Goal: Task Accomplishment & Management: Complete application form

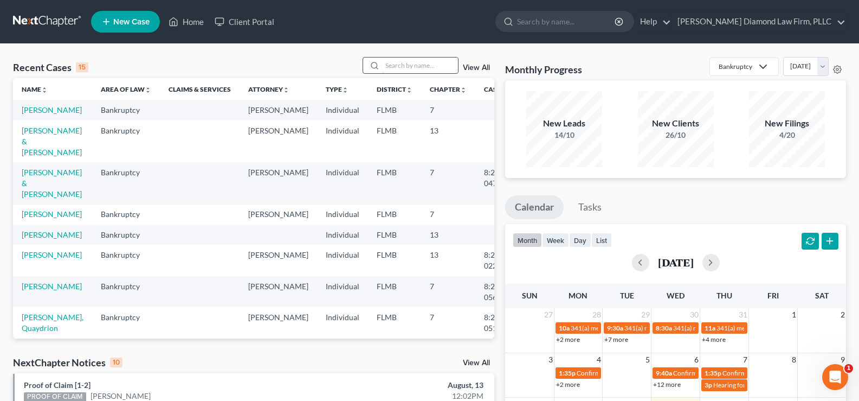
click at [421, 63] on input "search" at bounding box center [420, 65] width 76 height 16
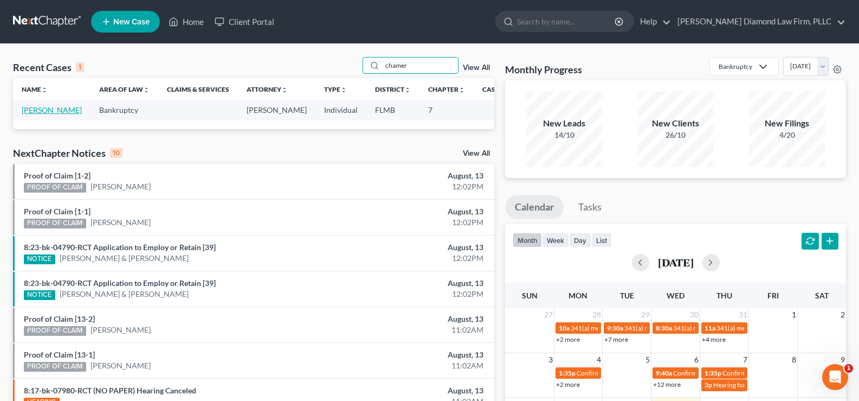
type input "chamer"
click at [29, 114] on link "[PERSON_NAME]" at bounding box center [52, 109] width 60 height 9
select select "7"
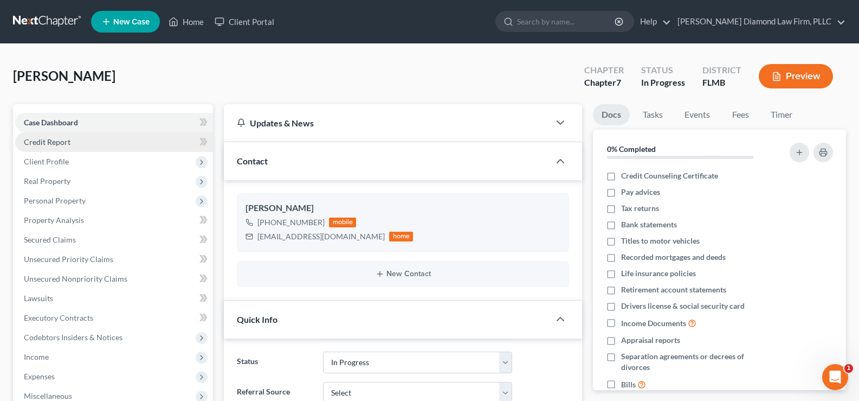
drag, startPoint x: 84, startPoint y: 140, endPoint x: 88, endPoint y: 150, distance: 10.7
click at [84, 140] on link "Credit Report" at bounding box center [114, 142] width 198 height 20
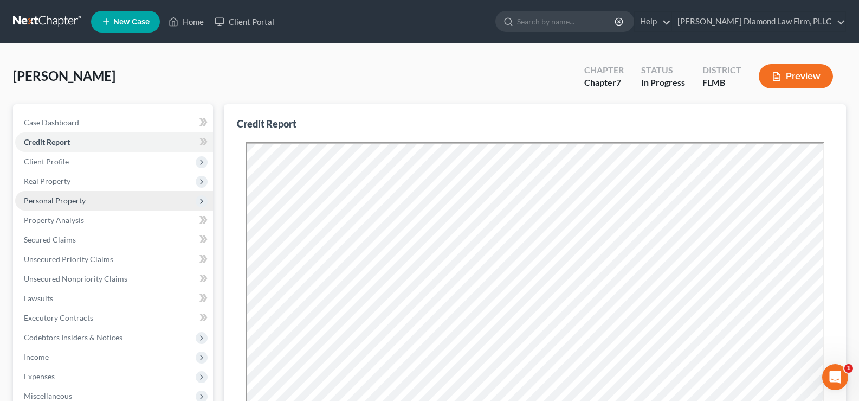
click at [65, 202] on span "Personal Property" at bounding box center [55, 200] width 62 height 9
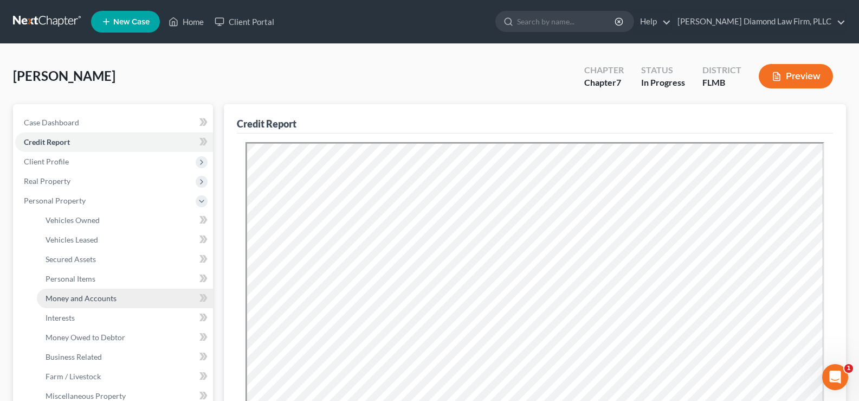
click at [89, 303] on link "Money and Accounts" at bounding box center [125, 298] width 176 height 20
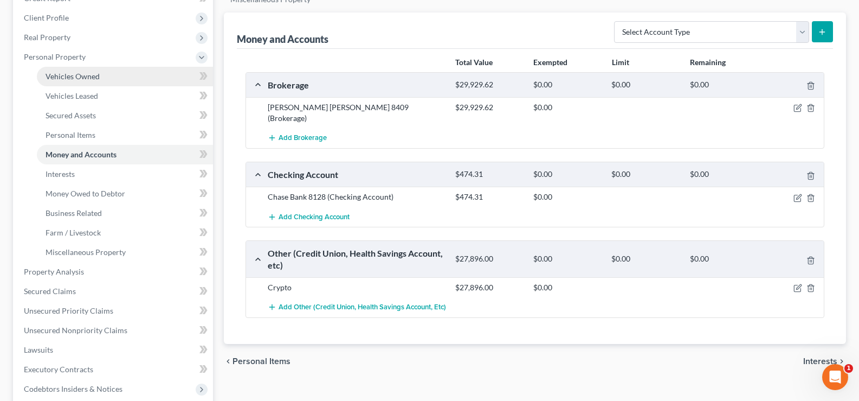
scroll to position [163, 0]
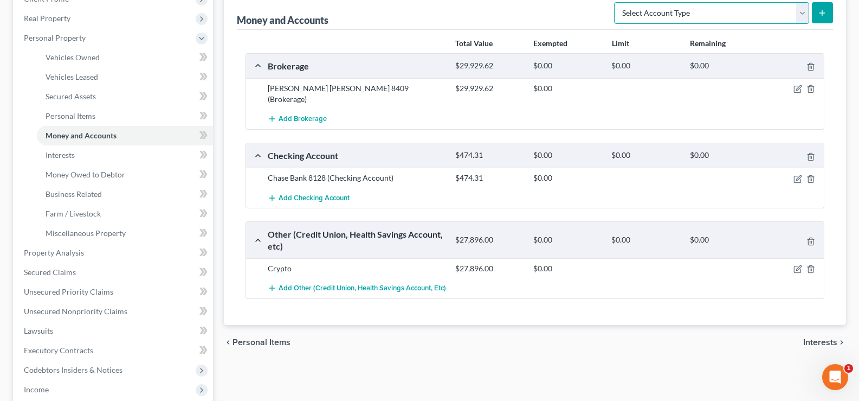
click at [742, 15] on select "Select Account Type Brokerage Cash on Hand Certificates of Deposit Checking Acc…" at bounding box center [711, 13] width 195 height 22
select select "brokerage"
click at [617, 2] on select "Select Account Type Brokerage Cash on Hand Certificates of Deposit Checking Acc…" at bounding box center [711, 13] width 195 height 22
click at [820, 16] on icon "submit" at bounding box center [822, 13] width 9 height 9
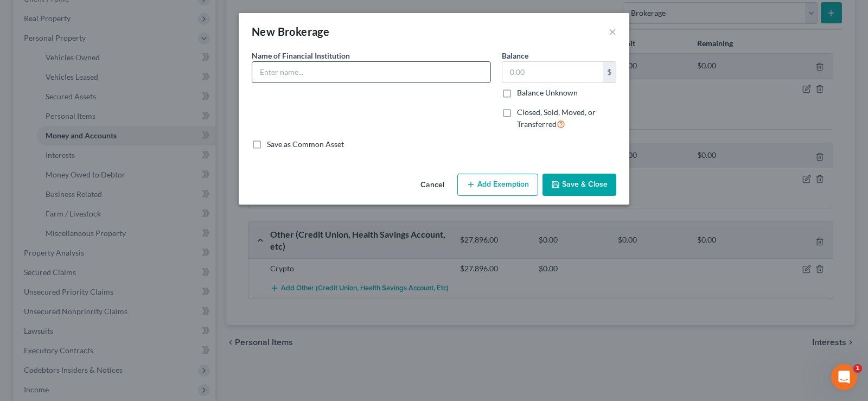
click at [322, 71] on input "text" at bounding box center [371, 72] width 238 height 21
type input "InteractiveBrokers 0417"
type input "336.49"
click at [583, 183] on button "Save & Close" at bounding box center [579, 185] width 74 height 23
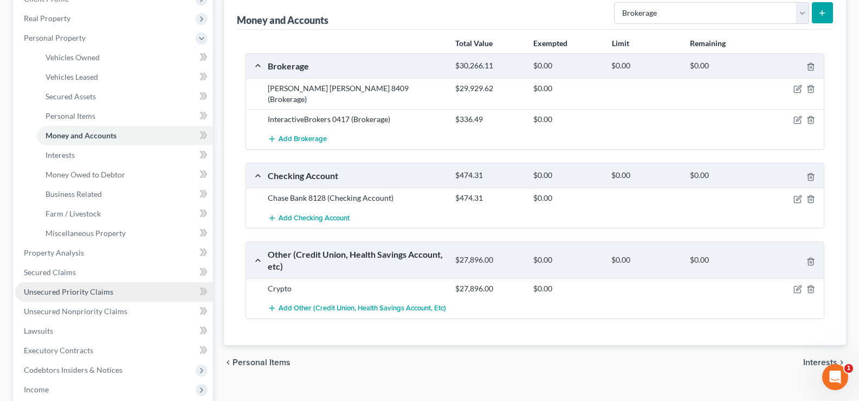
scroll to position [217, 0]
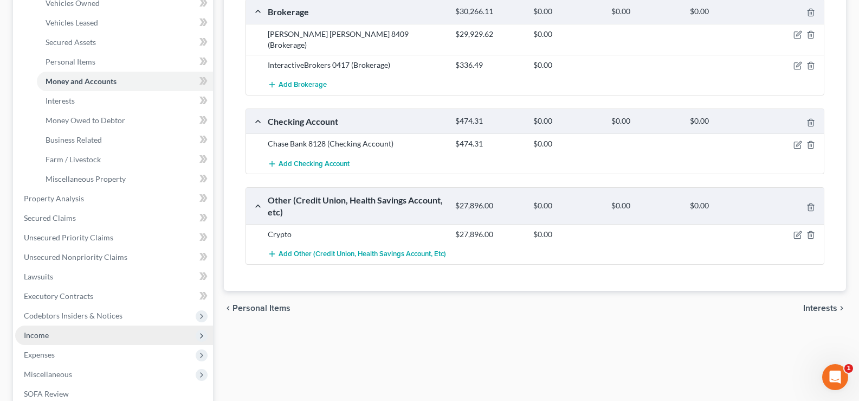
click at [81, 338] on span "Income" at bounding box center [114, 335] width 198 height 20
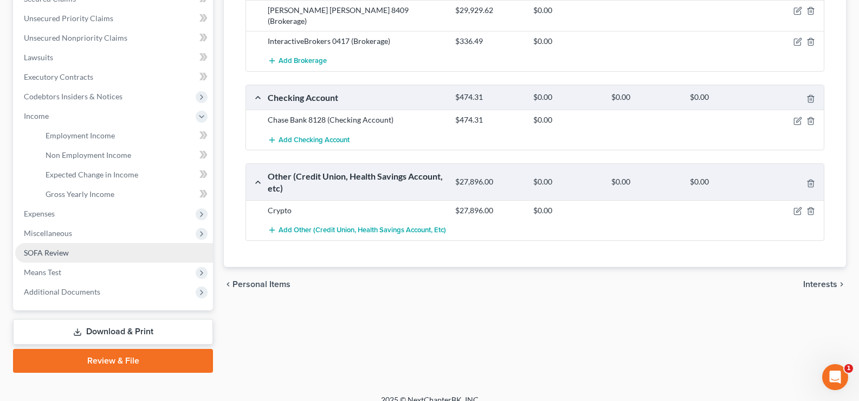
scroll to position [254, 0]
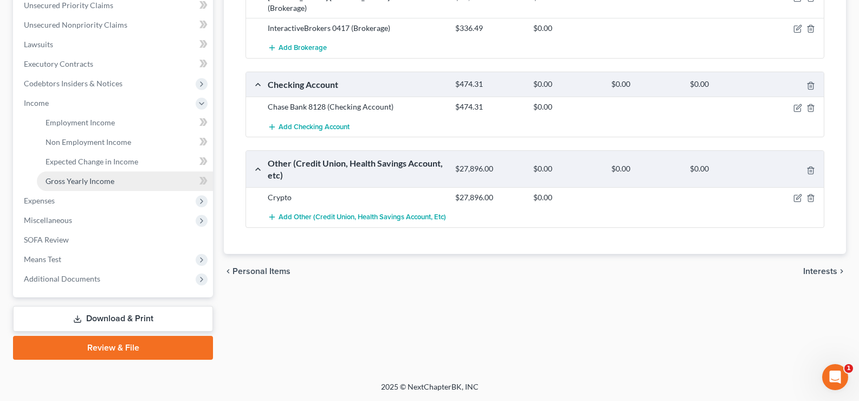
click at [109, 184] on span "Gross Yearly Income" at bounding box center [80, 180] width 69 height 9
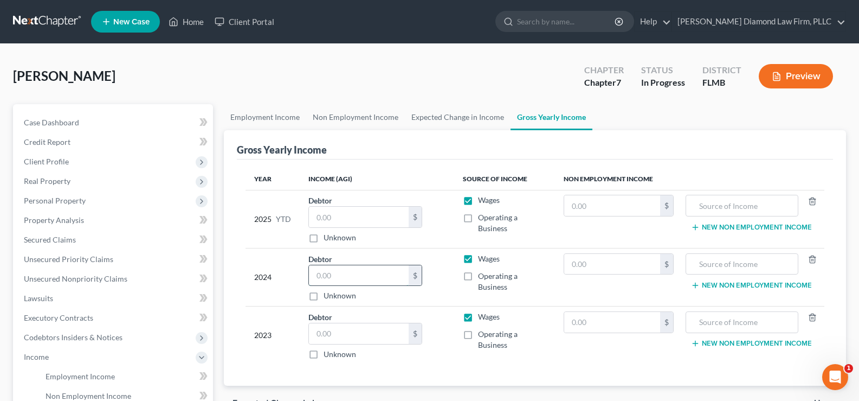
click at [371, 274] on input "text" at bounding box center [359, 275] width 100 height 21
type input "85,000"
click at [711, 264] on input "text" at bounding box center [742, 264] width 101 height 21
type input "Stock fees"
click at [613, 262] on input "text" at bounding box center [612, 264] width 97 height 21
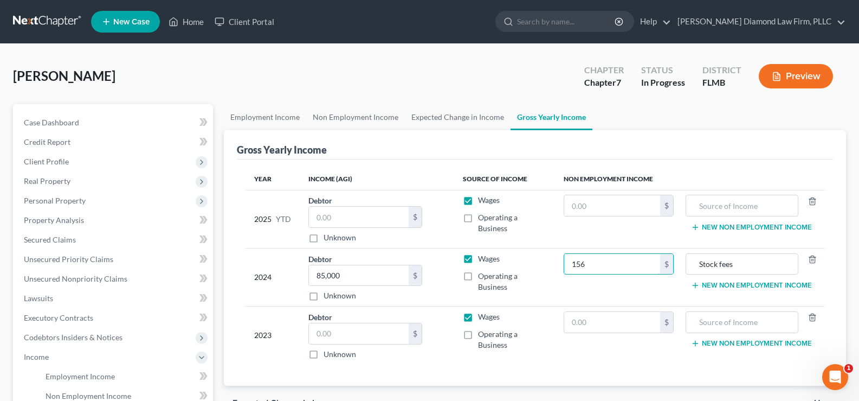
type input "156"
click at [363, 326] on input "text" at bounding box center [359, 333] width 100 height 21
type input "36,342"
click at [729, 319] on input "text" at bounding box center [742, 322] width 101 height 21
type input "R"
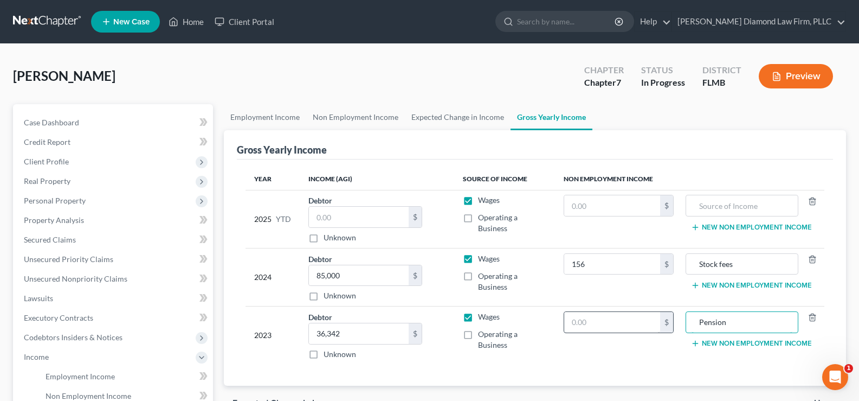
type input "Pension"
click at [623, 328] on input "text" at bounding box center [612, 322] width 97 height 21
type input "15,965"
click at [741, 326] on input "Pension" at bounding box center [742, 322] width 101 height 21
type input "Pension, Retirement"
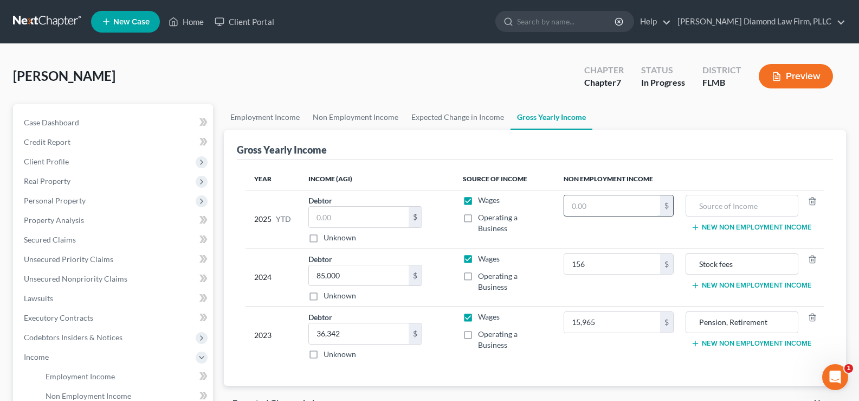
click at [631, 202] on input "text" at bounding box center [612, 205] width 97 height 21
type input "0"
click at [698, 198] on input "text" at bounding box center [742, 205] width 101 height 21
type input "Lawsuit settlement"
click at [596, 206] on input "0" at bounding box center [612, 205] width 97 height 21
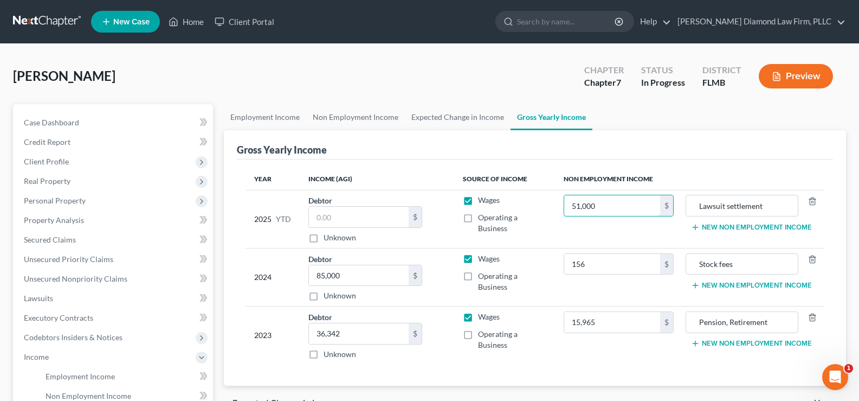
type input "51,000"
click at [478, 203] on label "Wages" at bounding box center [489, 200] width 22 height 11
click at [483, 202] on input "Wages" at bounding box center [486, 198] width 7 height 7
checkbox input "false"
click at [370, 216] on input "text" at bounding box center [359, 217] width 100 height 21
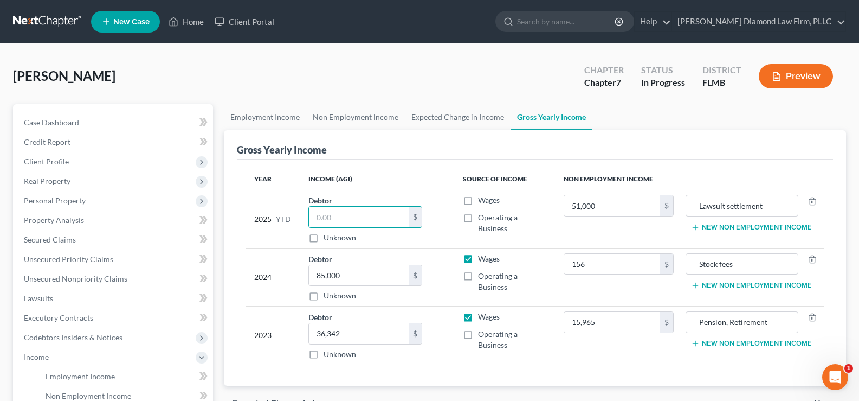
click at [478, 217] on label "Operating a Business" at bounding box center [512, 223] width 68 height 22
click at [483, 217] on input "Operating a Business" at bounding box center [486, 215] width 7 height 7
checkbox input "true"
click at [365, 221] on input "text" at bounding box center [359, 217] width 100 height 21
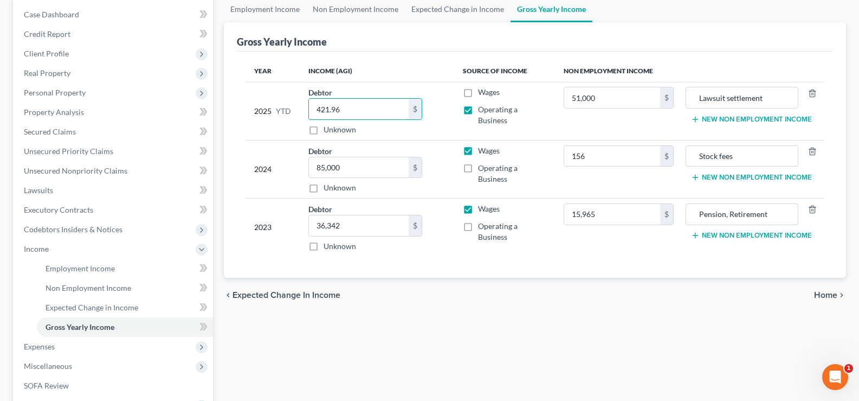
scroll to position [108, 0]
type input "421.96"
click at [91, 271] on span "Employment Income" at bounding box center [80, 267] width 69 height 9
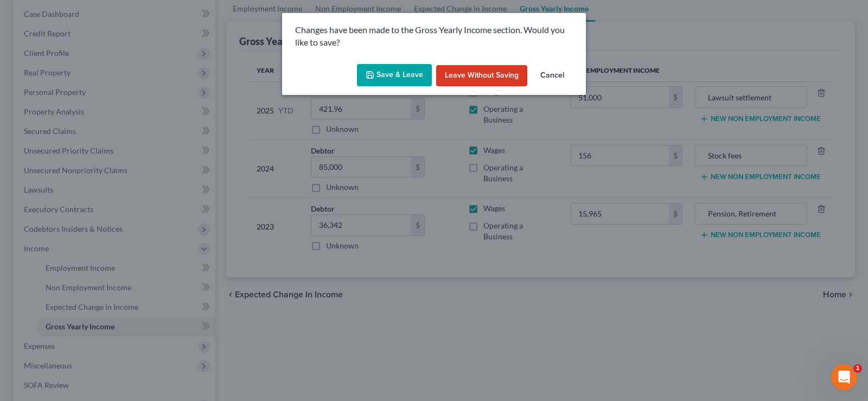
click at [393, 69] on button "Save & Leave" at bounding box center [394, 75] width 75 height 23
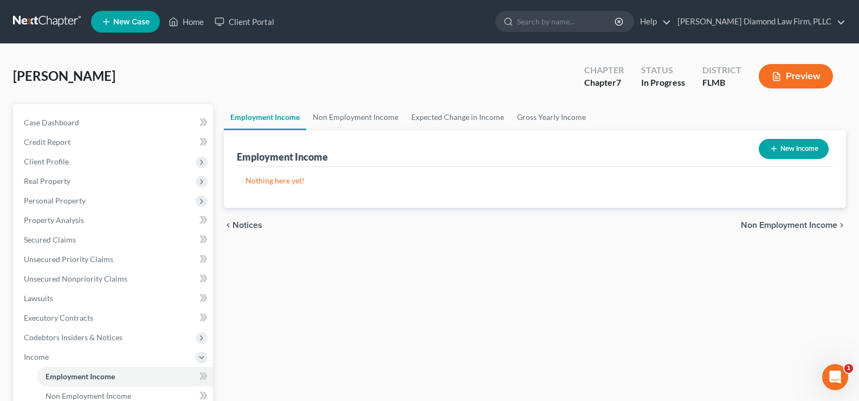
click at [795, 142] on button "New Income" at bounding box center [794, 149] width 70 height 20
select select "0"
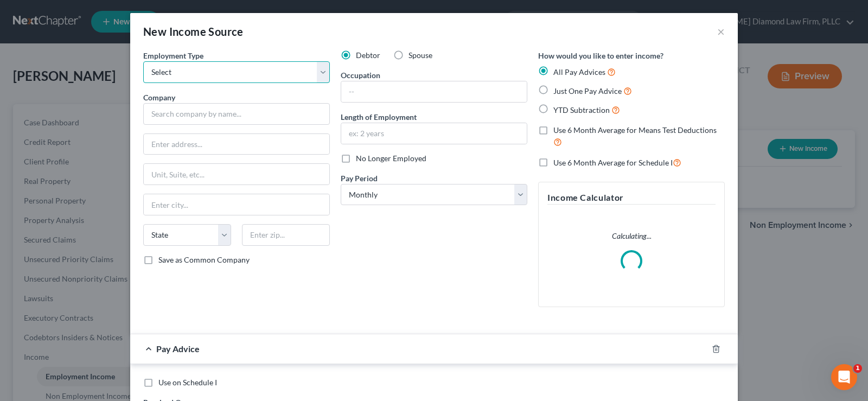
click at [210, 67] on select "Select Full or Part Time Employment Self Employment" at bounding box center [236, 72] width 187 height 22
select select "1"
click at [143, 61] on select "Select Full or Part Time Employment Self Employment" at bounding box center [236, 72] width 187 height 22
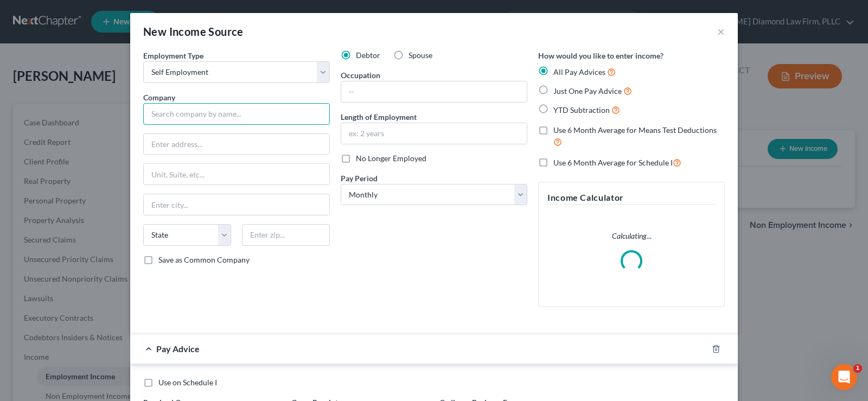
click at [215, 118] on input "text" at bounding box center [236, 114] width 187 height 22
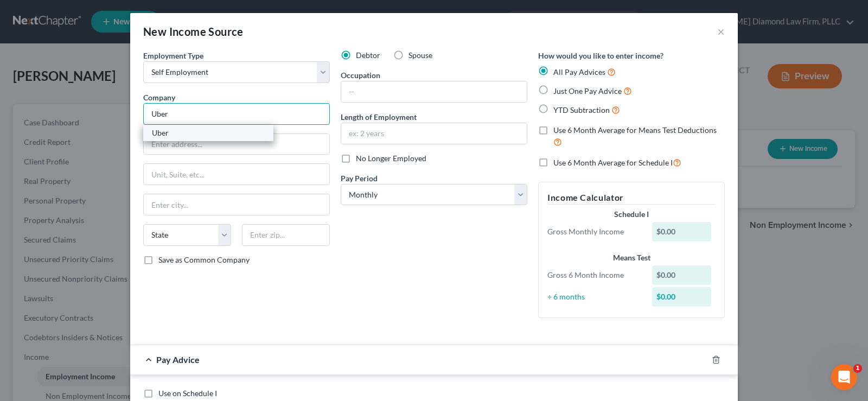
type input "Uber"
click at [206, 133] on div "Uber" at bounding box center [208, 132] width 113 height 11
type input "1455 Market St, Suite 400"
type input "San Francisco"
select select "4"
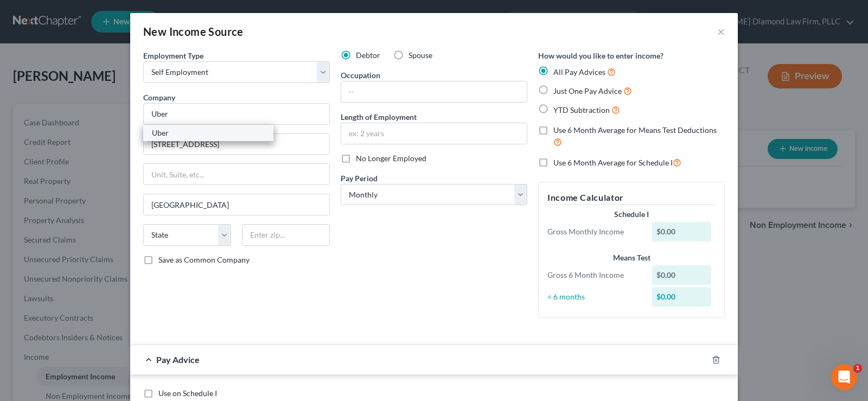
type input "94103"
click at [380, 84] on input "text" at bounding box center [433, 91] width 185 height 21
type input "Driver"
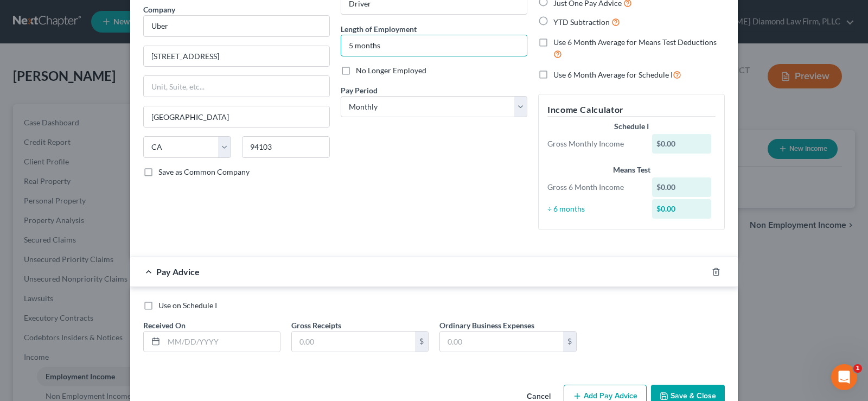
scroll to position [116, 0]
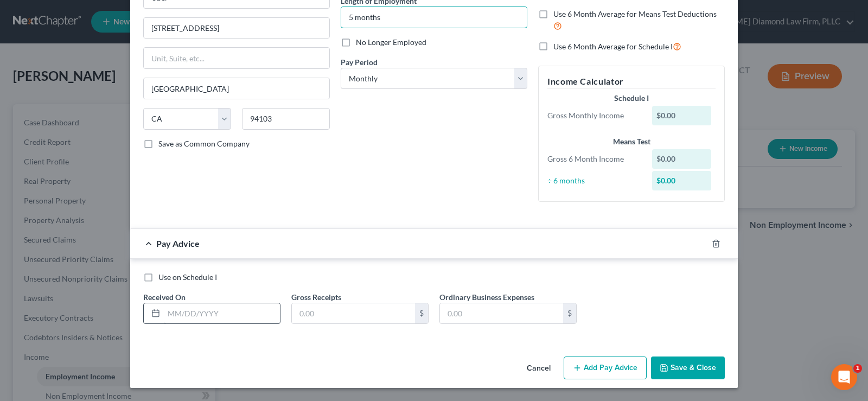
type input "5 months"
click at [227, 304] on input "text" at bounding box center [222, 313] width 116 height 21
type input "07/31/2025"
type input "0"
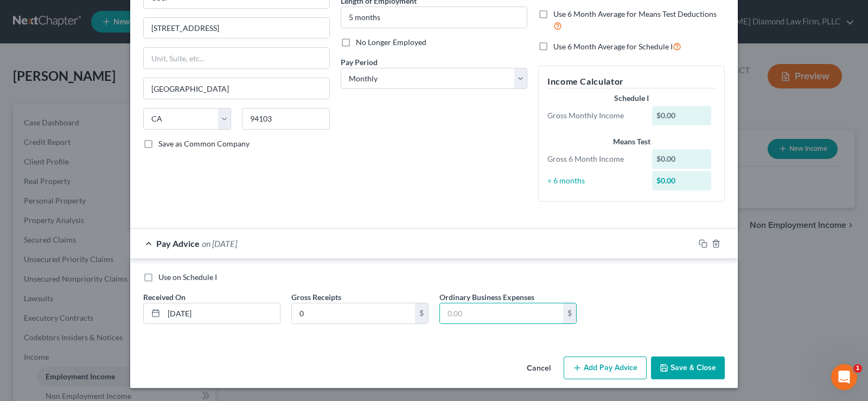
click at [594, 370] on button "Add Pay Advice" at bounding box center [604, 367] width 83 height 23
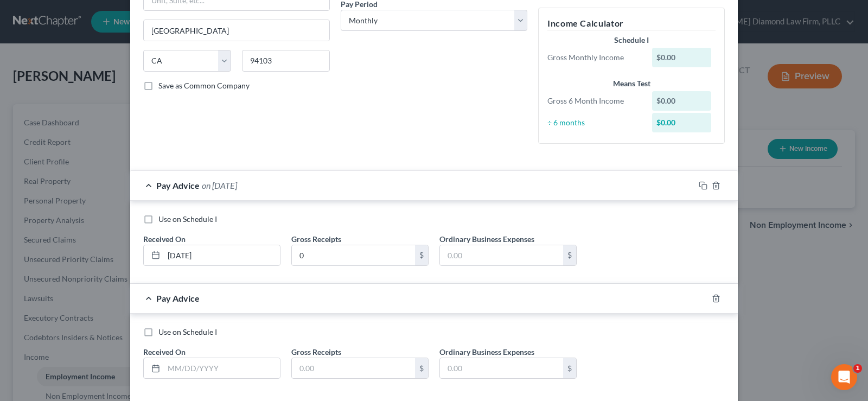
scroll to position [229, 0]
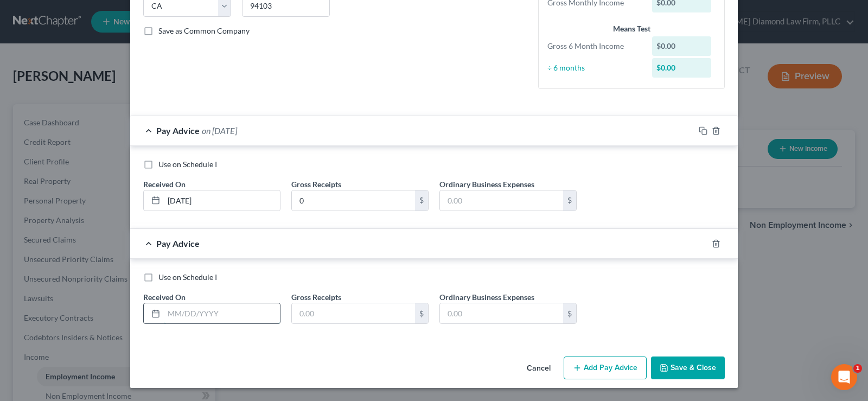
click at [188, 318] on input "text" at bounding box center [222, 313] width 116 height 21
type input "06/30/2025"
type input "52.78"
type input "38.90"
click at [579, 367] on button "Add Pay Advice" at bounding box center [604, 367] width 83 height 23
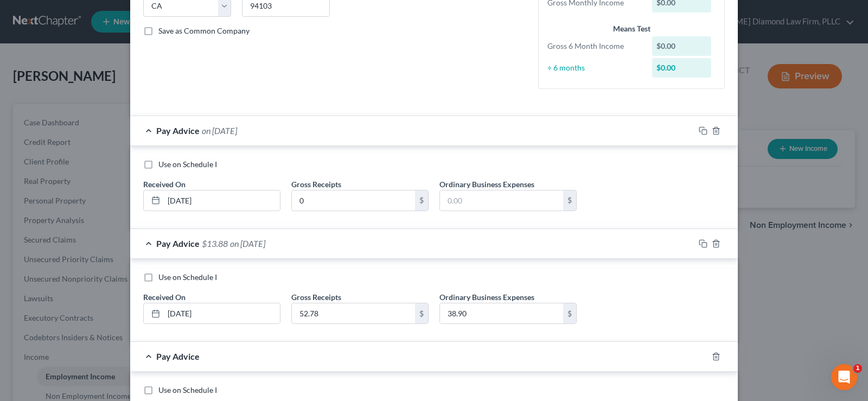
scroll to position [313, 0]
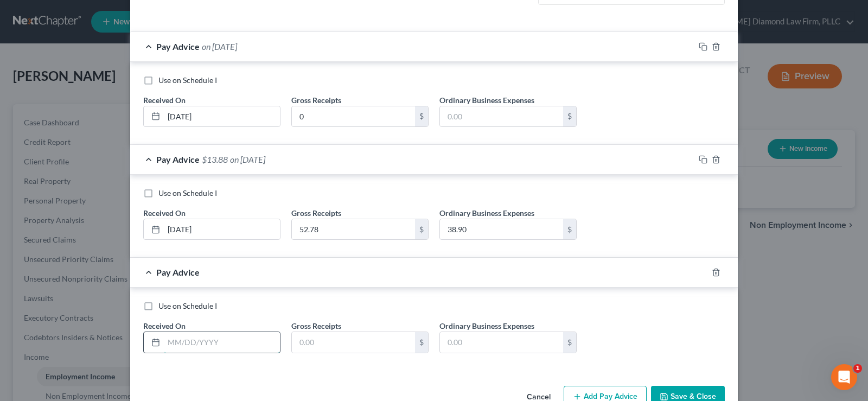
click at [202, 347] on input "text" at bounding box center [222, 342] width 116 height 21
type input "05/31/2025"
type input "80.91"
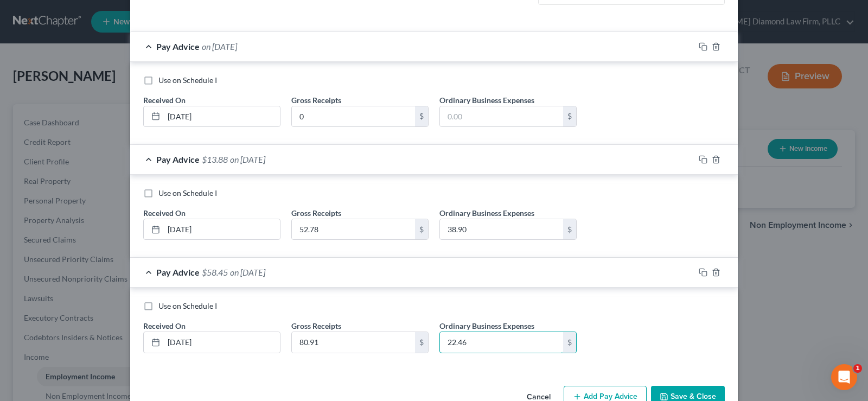
scroll to position [342, 0]
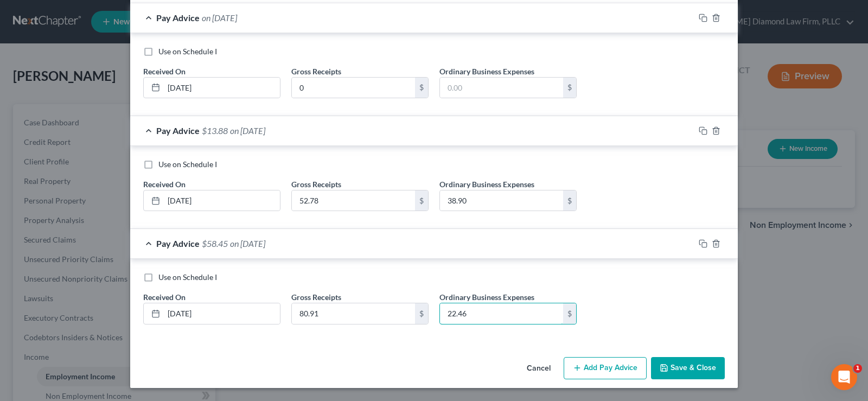
type input "22.46"
click at [588, 364] on button "Add Pay Advice" at bounding box center [604, 368] width 83 height 23
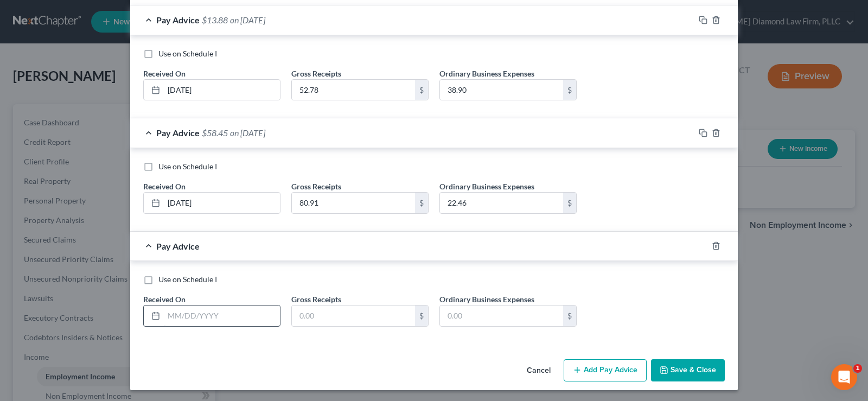
scroll to position [454, 0]
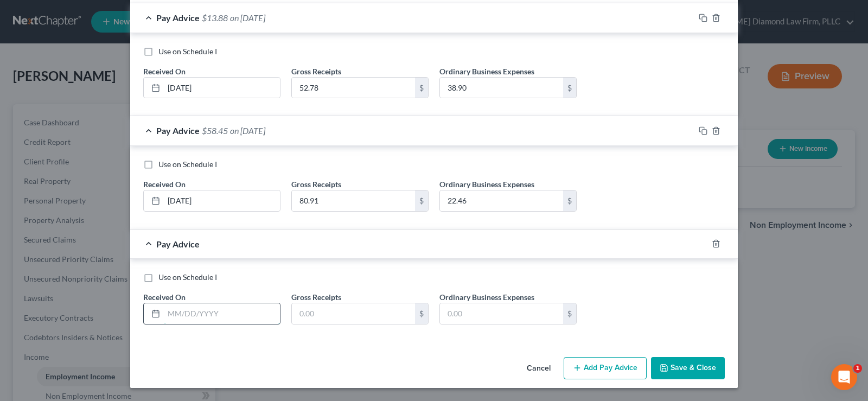
click at [193, 312] on input "text" at bounding box center [222, 313] width 116 height 21
type input "04/30/2025"
type input "109.01"
type input "24.47"
click at [599, 370] on button "Add Pay Advice" at bounding box center [604, 368] width 83 height 23
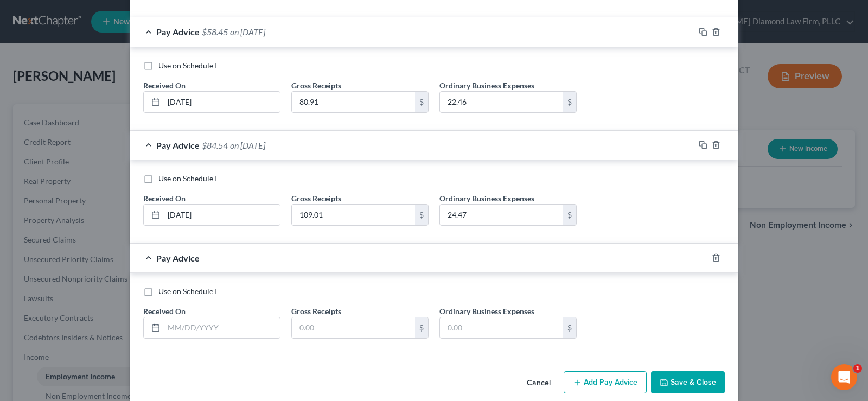
scroll to position [563, 0]
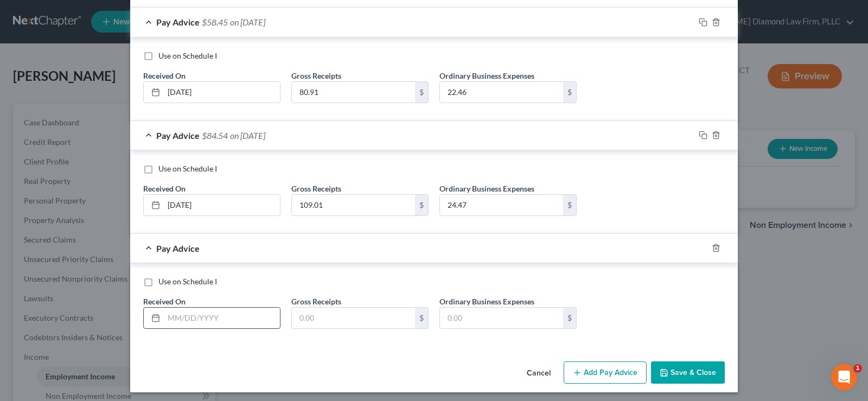
click at [201, 326] on input "text" at bounding box center [222, 317] width 116 height 21
type input "03/31/2025"
type input "179.26"
type input "65.03"
click at [602, 375] on button "Add Pay Advice" at bounding box center [604, 372] width 83 height 23
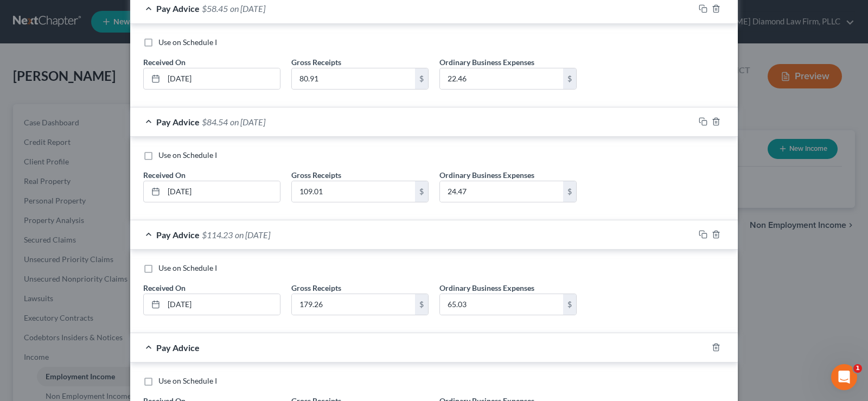
scroll to position [621, 0]
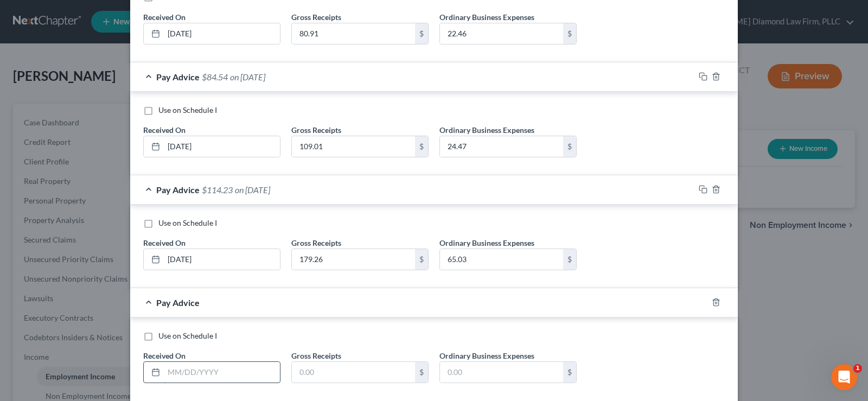
click at [205, 367] on input "text" at bounding box center [222, 372] width 116 height 21
type input "02/28/2025"
type input "0"
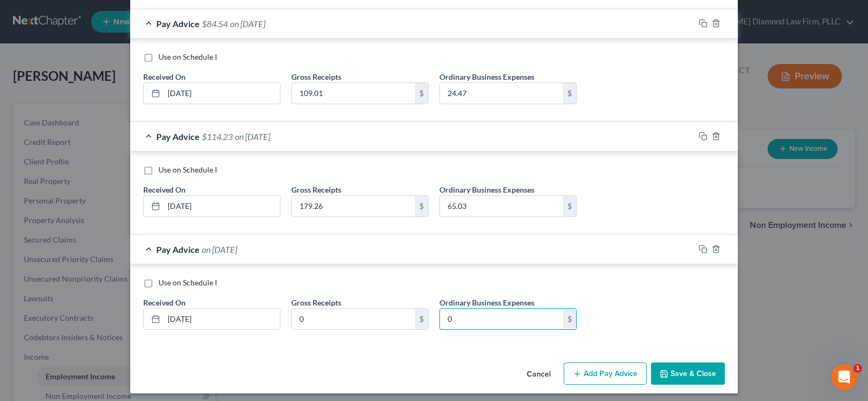
scroll to position [680, 0]
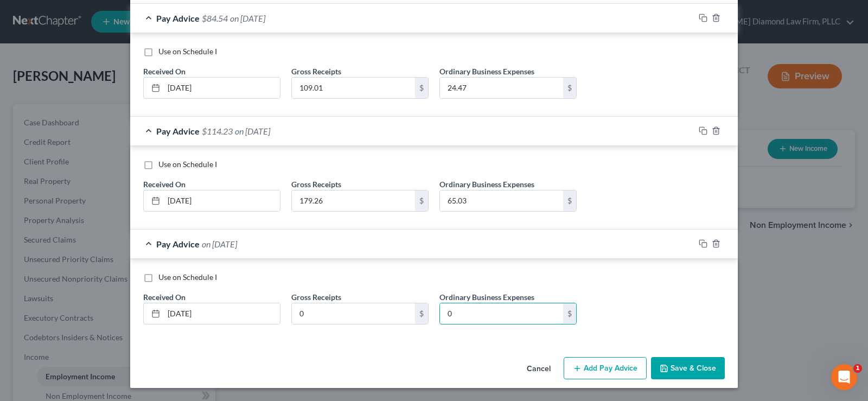
type input "0"
drag, startPoint x: 704, startPoint y: 360, endPoint x: 514, endPoint y: 266, distance: 211.7
click at [704, 360] on button "Save & Close" at bounding box center [688, 368] width 74 height 23
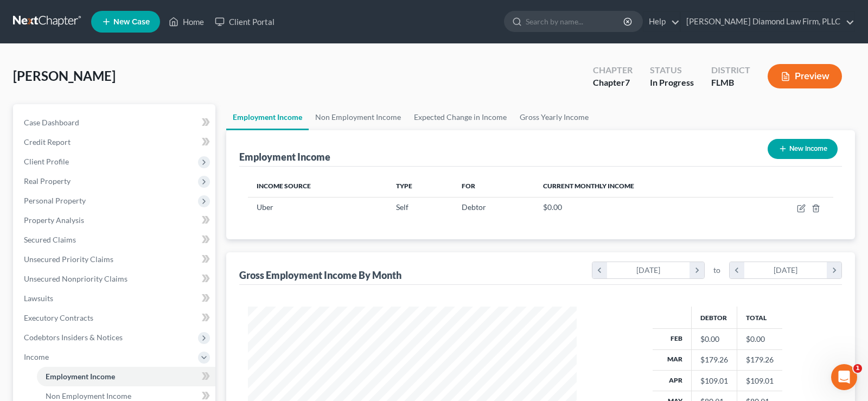
scroll to position [195, 350]
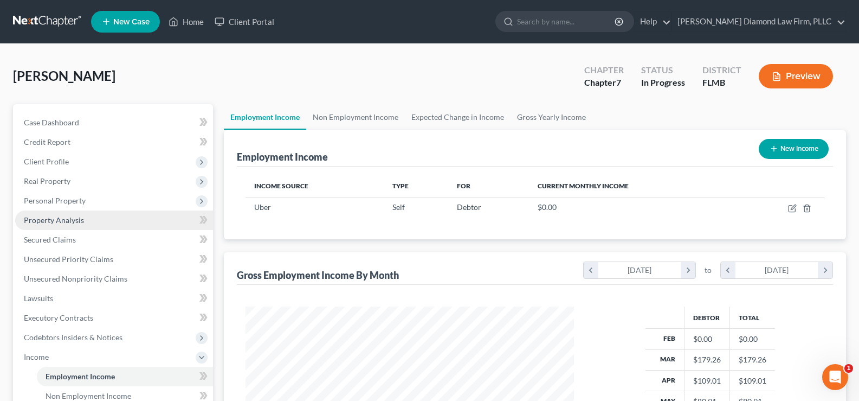
drag, startPoint x: 80, startPoint y: 197, endPoint x: 88, endPoint y: 210, distance: 15.1
click at [80, 197] on span "Personal Property" at bounding box center [55, 200] width 62 height 9
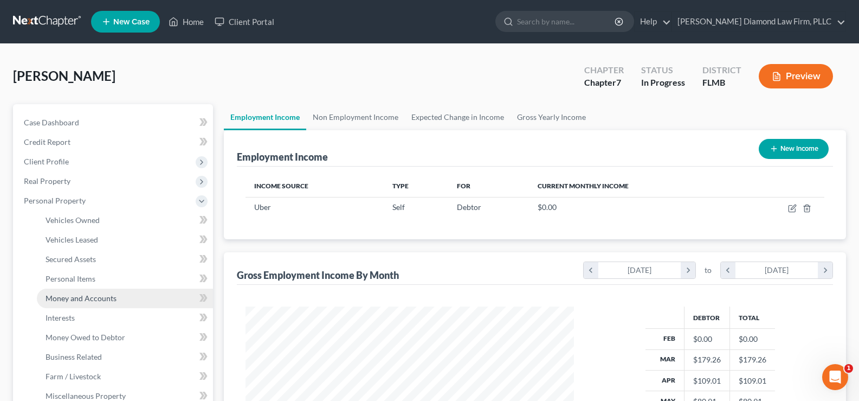
click at [99, 301] on span "Money and Accounts" at bounding box center [81, 297] width 71 height 9
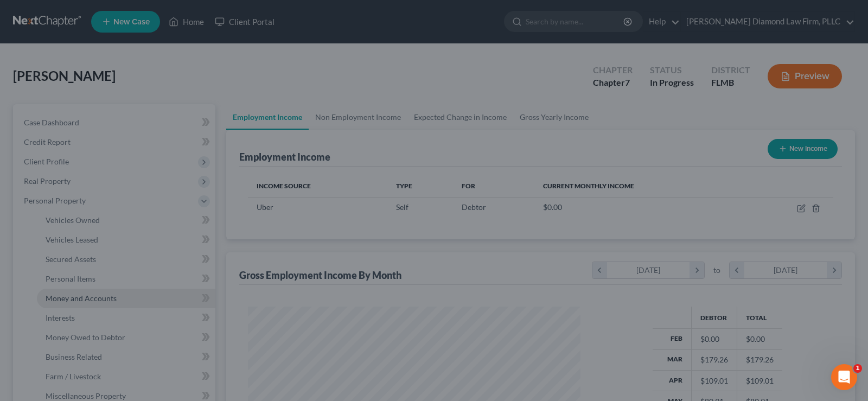
scroll to position [195, 354]
click at [321, 77] on div at bounding box center [434, 200] width 868 height 401
click at [140, 134] on div at bounding box center [434, 200] width 868 height 401
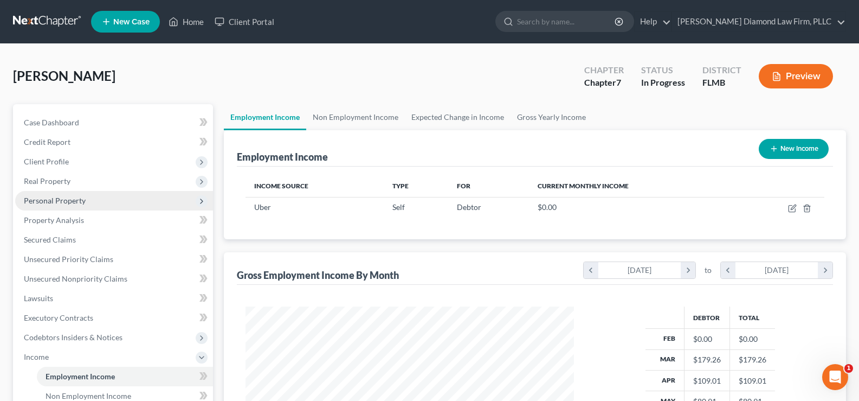
click at [87, 204] on span "Personal Property" at bounding box center [114, 201] width 198 height 20
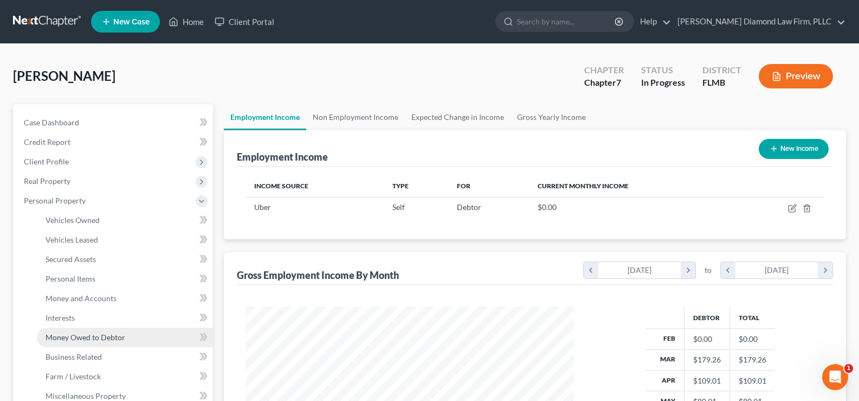
click at [98, 340] on span "Money Owed to Debtor" at bounding box center [86, 336] width 80 height 9
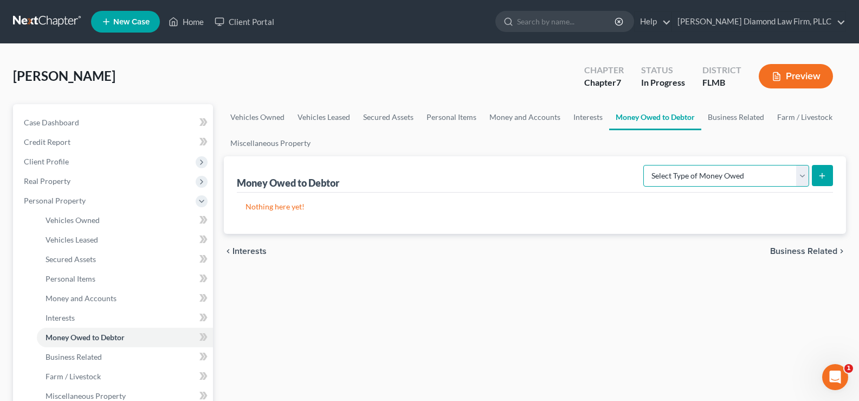
click at [736, 171] on select "Select Type of Money Owed Accounts Receivable Alimony Child Support Claims Agai…" at bounding box center [727, 176] width 166 height 22
select select "expected_tax_refund"
click at [645, 165] on select "Select Type of Money Owed Accounts Receivable Alimony Child Support Claims Agai…" at bounding box center [727, 176] width 166 height 22
click at [821, 176] on line "submit" at bounding box center [822, 176] width 5 height 0
select select "0"
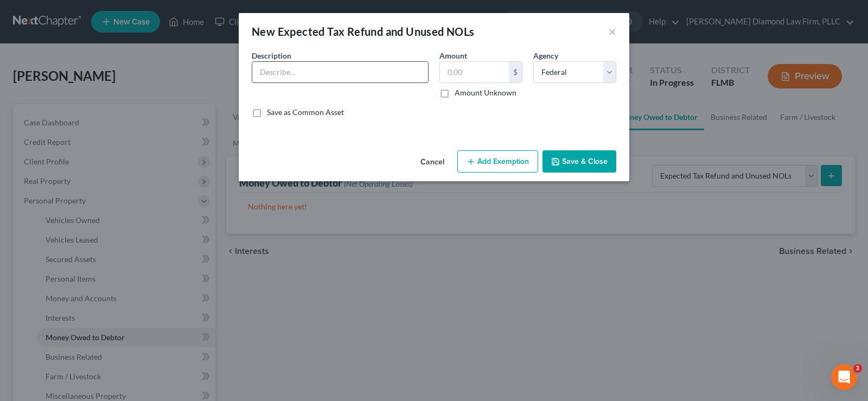
click at [344, 75] on input "text" at bounding box center [340, 72] width 176 height 21
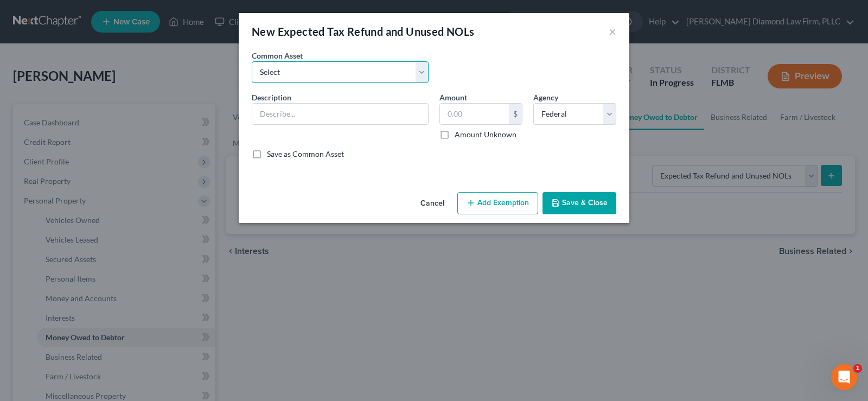
click at [343, 73] on select "Select 2025 Tax Refund 2024 Tax Refund" at bounding box center [340, 72] width 177 height 22
select select "0"
click at [252, 61] on select "Select 2025 Tax Refund 2024 Tax Refund" at bounding box center [340, 72] width 177 height 22
type input "2025 Tax Refund"
type input "0.00"
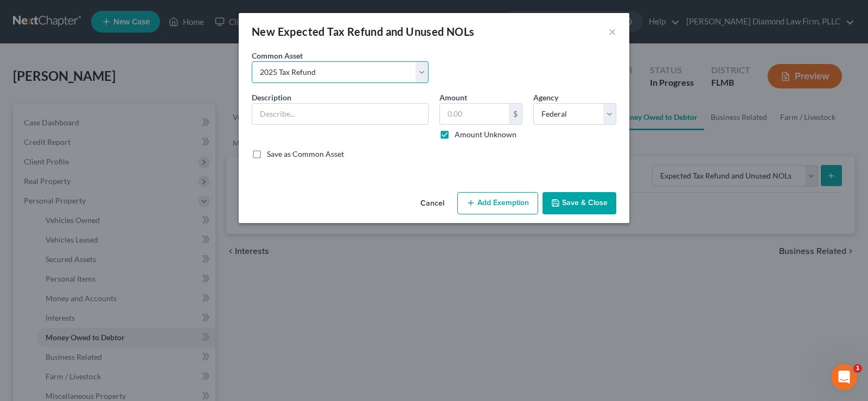
checkbox input "true"
click at [260, 119] on input "2025 Tax Refund" at bounding box center [340, 114] width 176 height 21
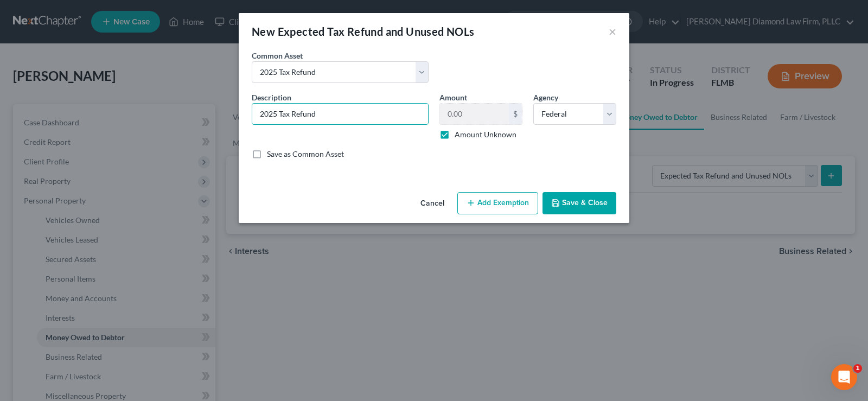
click at [586, 205] on button "Save & Close" at bounding box center [579, 203] width 74 height 23
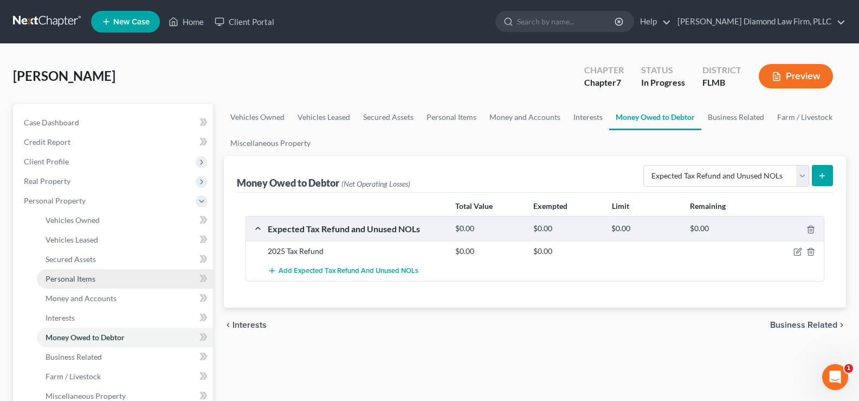
click at [100, 271] on link "Personal Items" at bounding box center [125, 279] width 176 height 20
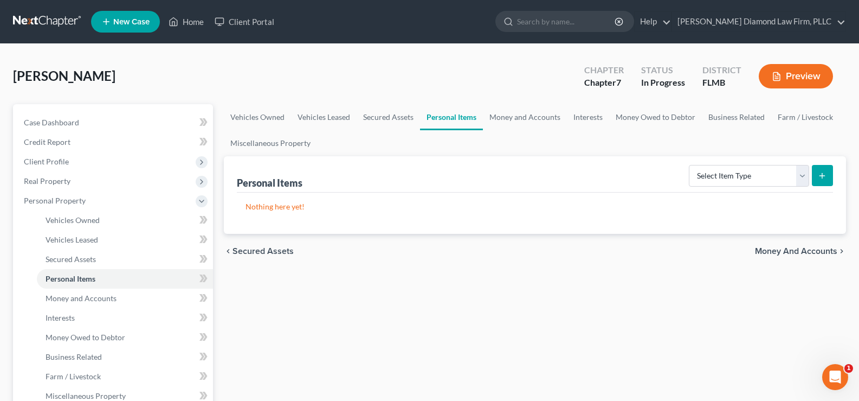
scroll to position [54, 0]
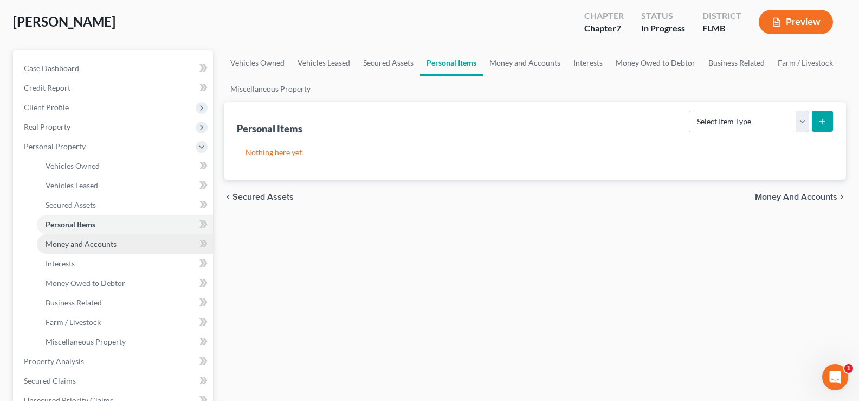
click at [94, 248] on link "Money and Accounts" at bounding box center [125, 244] width 176 height 20
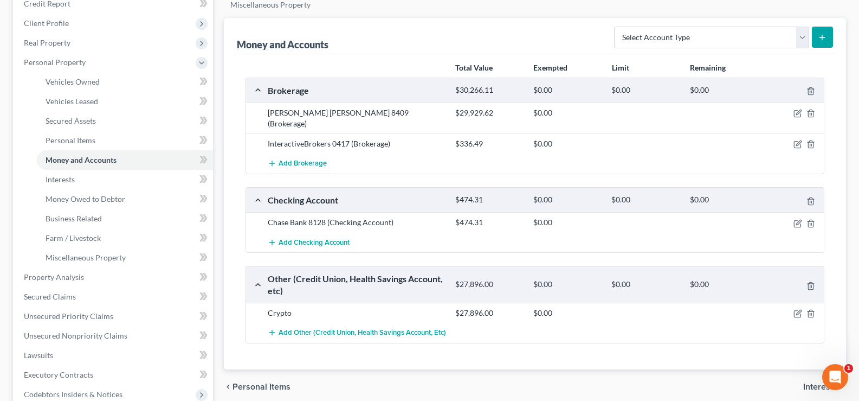
scroll to position [163, 0]
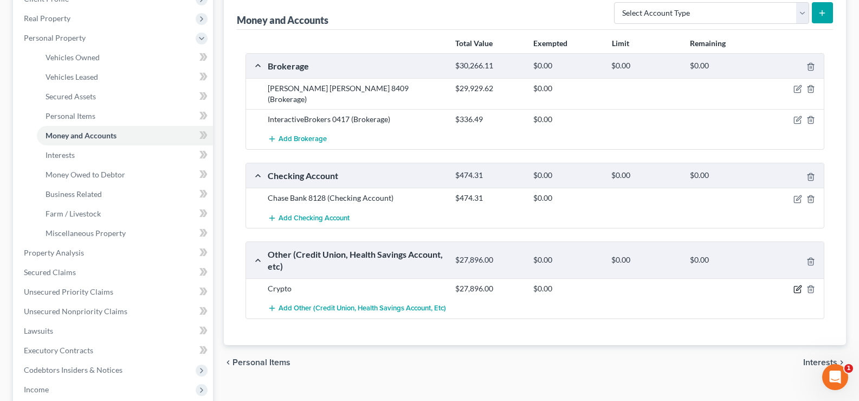
click at [798, 285] on icon "button" at bounding box center [798, 289] width 9 height 9
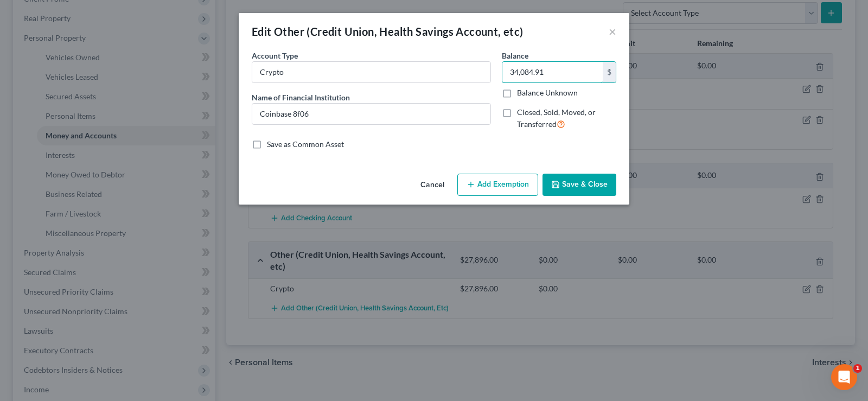
type input "34,084.91"
click at [582, 189] on button "Save & Close" at bounding box center [579, 185] width 74 height 23
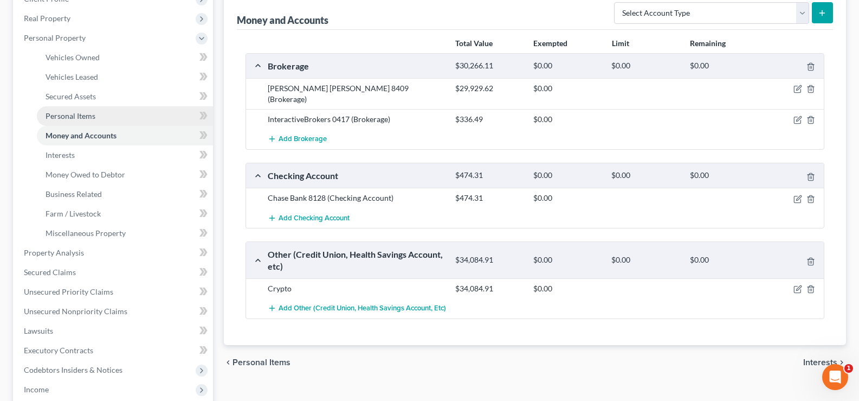
click at [97, 115] on link "Personal Items" at bounding box center [125, 116] width 176 height 20
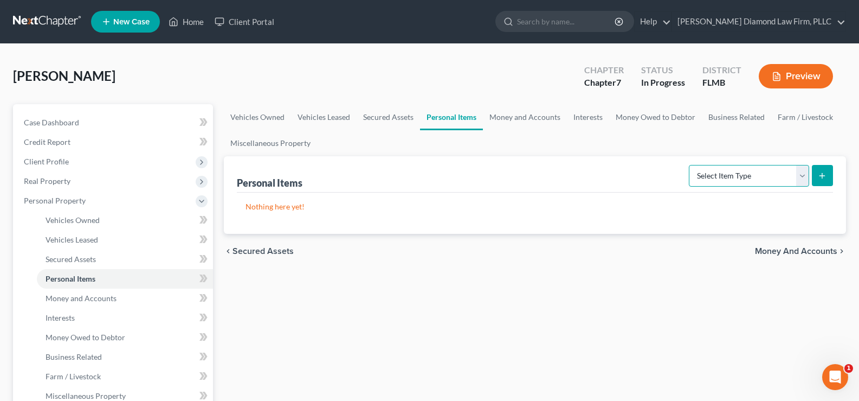
click at [765, 172] on select "Select Item Type Clothing Collectibles Of Value Electronics Firearms Household …" at bounding box center [749, 176] width 120 height 22
select select "electronics"
click at [690, 165] on select "Select Item Type Clothing Collectibles Of Value Electronics Firearms Household …" at bounding box center [749, 176] width 120 height 22
click at [822, 172] on icon "submit" at bounding box center [822, 175] width 9 height 9
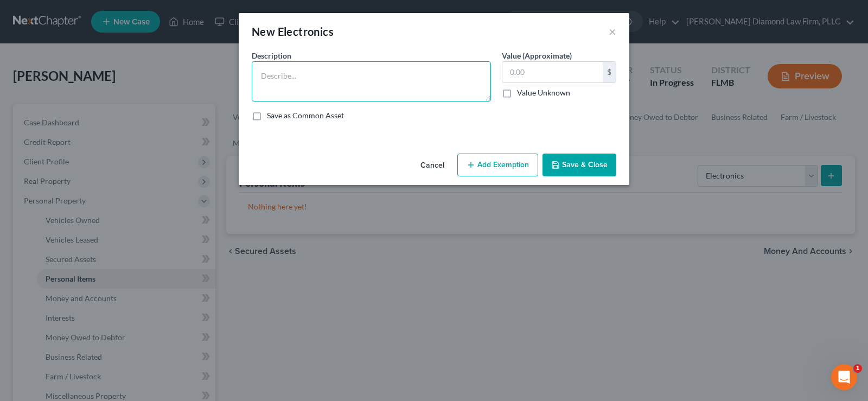
click at [332, 85] on textarea at bounding box center [371, 81] width 239 height 40
click at [418, 82] on textarea "1 tbv, speaker, game console, computer, tablet" at bounding box center [371, 81] width 239 height 40
type textarea "1 tbv, speaker, game console, computer, tablet, cell phone"
click at [539, 78] on input "text" at bounding box center [552, 72] width 100 height 21
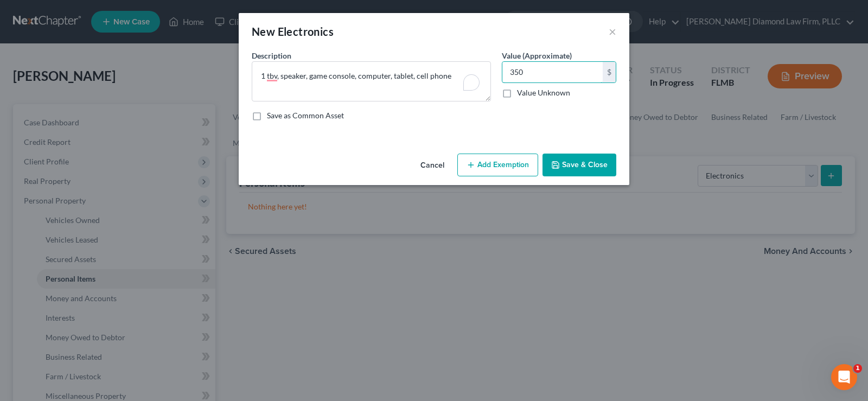
type input "350"
click at [585, 166] on button "Save & Close" at bounding box center [579, 164] width 74 height 23
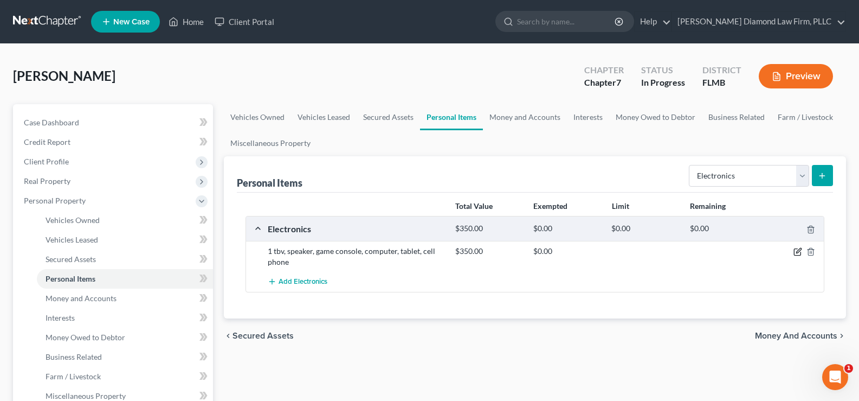
click at [800, 251] on icon "button" at bounding box center [799, 250] width 5 height 5
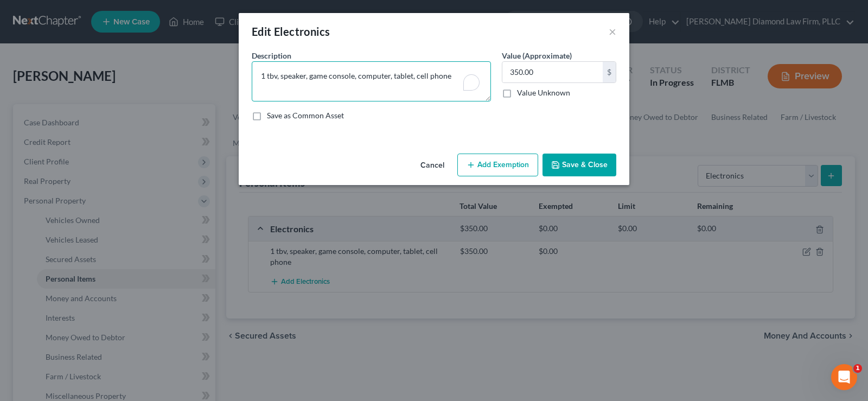
click at [274, 76] on textarea "1 tbv, speaker, game console, computer, tablet, cell phone" at bounding box center [371, 81] width 239 height 40
type textarea "1 tv, speaker, game console, computer, tablet, cell phone"
click at [600, 157] on button "Save & Close" at bounding box center [579, 164] width 74 height 23
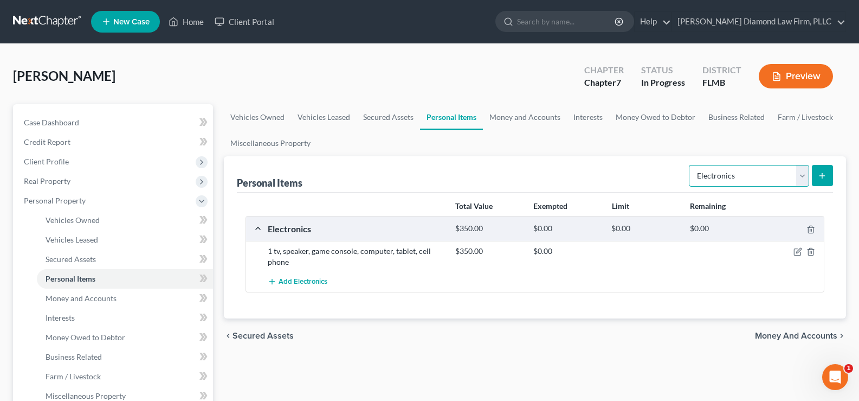
click at [748, 177] on select "Select Item Type Clothing Collectibles Of Value Electronics Firearms Household …" at bounding box center [749, 176] width 120 height 22
select select "household_goods"
click at [690, 165] on select "Select Item Type Clothing Collectibles Of Value Electronics Firearms Household …" at bounding box center [749, 176] width 120 height 22
click at [821, 172] on icon "submit" at bounding box center [822, 175] width 9 height 9
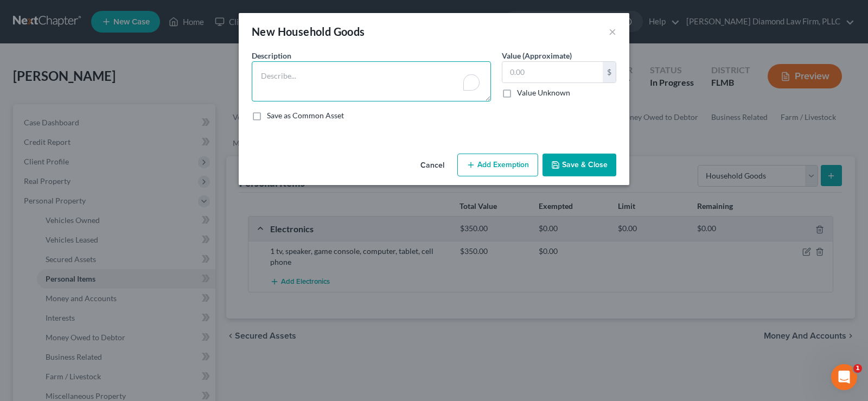
click at [366, 69] on textarea "To enrich screen reader interactions, please activate Accessibility in Grammarl…" at bounding box center [371, 81] width 239 height 40
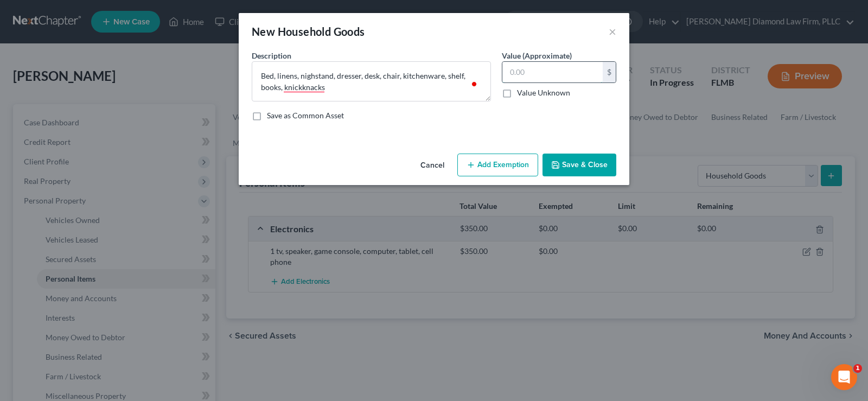
click at [528, 70] on input "text" at bounding box center [552, 72] width 100 height 21
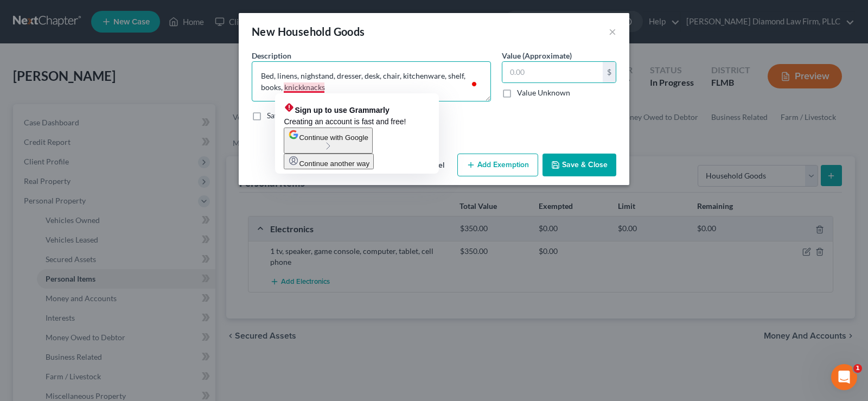
click at [301, 89] on textarea "Bed, linens, nighstand, dresser, desk, chair, kitchenware, shelf, books, knickk…" at bounding box center [371, 81] width 239 height 40
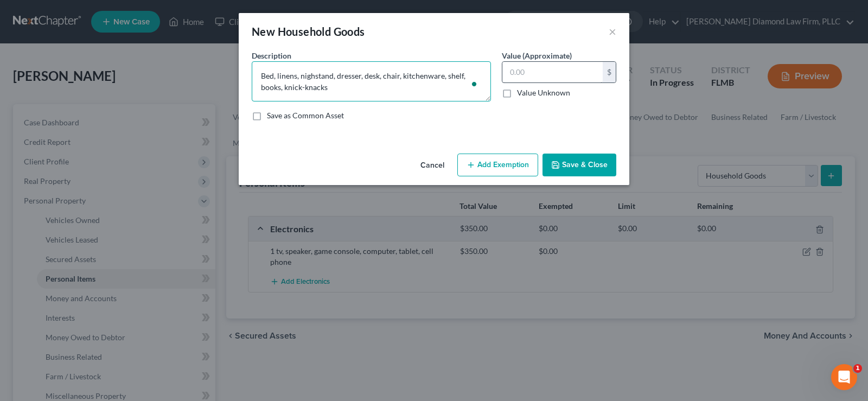
type textarea "Bed, linens, nighstand, dresser, desk, chair, kitchenware, shelf, books, knick-…"
click at [535, 75] on input "text" at bounding box center [552, 72] width 100 height 21
type input "340"
click at [560, 170] on button "Save & Close" at bounding box center [579, 164] width 74 height 23
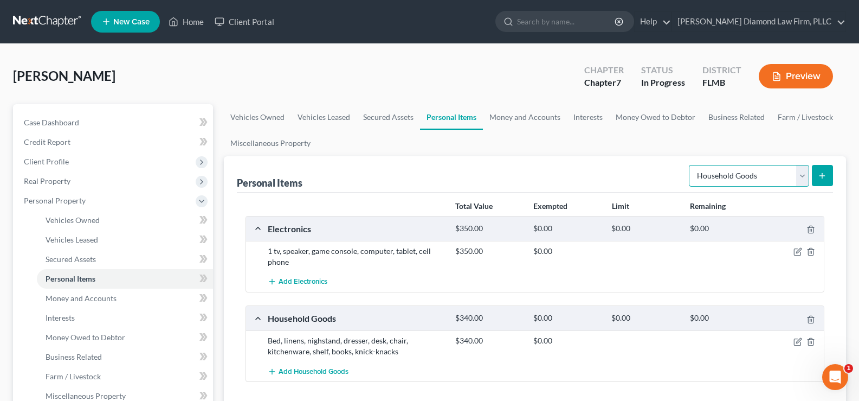
click at [759, 181] on select "Select Item Type Clothing Collectibles Of Value Electronics Firearms Household …" at bounding box center [749, 176] width 120 height 22
select select "clothing"
click at [690, 165] on select "Select Item Type Clothing Collectibles Of Value Electronics Firearms Household …" at bounding box center [749, 176] width 120 height 22
click at [825, 175] on icon "submit" at bounding box center [822, 175] width 9 height 9
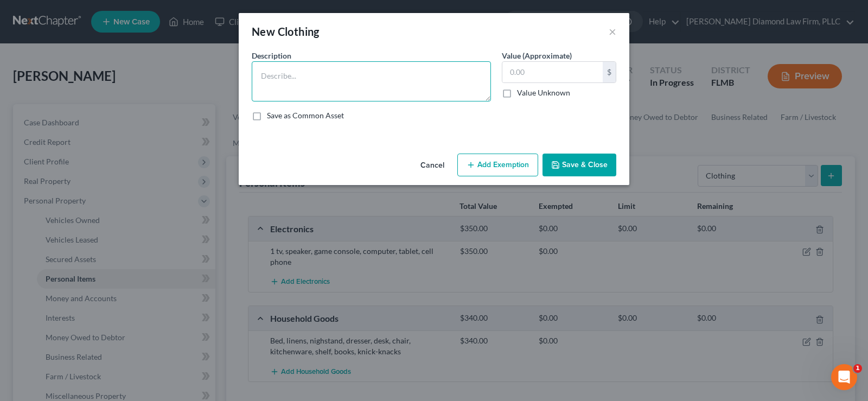
click at [332, 73] on textarea at bounding box center [371, 81] width 239 height 40
type textarea "used clothing, shoes and accessories"
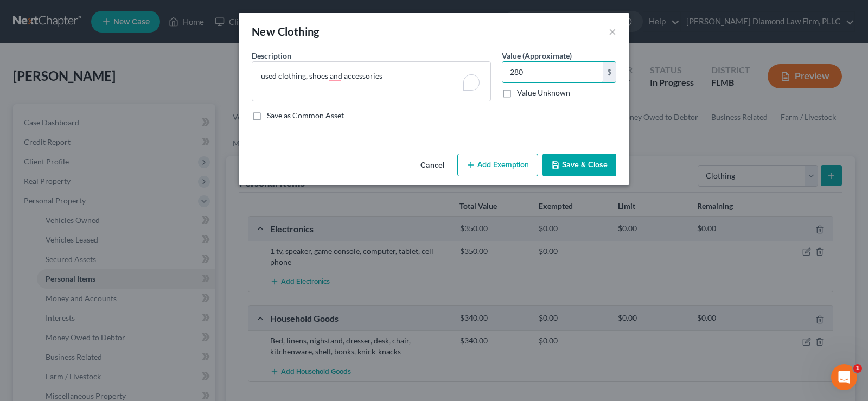
type input "280"
click at [586, 162] on button "Save & Close" at bounding box center [579, 164] width 74 height 23
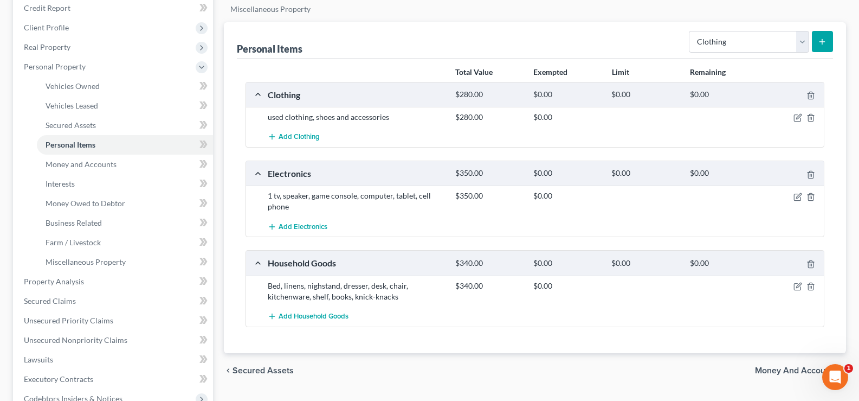
scroll to position [163, 0]
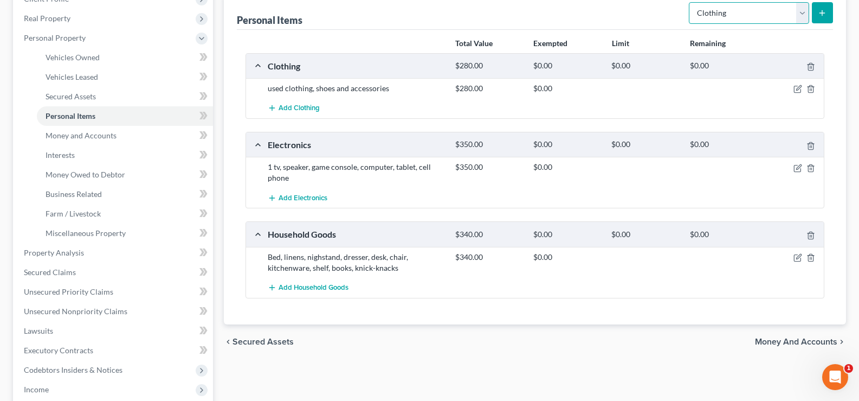
click at [756, 10] on select "Select Item Type Clothing Collectibles Of Value Electronics Firearms Household …" at bounding box center [749, 13] width 120 height 22
select select "sports_and_hobby_equipment"
click at [690, 2] on select "Select Item Type Clothing Collectibles Of Value Electronics Firearms Household …" at bounding box center [749, 13] width 120 height 22
click at [819, 18] on button "submit" at bounding box center [822, 12] width 21 height 21
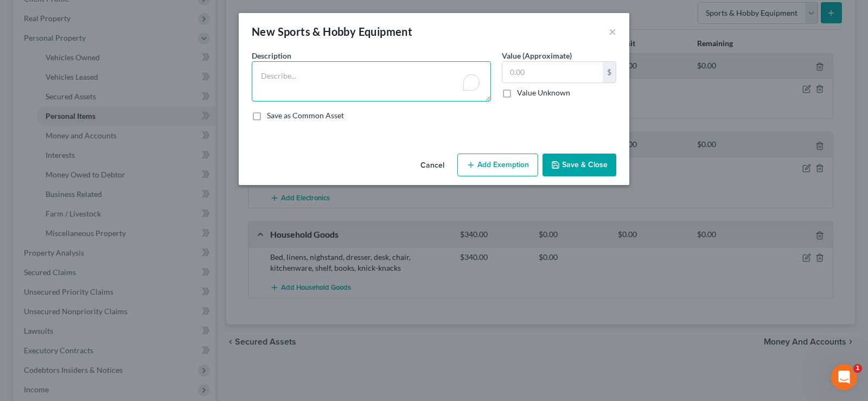
click at [272, 74] on textarea "To enrich screen reader interactions, please activate Accessibility in Grammarl…" at bounding box center [371, 81] width 239 height 40
type textarea "bicycle, 5 other"
type input "130"
click at [596, 165] on button "Save & Close" at bounding box center [579, 164] width 74 height 23
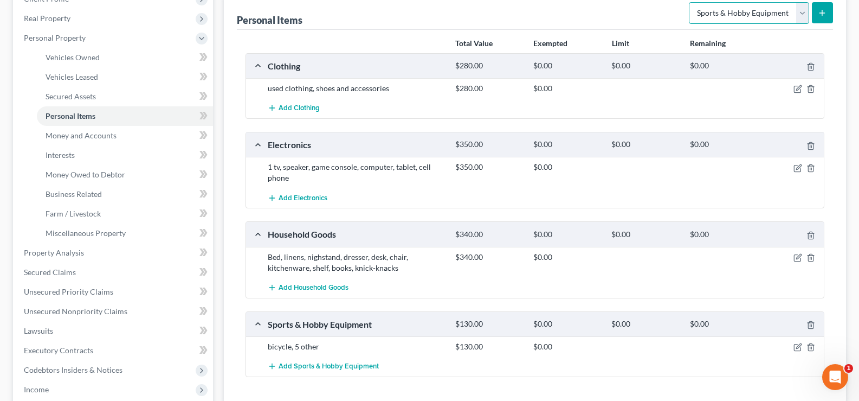
click at [773, 17] on select "Select Item Type Clothing Collectibles Of Value Electronics Firearms Household …" at bounding box center [749, 13] width 120 height 22
select select "collectibles_of_value"
click at [690, 2] on select "Select Item Type Clothing Collectibles Of Value Electronics Firearms Household …" at bounding box center [749, 13] width 120 height 22
click at [820, 12] on icon "submit" at bounding box center [822, 13] width 9 height 9
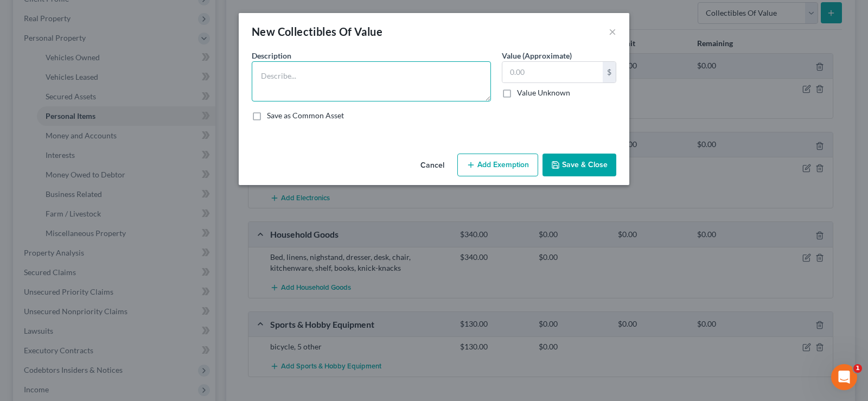
click at [331, 70] on textarea at bounding box center [371, 81] width 239 height 40
click at [317, 82] on textarea "Sports cards" at bounding box center [371, 81] width 239 height 40
type textarea "Sports cards 10"
type input "100"
click at [580, 167] on button "Save & Close" at bounding box center [579, 164] width 74 height 23
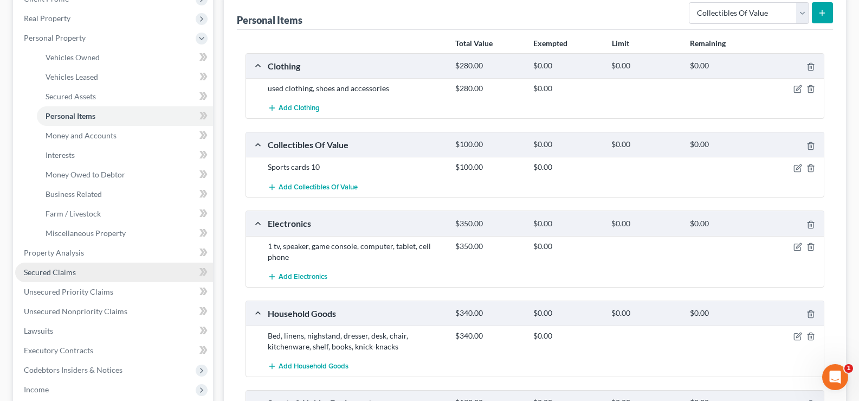
click at [93, 275] on link "Secured Claims" at bounding box center [114, 272] width 198 height 20
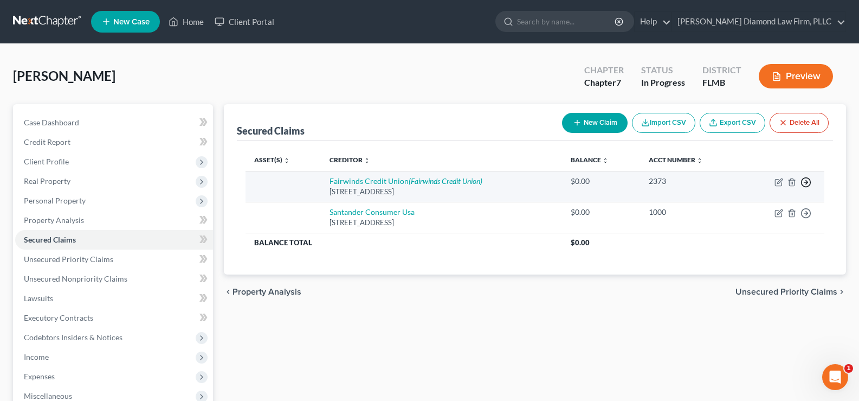
click at [807, 183] on polyline "button" at bounding box center [807, 183] width 2 height 4
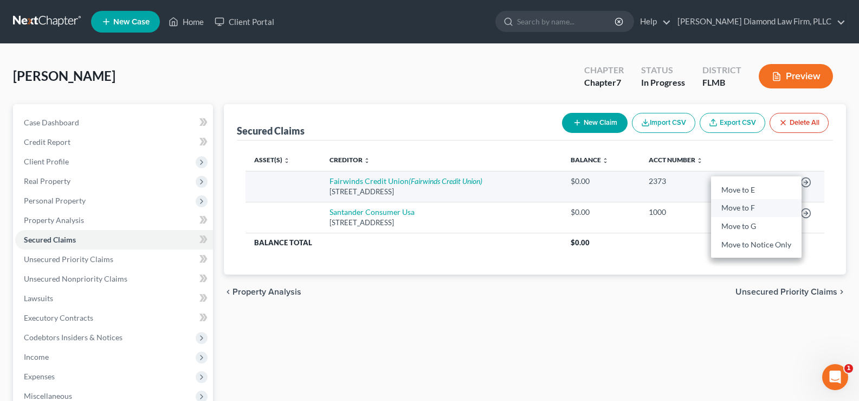
click at [752, 211] on link "Move to F" at bounding box center [756, 208] width 91 height 18
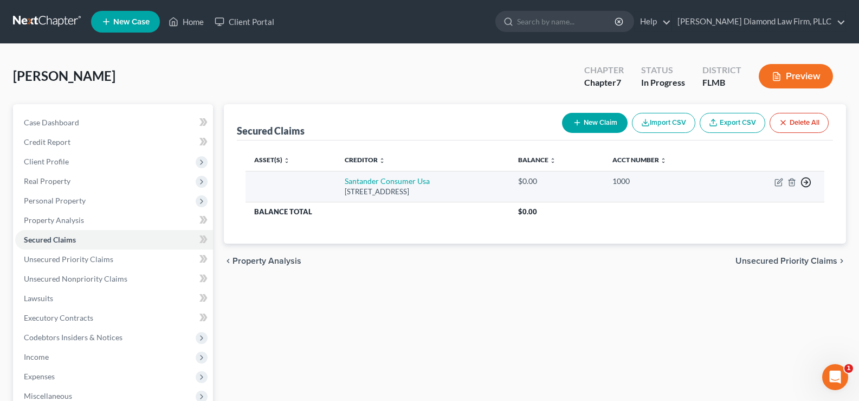
click at [806, 183] on icon "button" at bounding box center [806, 182] width 11 height 11
click at [764, 208] on link "Move to F" at bounding box center [756, 208] width 91 height 18
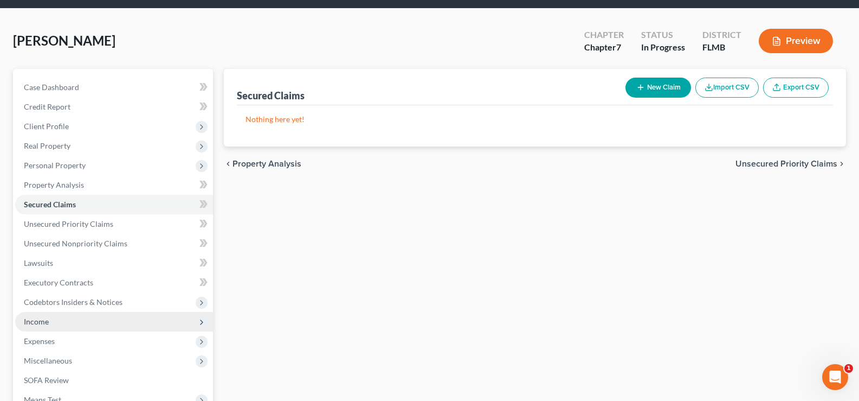
scroll to position [54, 0]
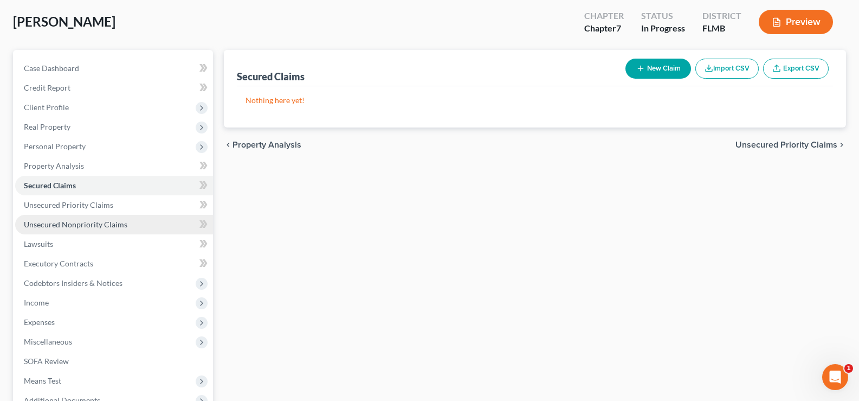
click at [130, 221] on link "Unsecured Nonpriority Claims" at bounding box center [114, 225] width 198 height 20
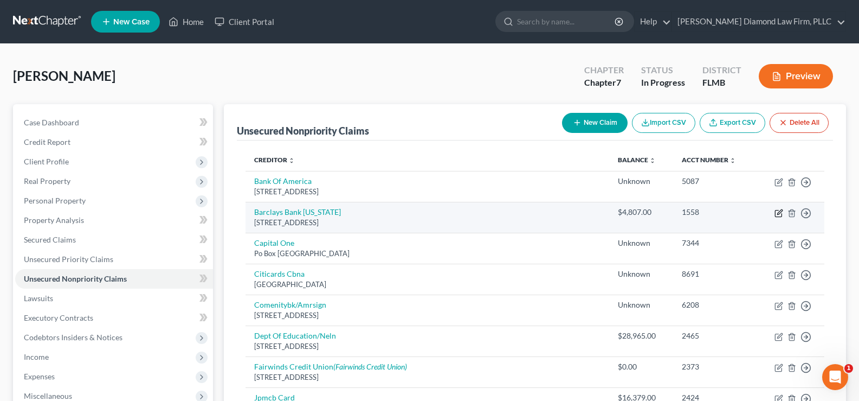
click at [777, 212] on icon "button" at bounding box center [779, 213] width 9 height 9
select select "7"
select select "0"
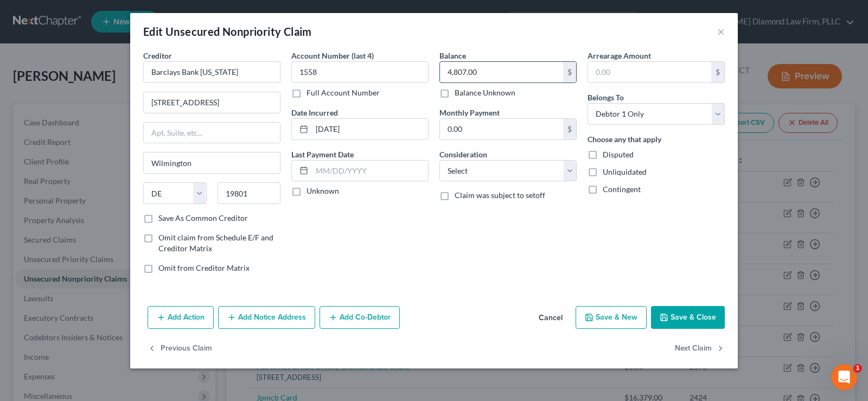
click at [504, 80] on input "4,807.00" at bounding box center [501, 72] width 123 height 21
type input "4,807.19"
click at [513, 169] on select "Select Cable / Satellite Services Collection Agency Credit Card Debt Debt Couns…" at bounding box center [507, 171] width 137 height 22
select select "2"
click at [439, 160] on select "Select Cable / Satellite Services Collection Agency Credit Card Debt Debt Couns…" at bounding box center [507, 171] width 137 height 22
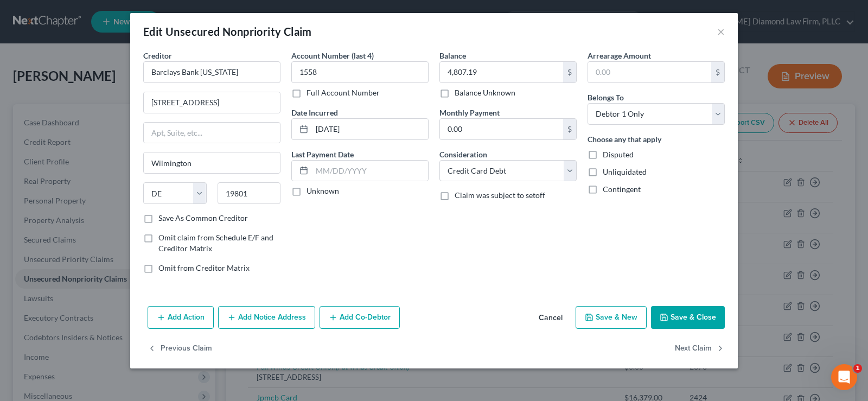
click at [692, 315] on button "Save & Close" at bounding box center [688, 317] width 74 height 23
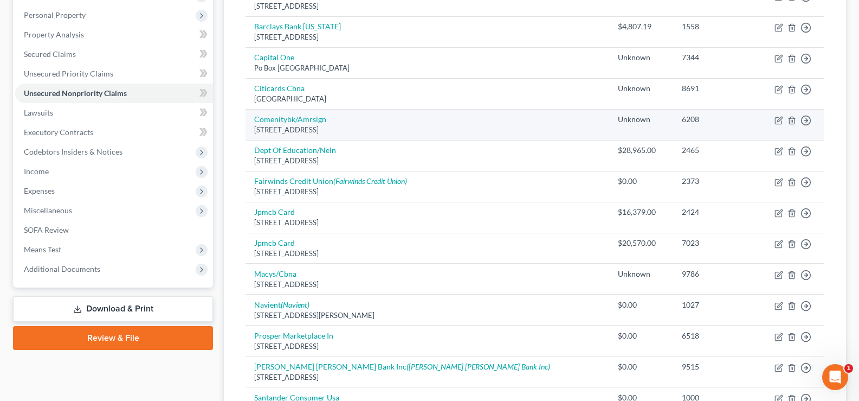
scroll to position [217, 0]
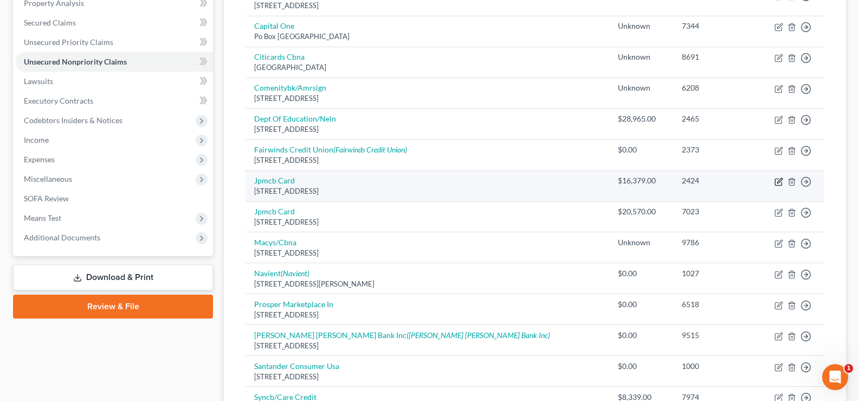
click at [779, 179] on icon "button" at bounding box center [779, 181] width 9 height 9
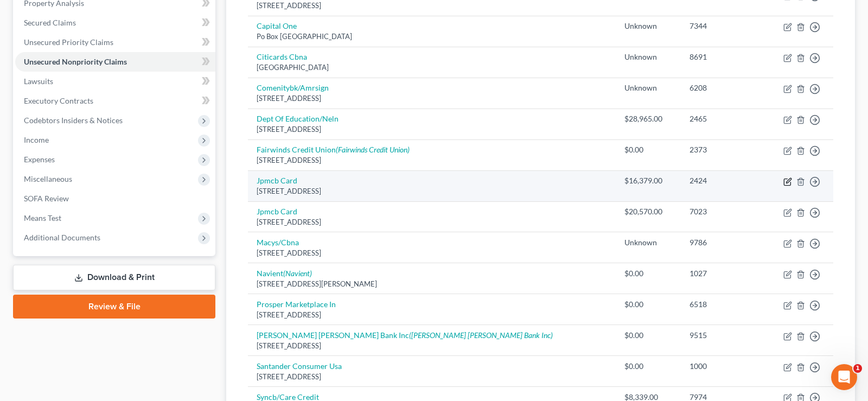
select select "7"
select select "0"
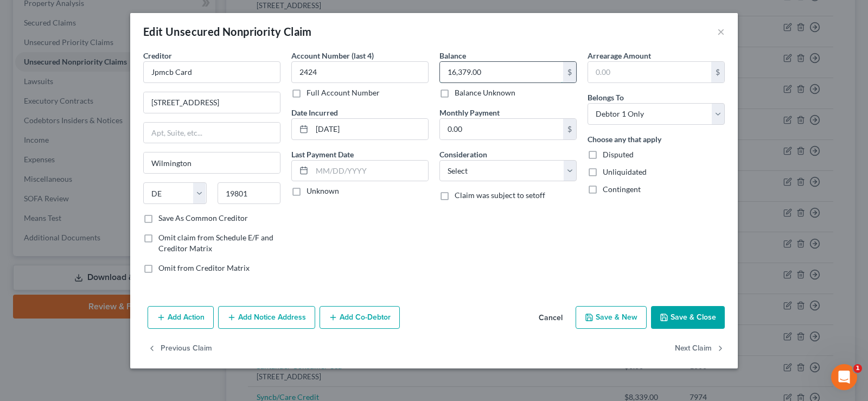
click at [515, 74] on input "16,379.00" at bounding box center [501, 72] width 123 height 21
type input "16,379.69"
click at [534, 172] on select "Select Cable / Satellite Services Collection Agency Credit Card Debt Debt Couns…" at bounding box center [507, 171] width 137 height 22
select select "2"
click at [439, 160] on select "Select Cable / Satellite Services Collection Agency Credit Card Debt Debt Couns…" at bounding box center [507, 171] width 137 height 22
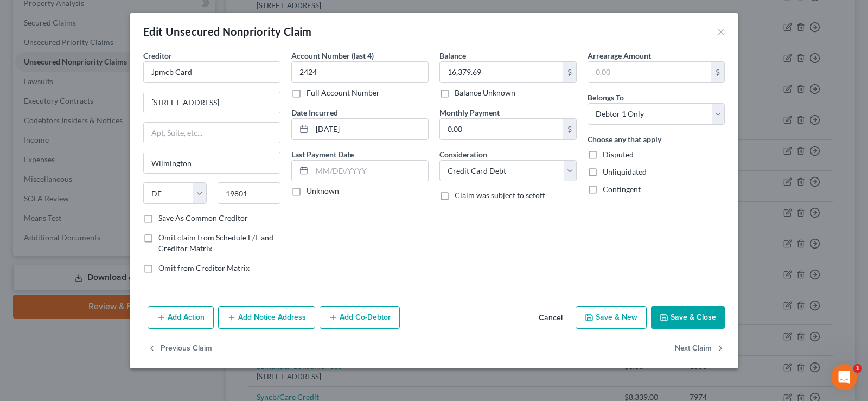
click at [689, 315] on button "Save & Close" at bounding box center [688, 317] width 74 height 23
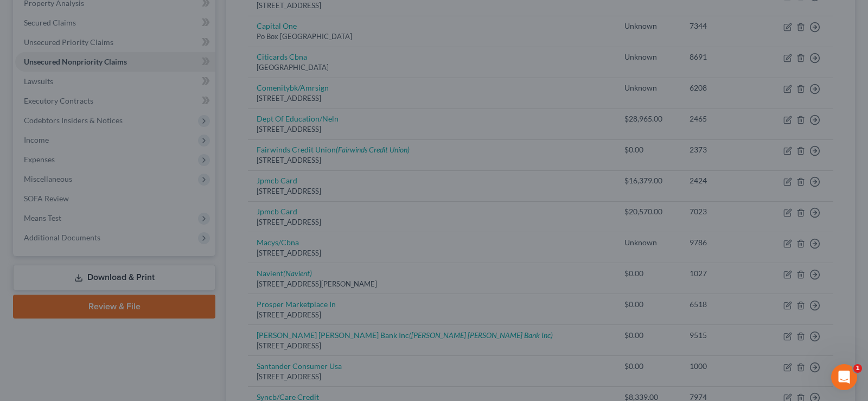
type input "0"
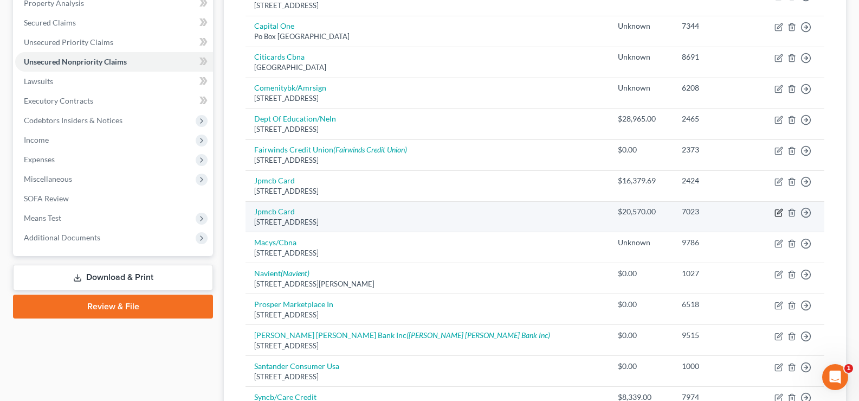
click at [780, 210] on icon "button" at bounding box center [780, 211] width 5 height 5
select select "7"
select select "0"
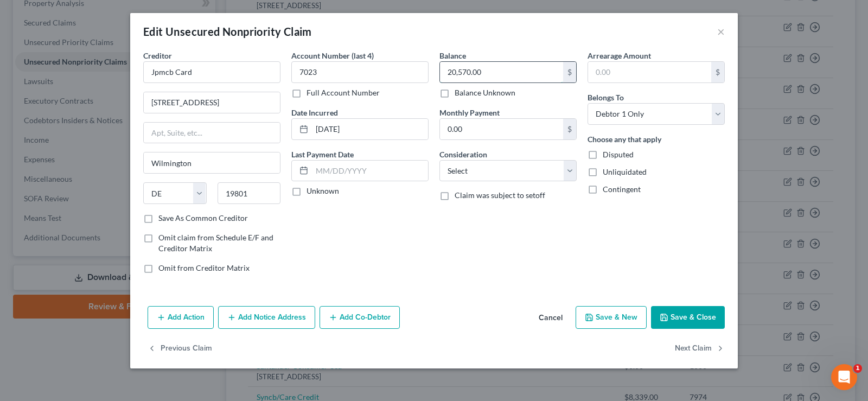
click at [509, 75] on input "20,570.00" at bounding box center [501, 72] width 123 height 21
type input "20,570.46"
click at [516, 159] on div "Consideration Select Cable / Satellite Services Collection Agency Credit Card D…" at bounding box center [507, 165] width 137 height 33
click at [516, 168] on select "Select Cable / Satellite Services Collection Agency Credit Card Debt Debt Couns…" at bounding box center [507, 171] width 137 height 22
select select "2"
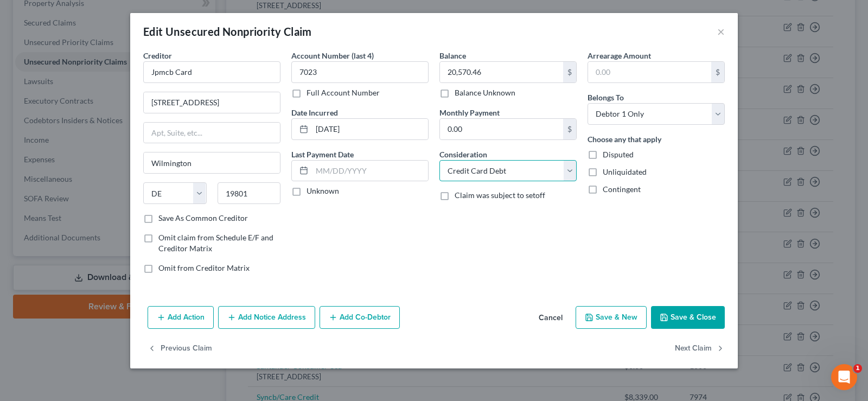
click at [439, 160] on select "Select Cable / Satellite Services Collection Agency Credit Card Debt Debt Couns…" at bounding box center [507, 171] width 137 height 22
click at [694, 318] on button "Save & Close" at bounding box center [688, 317] width 74 height 23
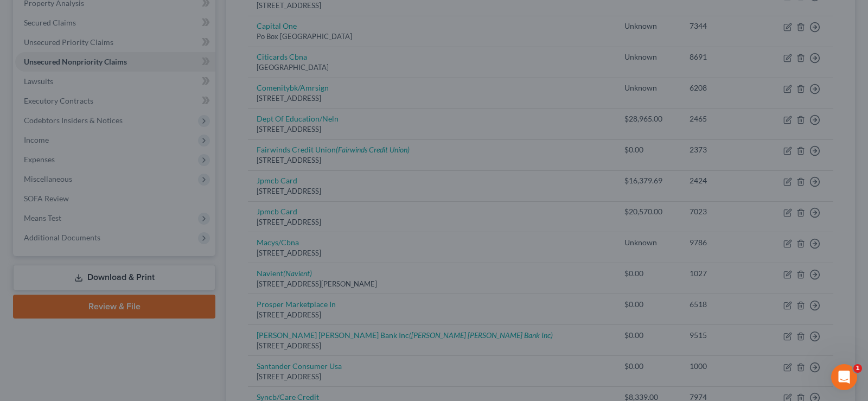
type input "0"
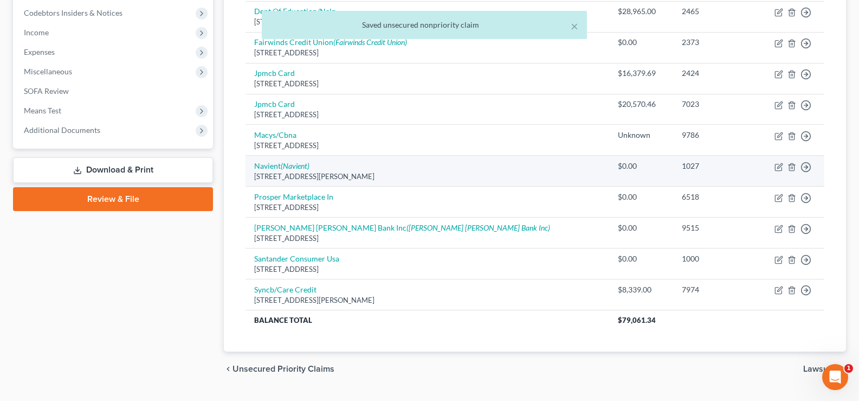
scroll to position [325, 0]
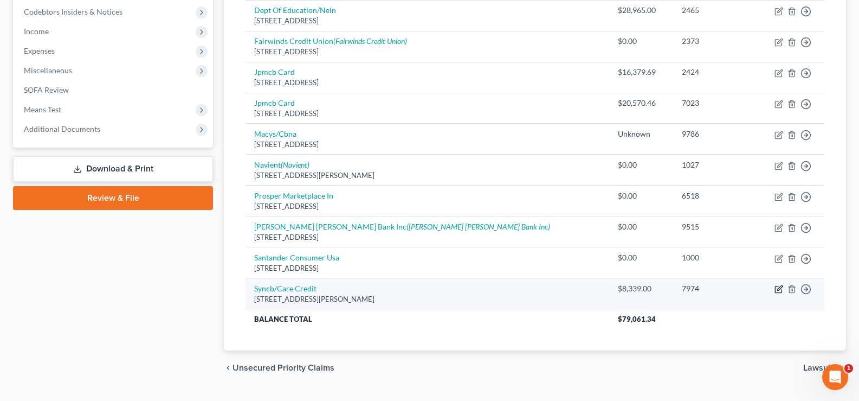
click at [779, 287] on icon "button" at bounding box center [779, 289] width 9 height 9
select select "36"
select select "2"
select select "0"
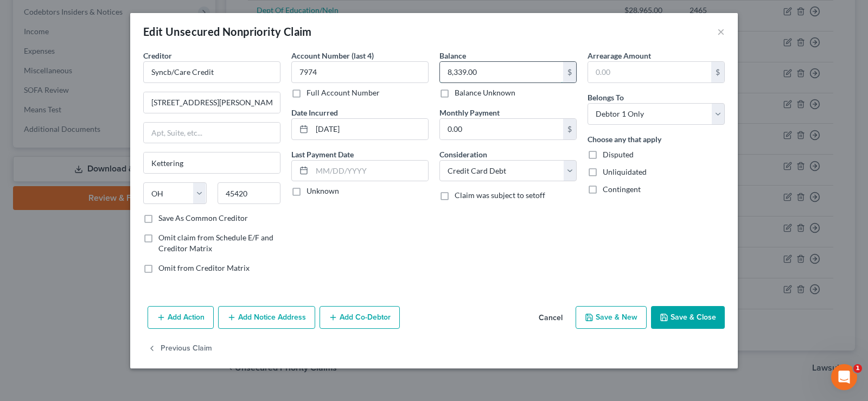
click at [500, 70] on input "8,339.00" at bounding box center [501, 72] width 123 height 21
type input "8,379.43"
click at [699, 318] on button "Save & Close" at bounding box center [688, 317] width 74 height 23
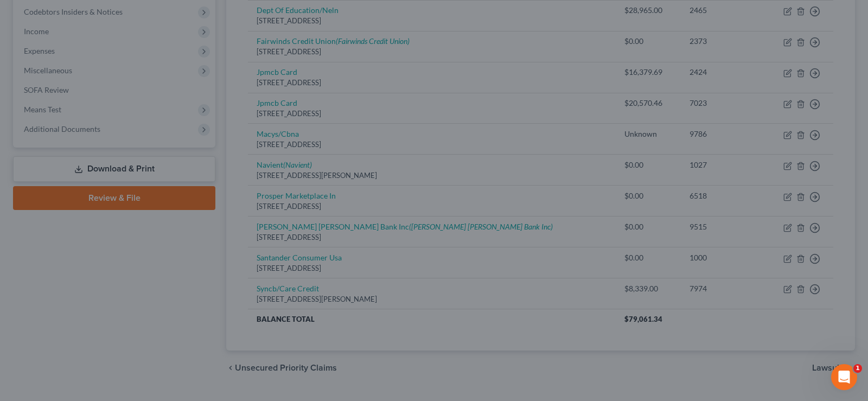
type input "0"
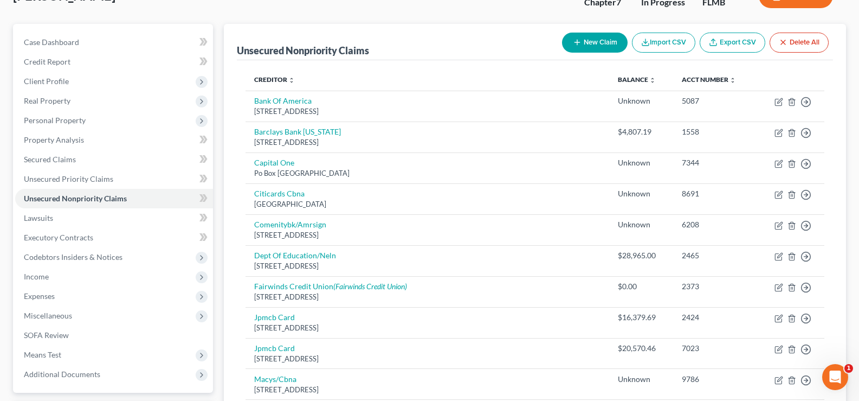
scroll to position [80, 0]
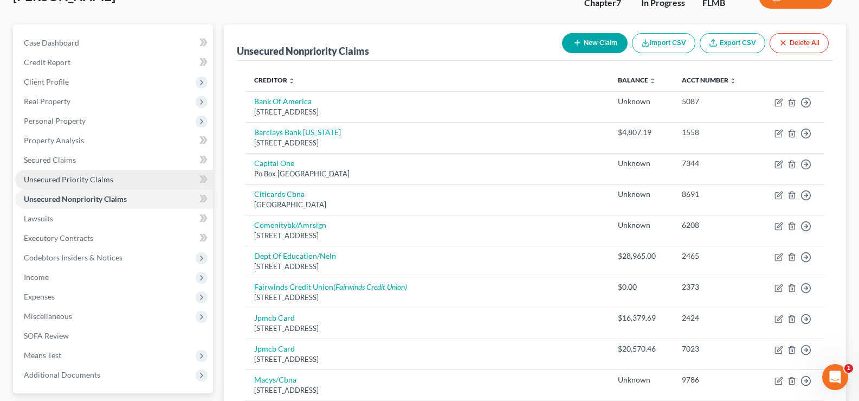
click at [93, 179] on span "Unsecured Priority Claims" at bounding box center [68, 179] width 89 height 9
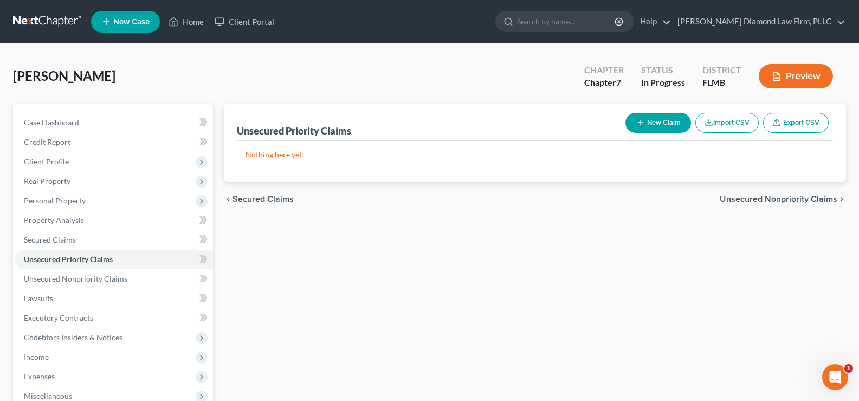
click at [646, 120] on button "New Claim" at bounding box center [659, 123] width 66 height 20
select select "0"
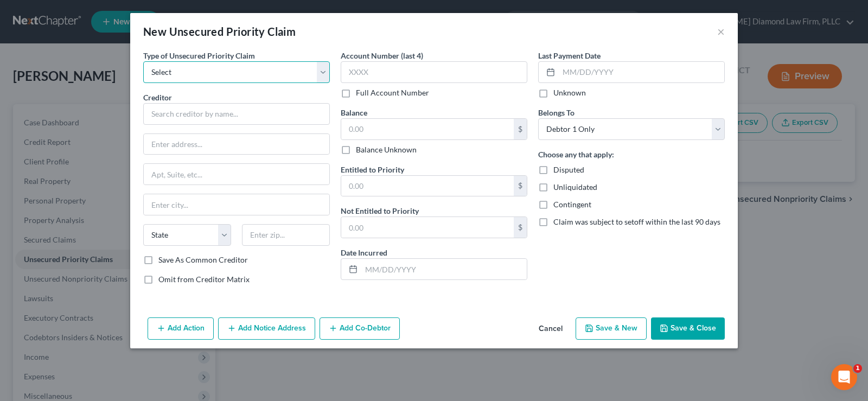
click at [229, 70] on select "Select Taxes & Other Government Units Domestic Support Obligations Extensions o…" at bounding box center [236, 72] width 187 height 22
select select "0"
click at [143, 61] on select "Select Taxes & Other Government Units Domestic Support Obligations Extensions o…" at bounding box center [236, 72] width 187 height 22
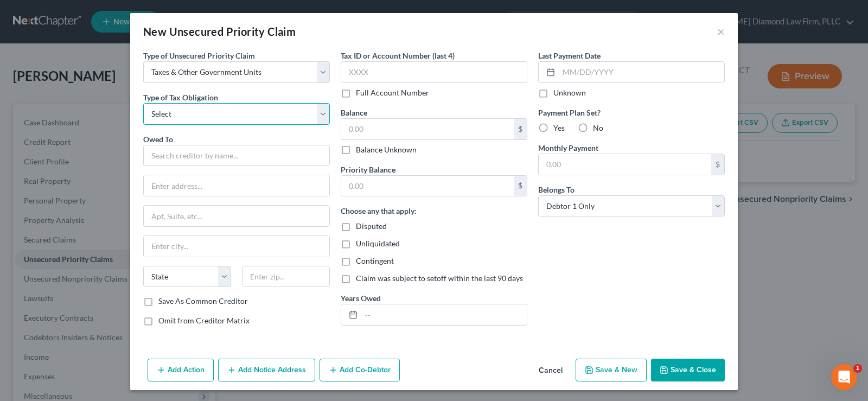
click at [229, 114] on select "Select Federal City State Franchise Tax Board Other" at bounding box center [236, 114] width 187 height 22
select select "0"
click at [143, 103] on select "Select Federal City State Franchise Tax Board Other" at bounding box center [236, 114] width 187 height 22
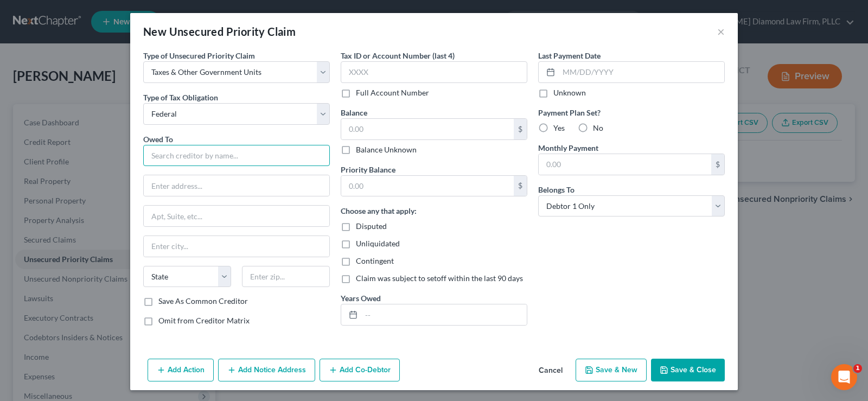
click at [231, 159] on input "text" at bounding box center [236, 156] width 187 height 22
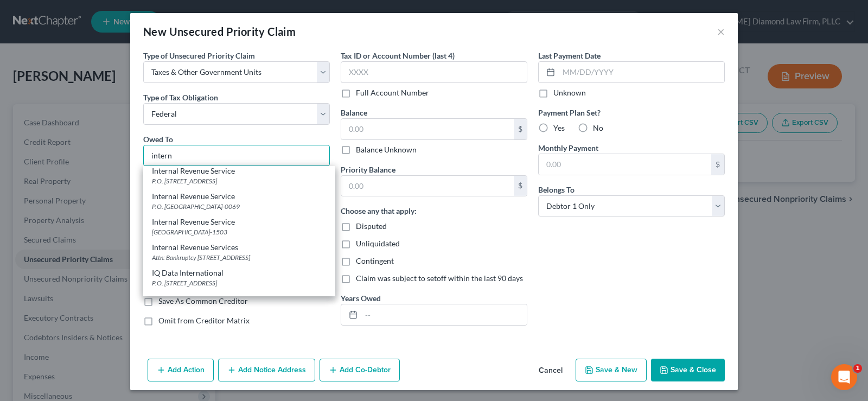
scroll to position [108, 0]
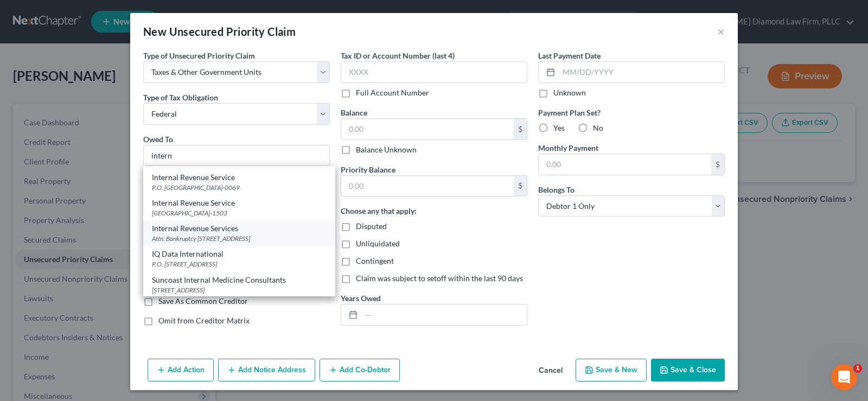
click at [242, 241] on div "Attn: Bankruptcy [STREET_ADDRESS]" at bounding box center [239, 238] width 175 height 9
type input "Internal Revenue Services"
type input "Attn: Bankruptcy"
type input "PO Box 7346"
type input "[GEOGRAPHIC_DATA]"
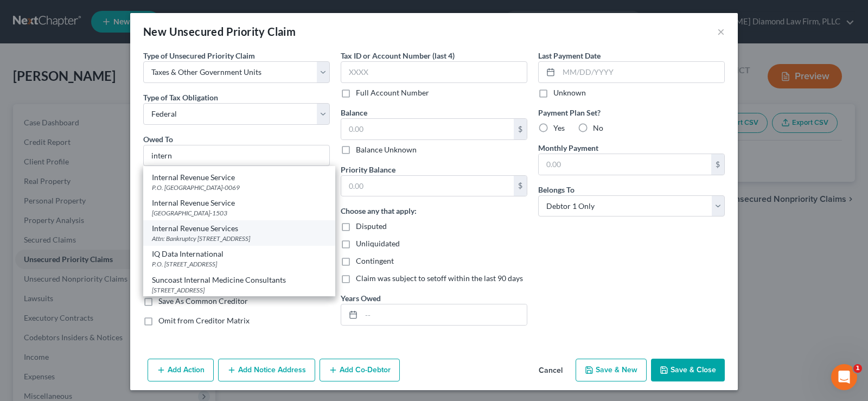
select select "39"
type input "19101"
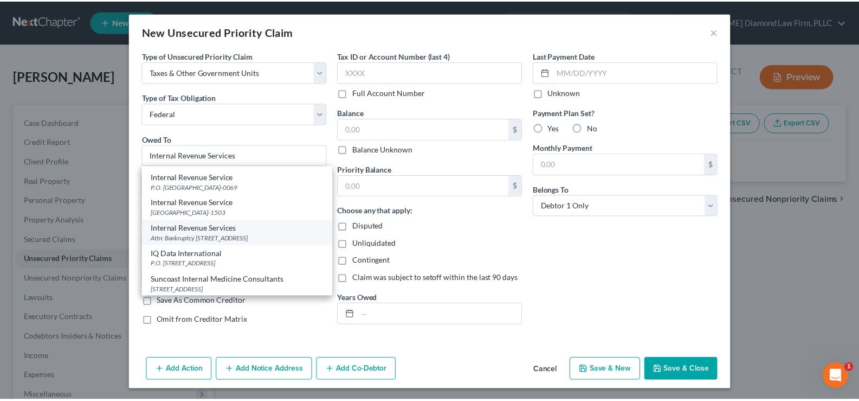
scroll to position [0, 0]
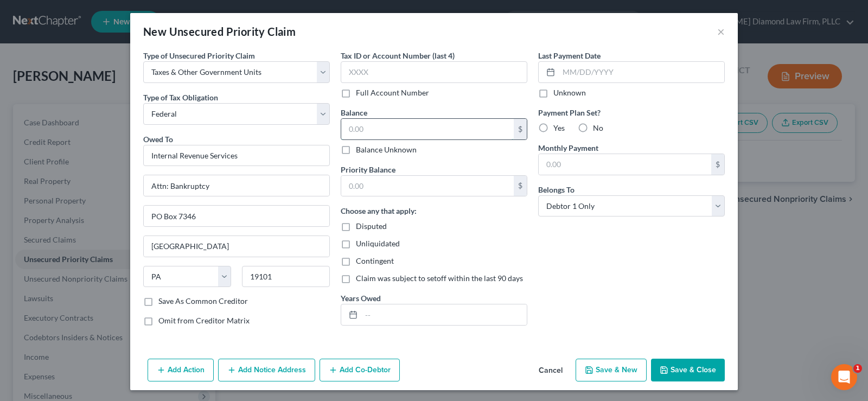
click at [388, 128] on input "text" at bounding box center [427, 129] width 172 height 21
type input "1,947"
click at [399, 188] on input "text" at bounding box center [427, 186] width 172 height 21
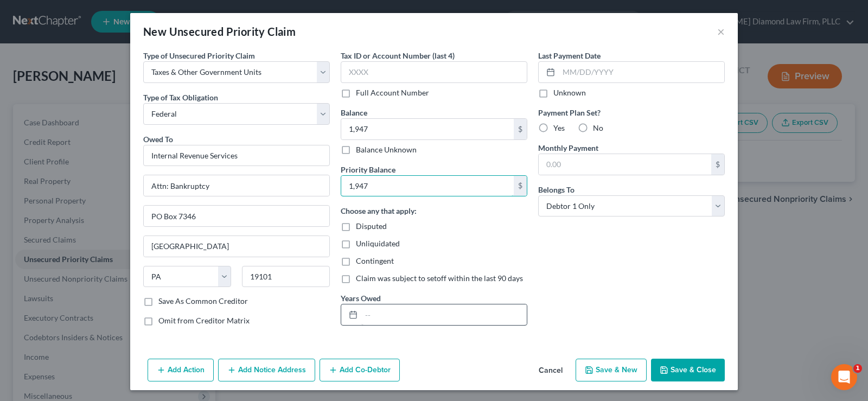
type input "1,947"
click at [386, 320] on input "text" at bounding box center [443, 314] width 165 height 21
type input "2023"
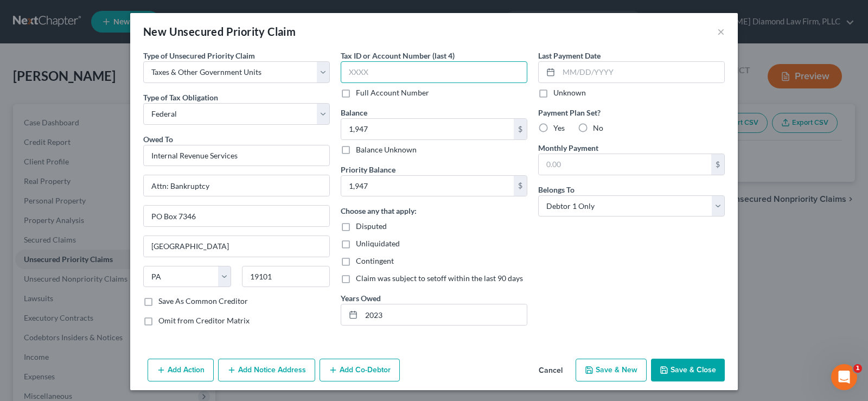
click at [390, 67] on input "text" at bounding box center [434, 72] width 187 height 22
click at [412, 73] on input "text" at bounding box center [434, 72] width 187 height 22
type input "3661"
click at [593, 131] on label "No" at bounding box center [598, 128] width 10 height 11
click at [597, 130] on input "No" at bounding box center [600, 126] width 7 height 7
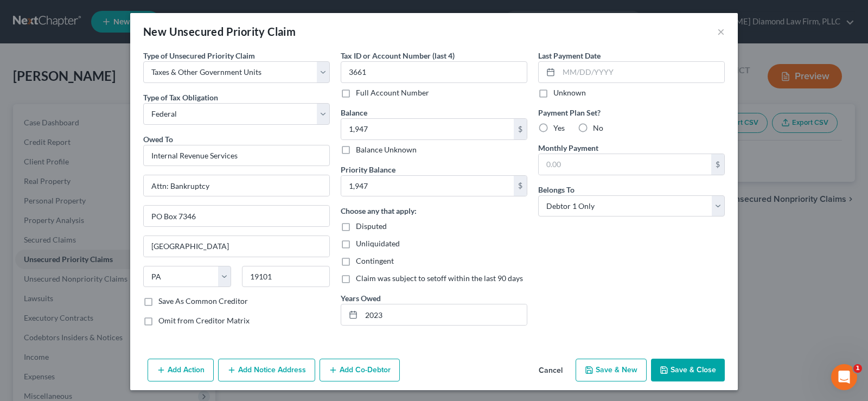
radio input "true"
click at [691, 364] on button "Save & Close" at bounding box center [688, 369] width 74 height 23
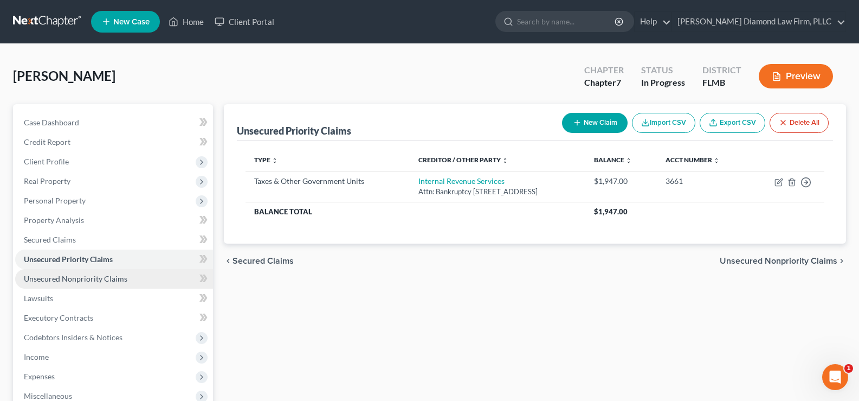
click at [73, 282] on span "Unsecured Nonpriority Claims" at bounding box center [76, 278] width 104 height 9
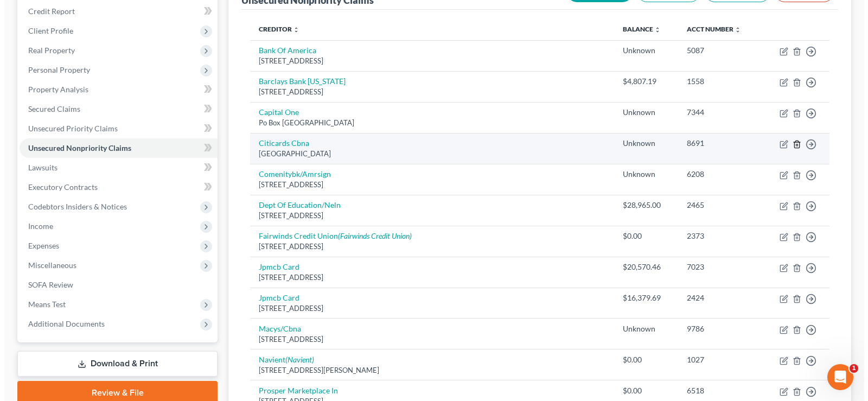
scroll to position [108, 0]
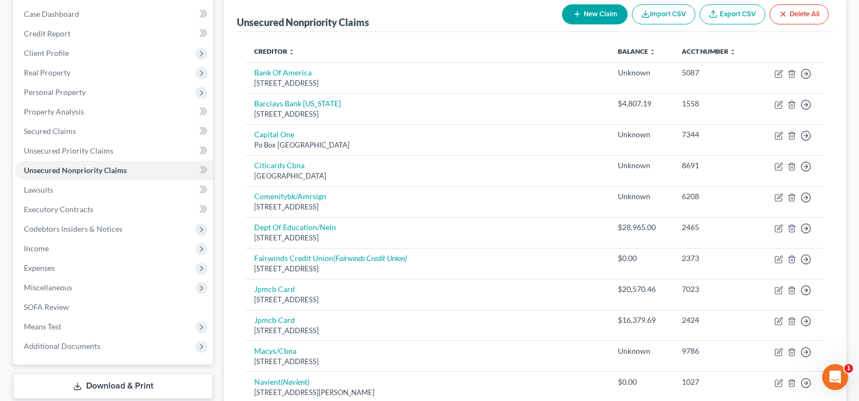
click at [591, 12] on button "New Claim" at bounding box center [595, 14] width 66 height 20
select select "0"
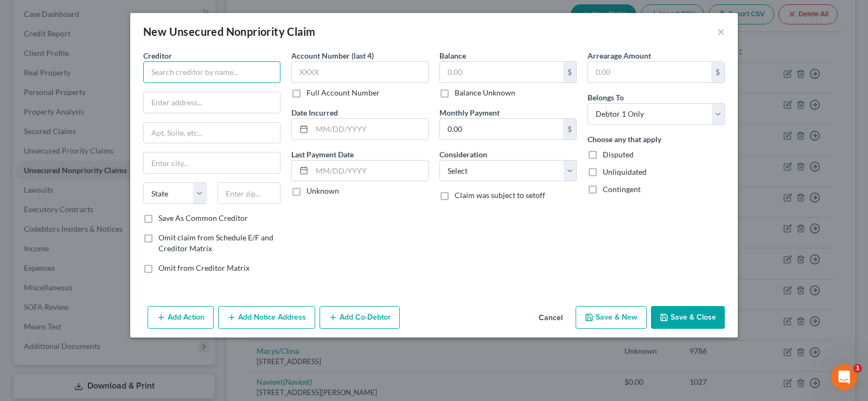
click at [226, 75] on input "text" at bounding box center [211, 72] width 137 height 22
type input "Credit Corp Solutions, Inc"
type input "[STREET_ADDRESS]"
type input "84020"
type input "[PERSON_NAME]"
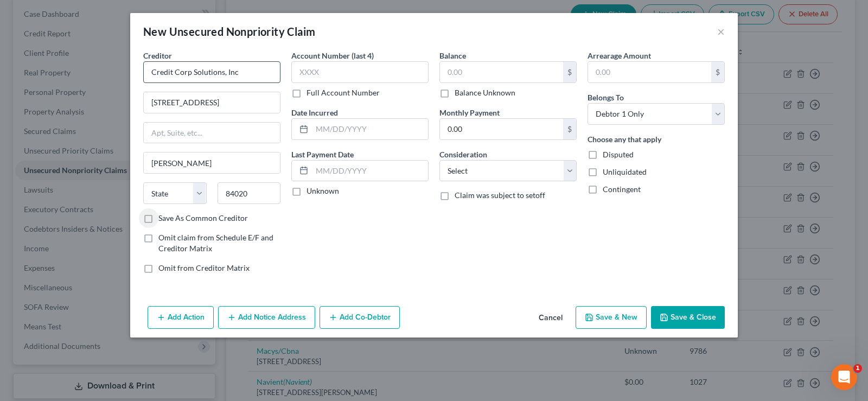
select select "46"
click at [158, 217] on label "Save As Common Creditor" at bounding box center [202, 218] width 89 height 11
click at [163, 217] on input "Save As Common Creditor" at bounding box center [166, 216] width 7 height 7
checkbox input "true"
click at [344, 77] on input "text" at bounding box center [359, 72] width 137 height 22
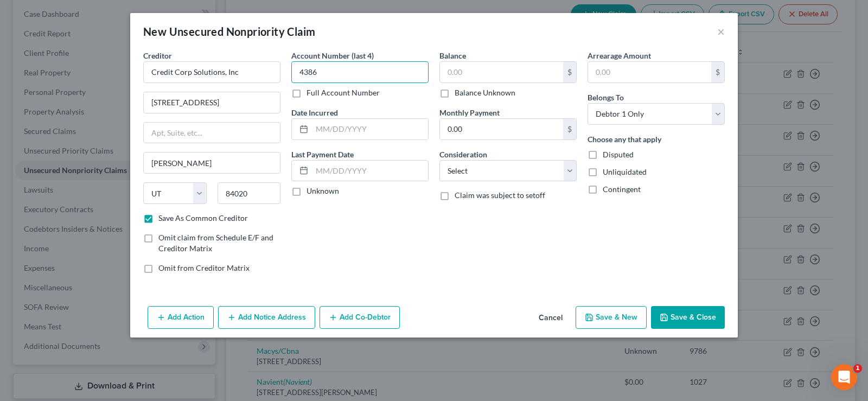
type input "4386"
type input "[DATE]"
type input "693.69"
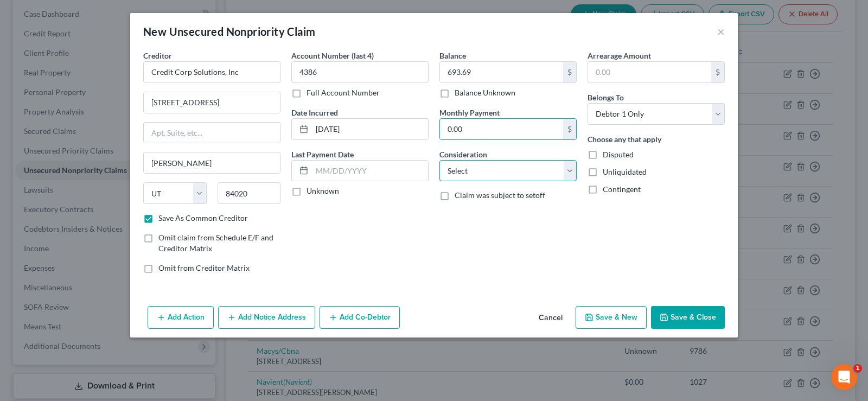
click at [512, 168] on select "Select Cable / Satellite Services Collection Agency Credit Card Debt Debt Couns…" at bounding box center [507, 171] width 137 height 22
select select "1"
click at [439, 160] on select "Select Cable / Satellite Services Collection Agency Credit Card Debt Debt Couns…" at bounding box center [507, 171] width 137 height 22
click at [280, 315] on button "Add Notice Address" at bounding box center [266, 317] width 97 height 23
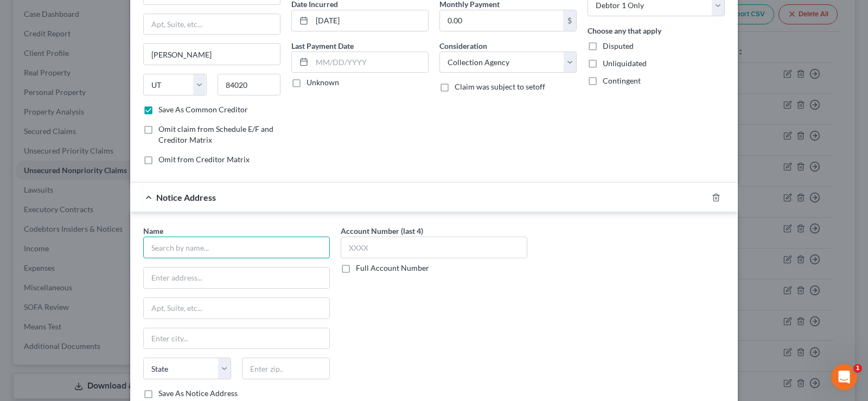
click at [236, 241] on input "text" at bounding box center [236, 247] width 187 height 22
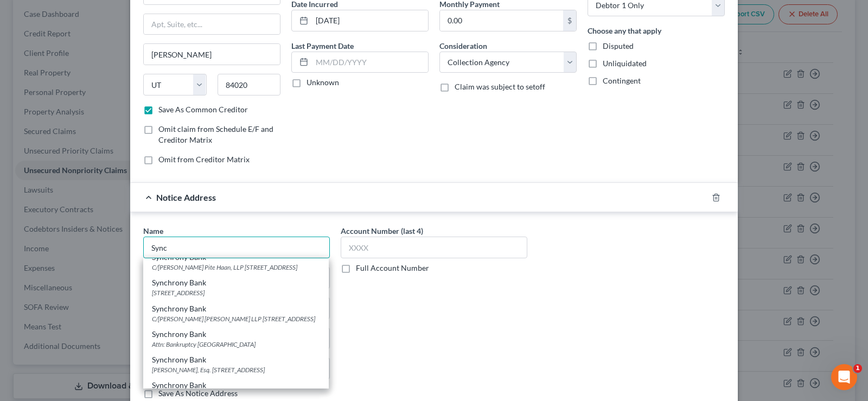
scroll to position [434, 0]
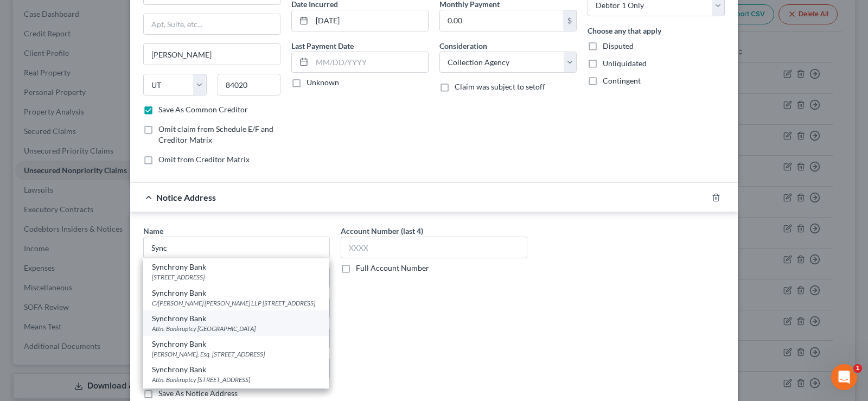
click at [226, 333] on div "Attn: Bankruptcy [GEOGRAPHIC_DATA]" at bounding box center [236, 328] width 168 height 9
type input "Synchrony Bank"
type input "Attn: Bankruptcy"
type input "PO Box 965060"
type input "Orlando"
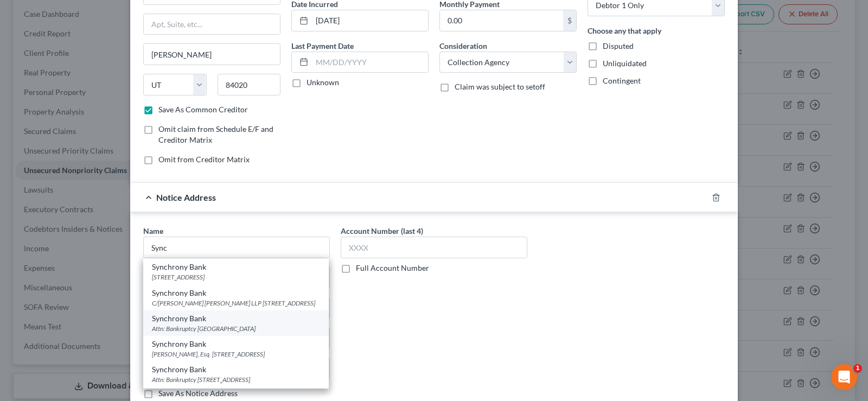
select select "9"
type input "32896"
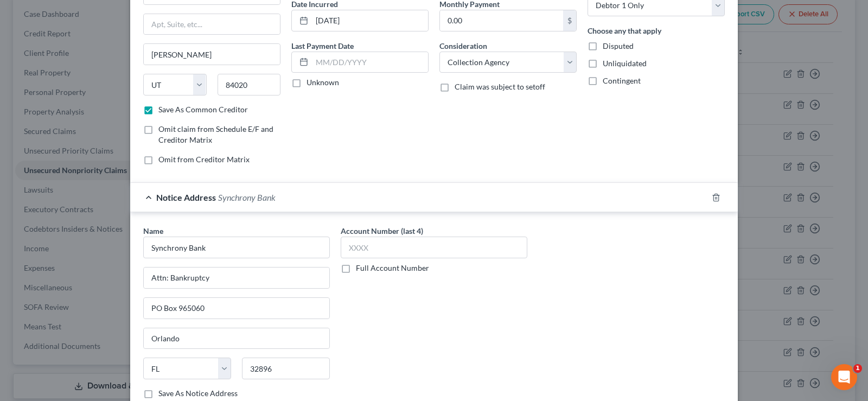
scroll to position [0, 0]
click at [364, 245] on input "text" at bounding box center [434, 247] width 187 height 22
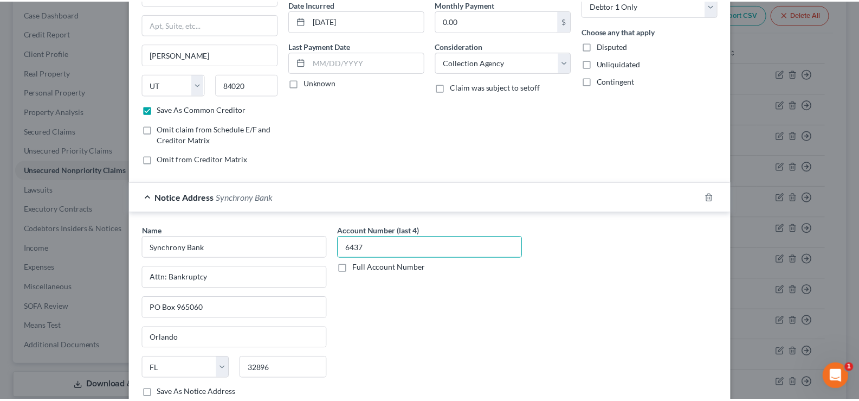
scroll to position [183, 0]
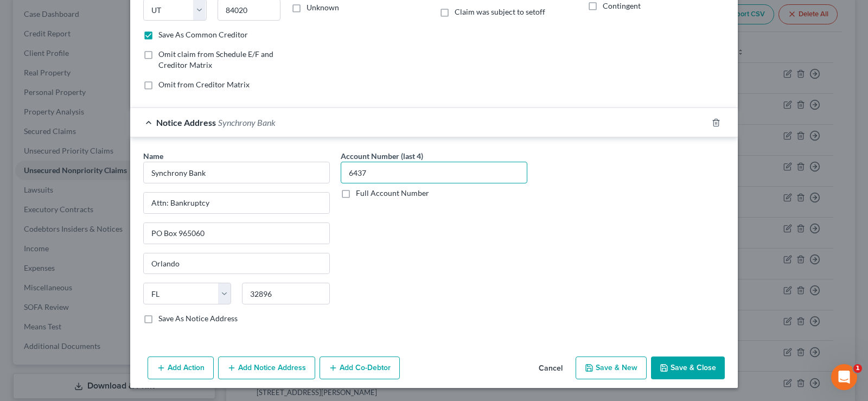
type input "6437"
click at [688, 363] on button "Save & Close" at bounding box center [688, 367] width 74 height 23
checkbox input "false"
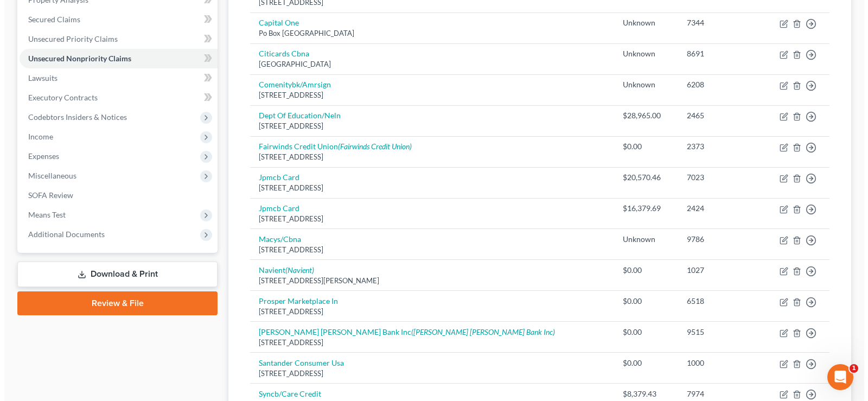
scroll to position [219, 0]
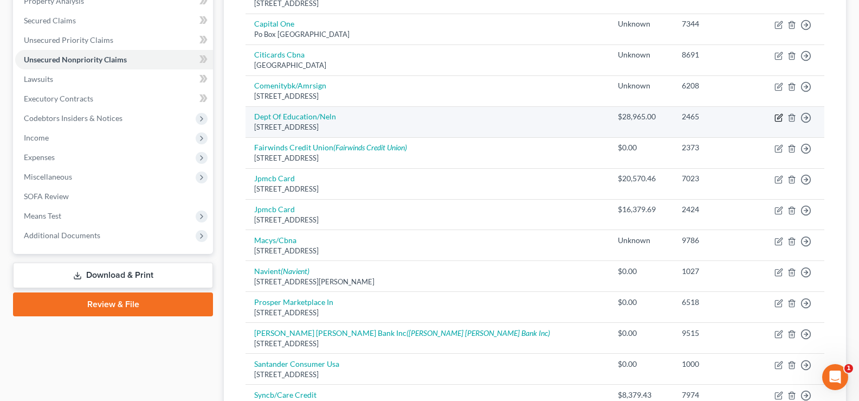
click at [782, 114] on icon "button" at bounding box center [779, 117] width 9 height 9
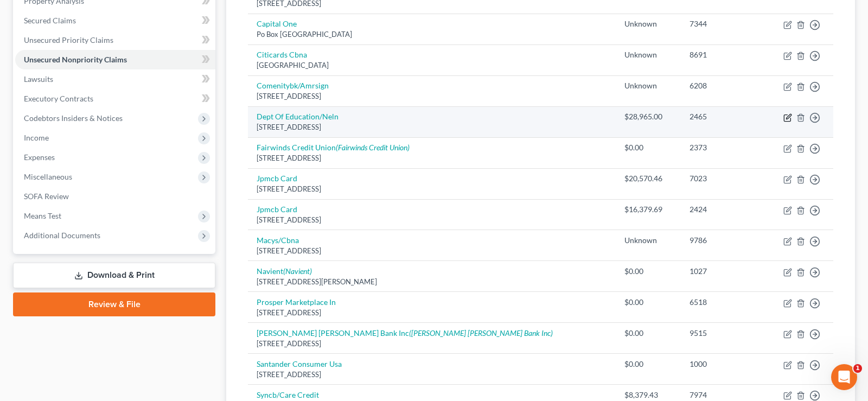
select select "30"
select select "17"
select select "0"
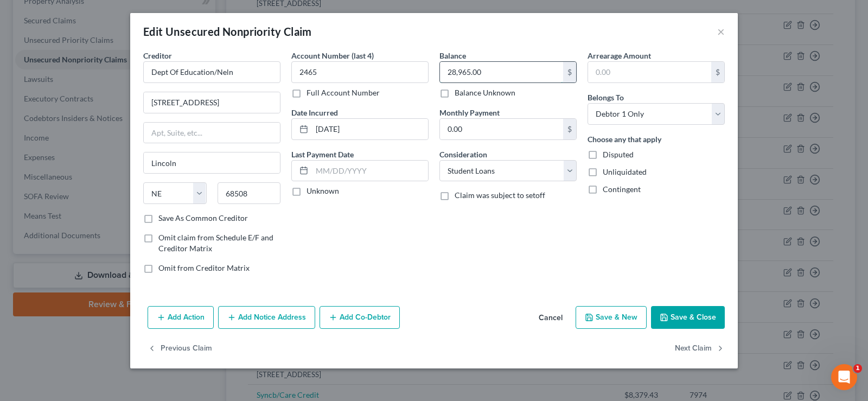
click at [491, 75] on input "28,965.00" at bounding box center [501, 72] width 123 height 21
type input "28,966.60"
click at [265, 319] on button "Add Notice Address" at bounding box center [266, 317] width 97 height 23
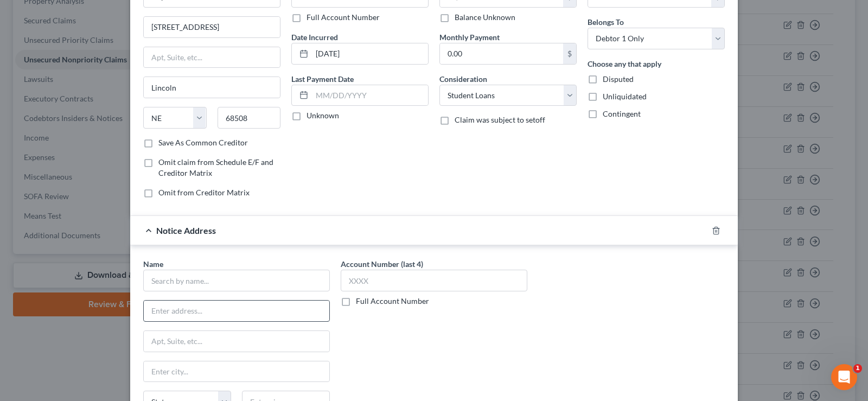
scroll to position [108, 0]
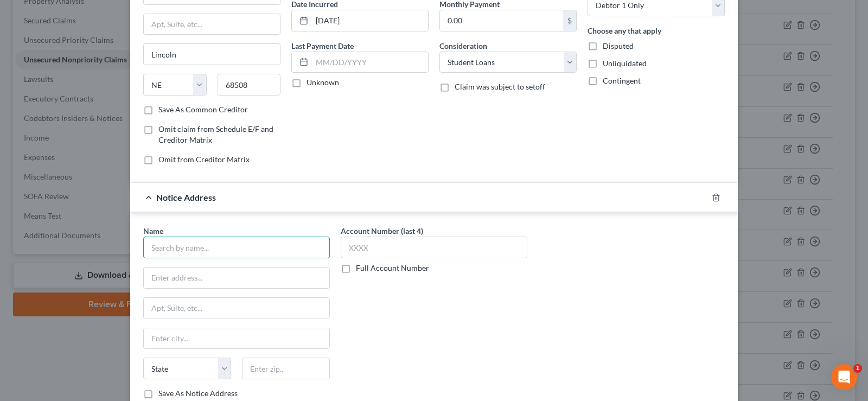
click at [201, 248] on input "text" at bounding box center [236, 247] width 187 height 22
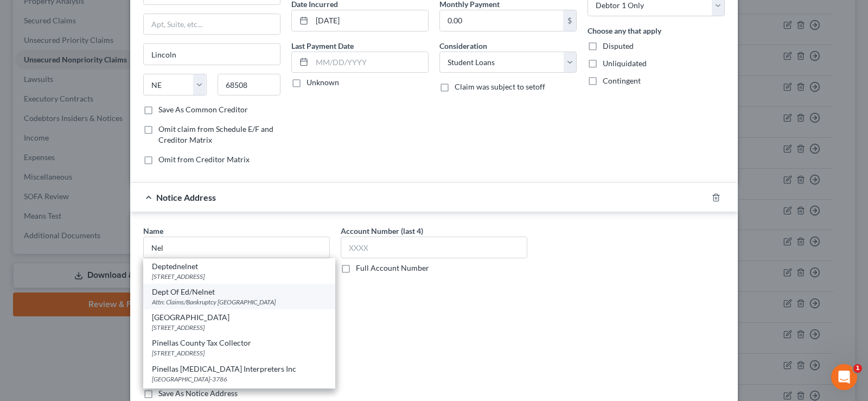
click at [212, 295] on div "Dept Of Ed/Nelnet" at bounding box center [239, 291] width 175 height 11
type input "Dept Of Ed/Nelnet"
type input "Attn: Claims/Bankruptcy"
type input "PO Box 82505"
type input "Lincoln"
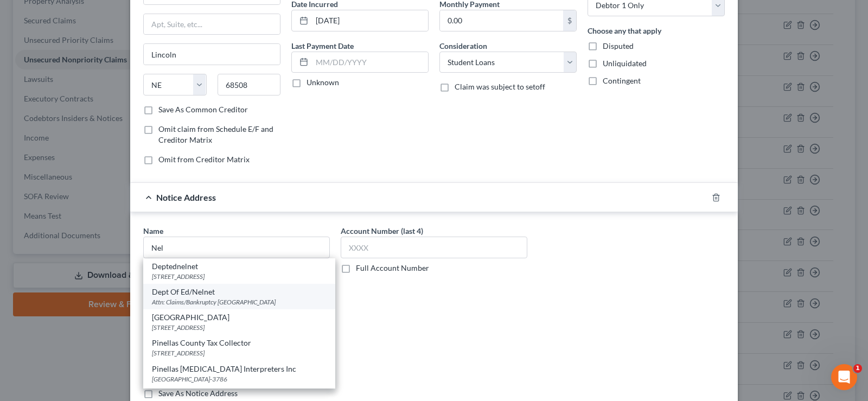
select select "30"
type input "68501"
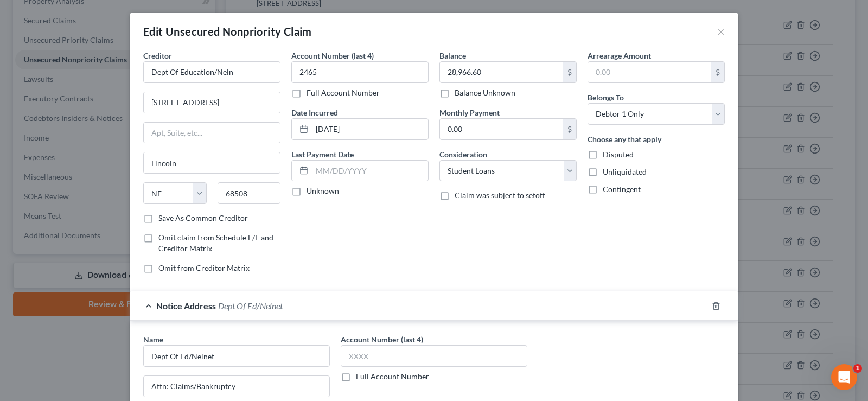
scroll to position [54, 0]
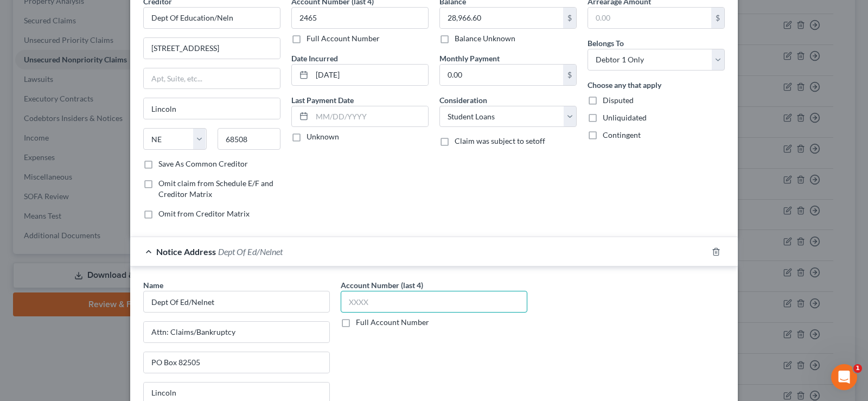
click at [370, 302] on input "text" at bounding box center [434, 302] width 187 height 22
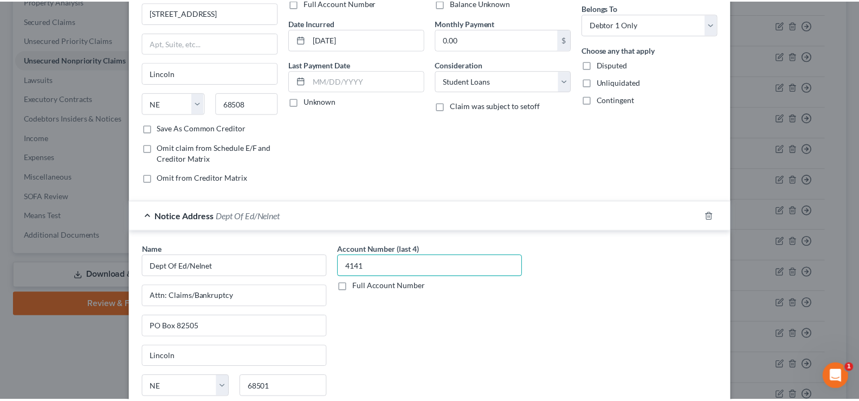
scroll to position [214, 0]
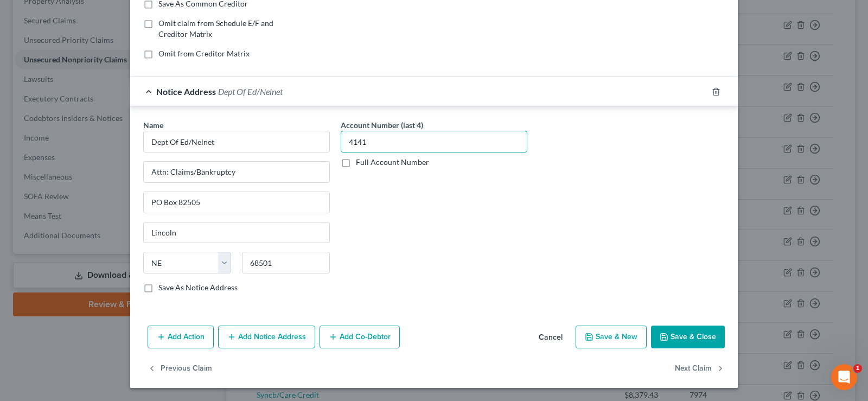
type input "4141"
click at [675, 333] on button "Save & Close" at bounding box center [688, 336] width 74 height 23
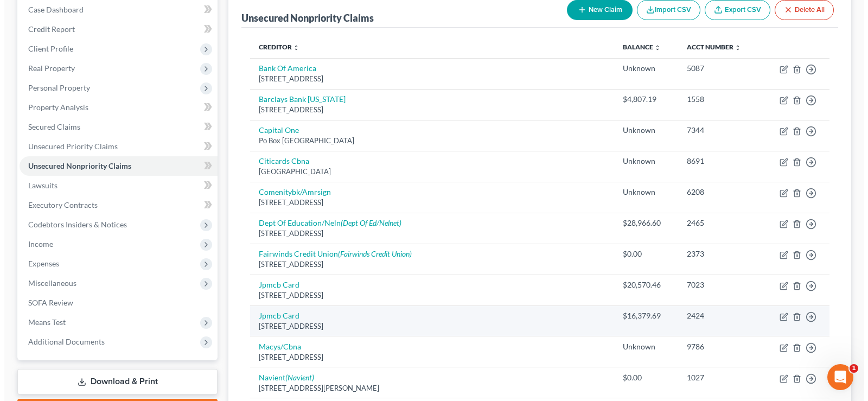
scroll to position [0, 0]
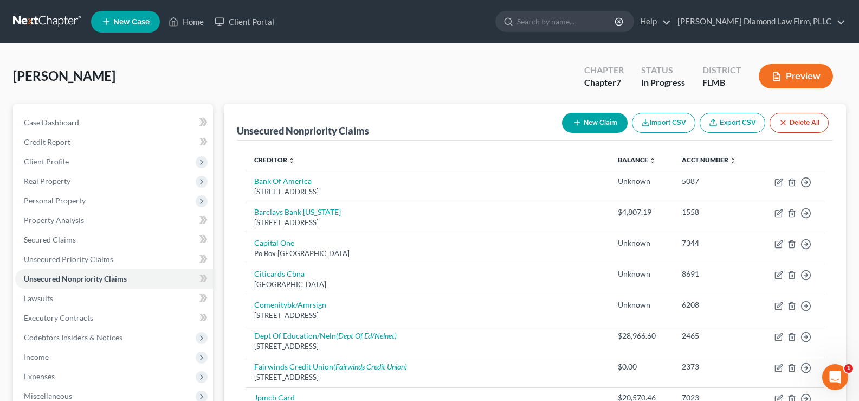
click at [596, 118] on button "New Claim" at bounding box center [595, 123] width 66 height 20
select select "0"
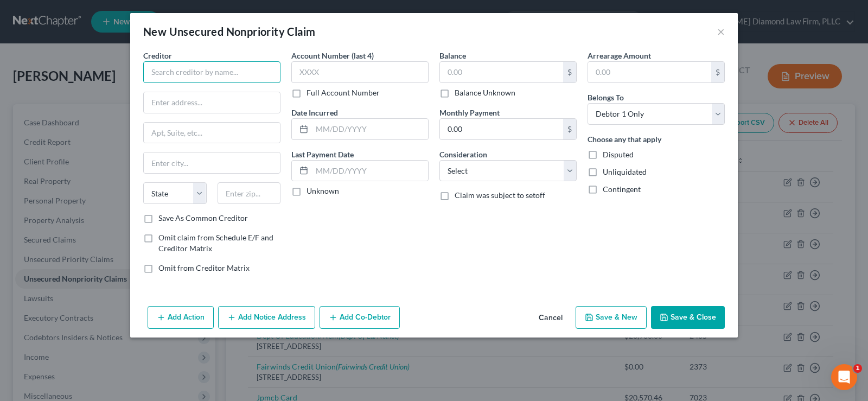
click at [208, 70] on input "text" at bounding box center [211, 72] width 137 height 22
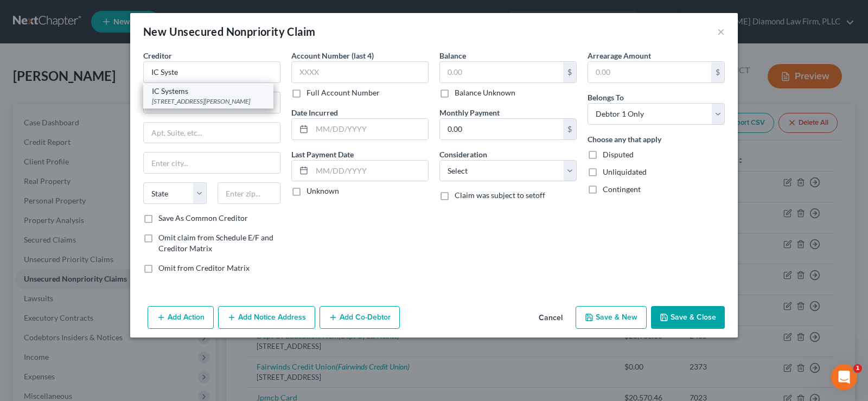
click at [198, 92] on div "IC Systems" at bounding box center [208, 91] width 113 height 11
type input "IC Systems"
type input "[STREET_ADDRESS]"
type input "P O Box 64378"
type input "Saint [PERSON_NAME]"
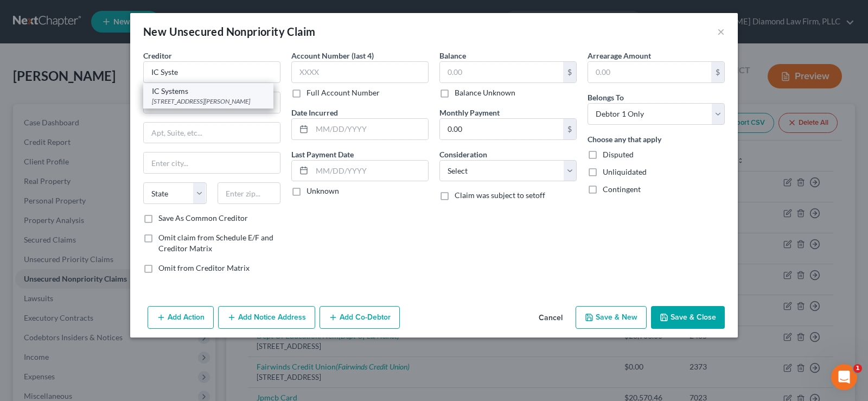
select select "24"
type input "55164"
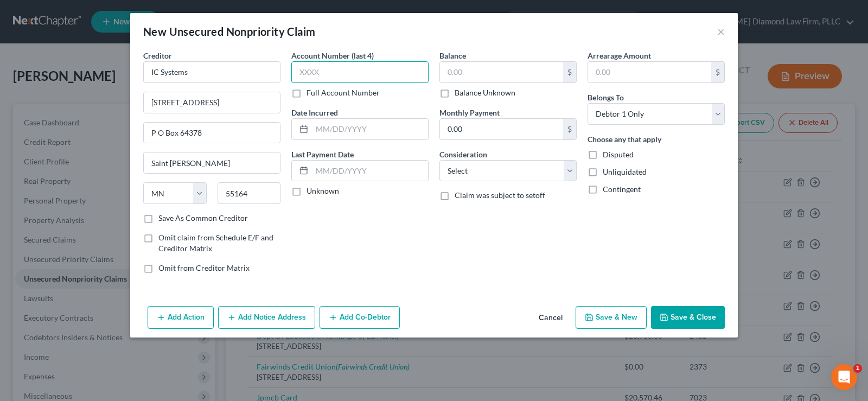
click at [333, 71] on input "text" at bounding box center [359, 72] width 137 height 22
type input "2233"
click at [329, 129] on input "text" at bounding box center [370, 129] width 116 height 21
type input "01/2024"
click at [479, 68] on input "text" at bounding box center [501, 72] width 123 height 21
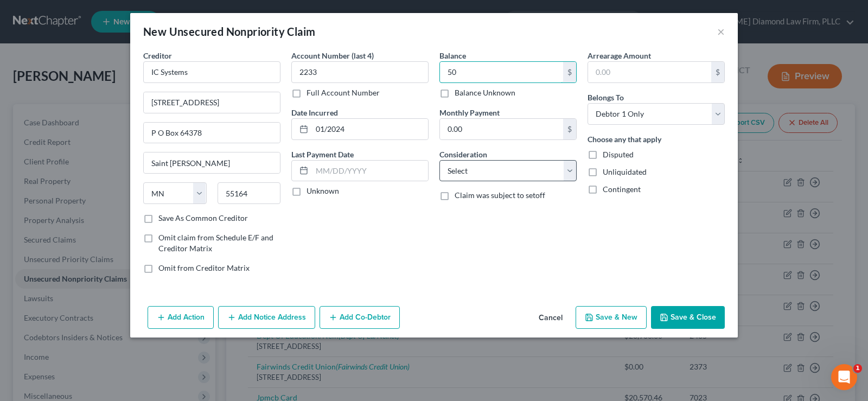
type input "50"
click at [518, 165] on select "Select Cable / Satellite Services Collection Agency Credit Card Debt Debt Couns…" at bounding box center [507, 171] width 137 height 22
select select "1"
click at [439, 160] on select "Select Cable / Satellite Services Collection Agency Credit Card Debt Debt Couns…" at bounding box center [507, 171] width 137 height 22
click at [266, 309] on button "Add Notice Address" at bounding box center [266, 317] width 97 height 23
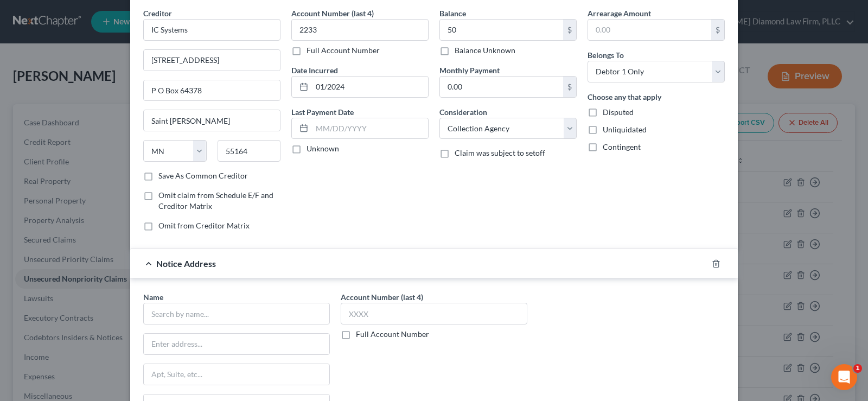
scroll to position [108, 0]
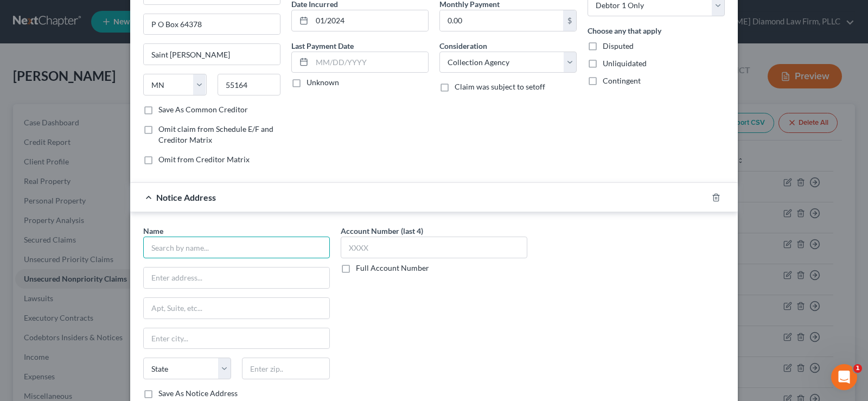
click at [174, 242] on input "text" at bounding box center [236, 247] width 187 height 22
type input "Center for Sight"
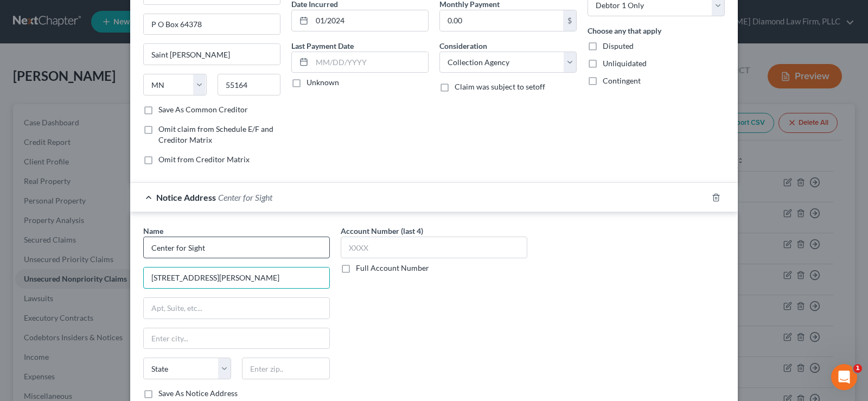
type input "[STREET_ADDRESS][PERSON_NAME]"
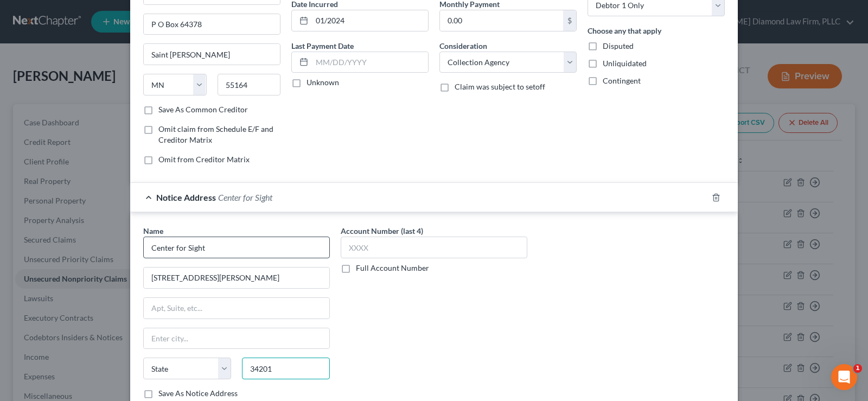
type input "34201"
type input "Bradenton"
select select "9"
click at [397, 245] on input "text" at bounding box center [434, 247] width 187 height 22
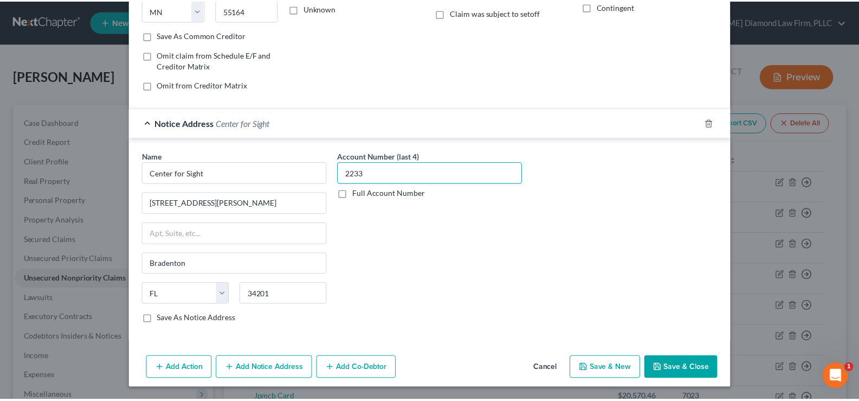
scroll to position [183, 0]
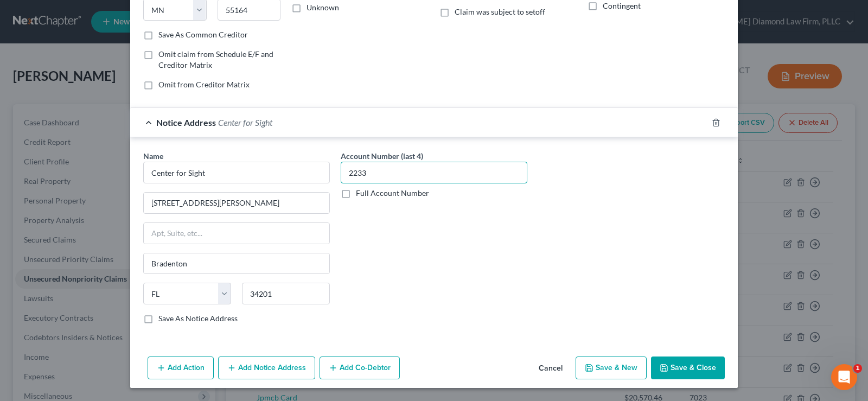
type input "2233"
click at [670, 368] on button "Save & Close" at bounding box center [688, 367] width 74 height 23
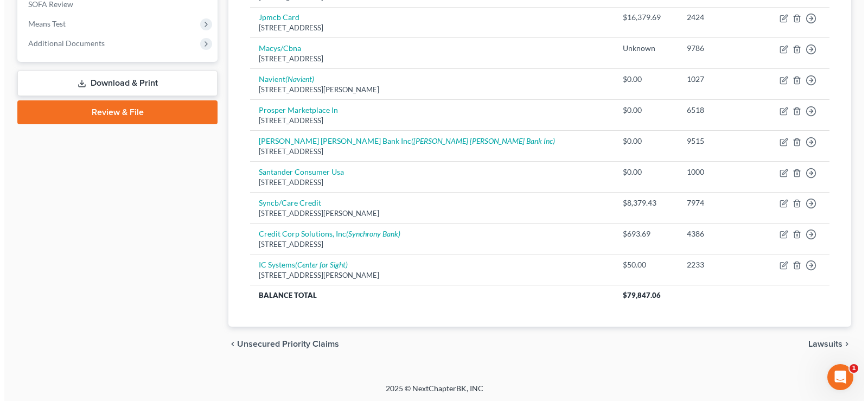
scroll to position [413, 0]
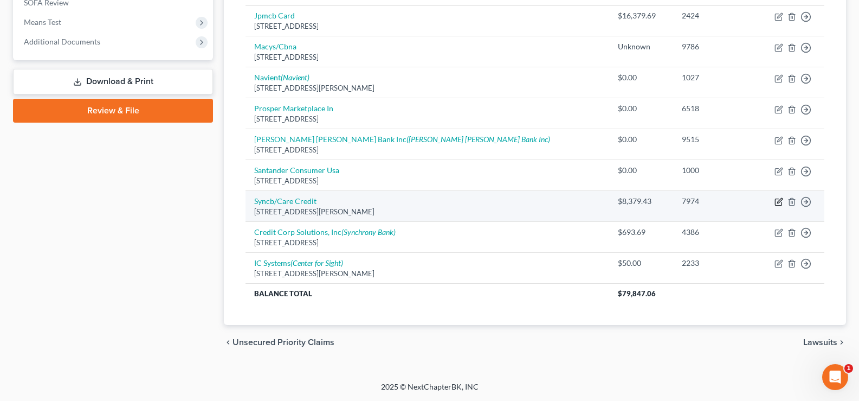
click at [778, 202] on icon "button" at bounding box center [780, 200] width 5 height 5
select select "36"
select select "2"
select select "0"
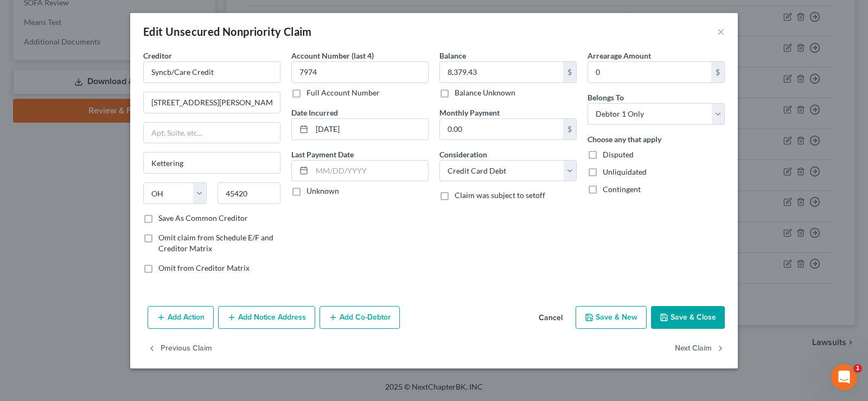
click at [274, 316] on button "Add Notice Address" at bounding box center [266, 317] width 97 height 23
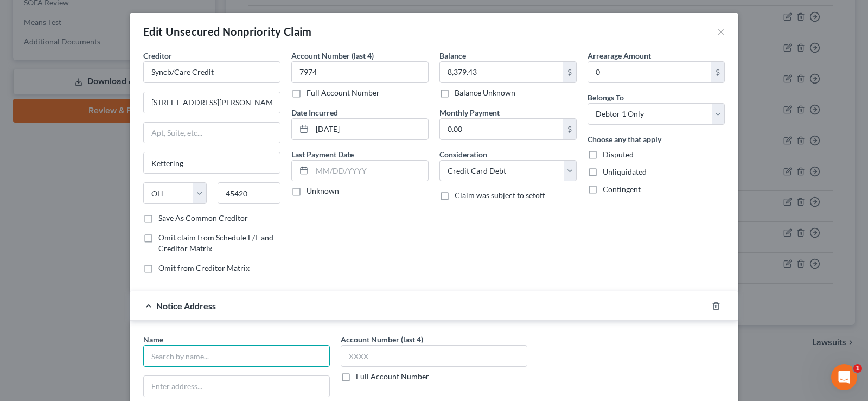
click at [217, 352] on input "text" at bounding box center [236, 356] width 187 height 22
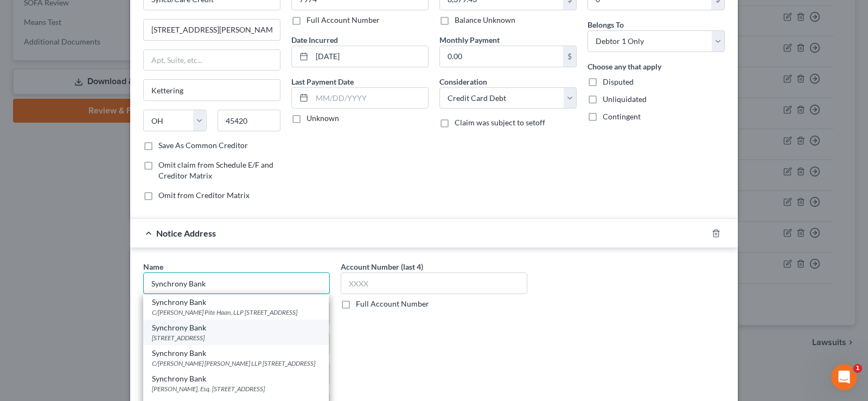
scroll to position [108, 0]
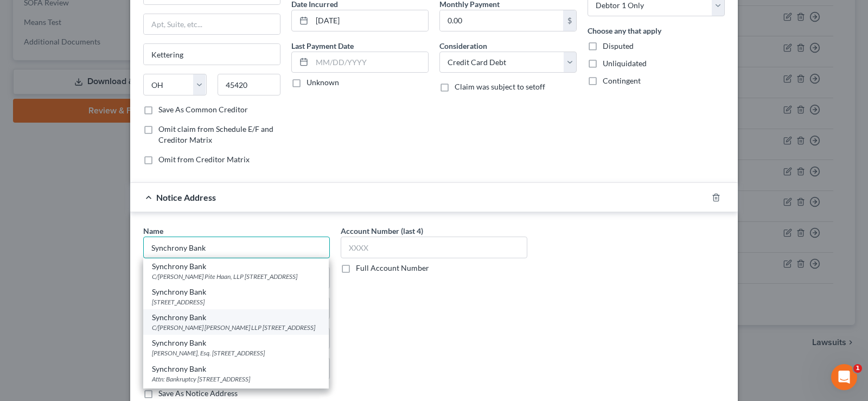
type input "Synchrony Bank"
click at [231, 332] on div "C/[PERSON_NAME] [PERSON_NAME] LLP [STREET_ADDRESS]" at bounding box center [236, 327] width 168 height 9
type input "C/[PERSON_NAME] [PERSON_NAME] LLP"
type input "[STREET_ADDRESS]"
type input "[GEOGRAPHIC_DATA]"
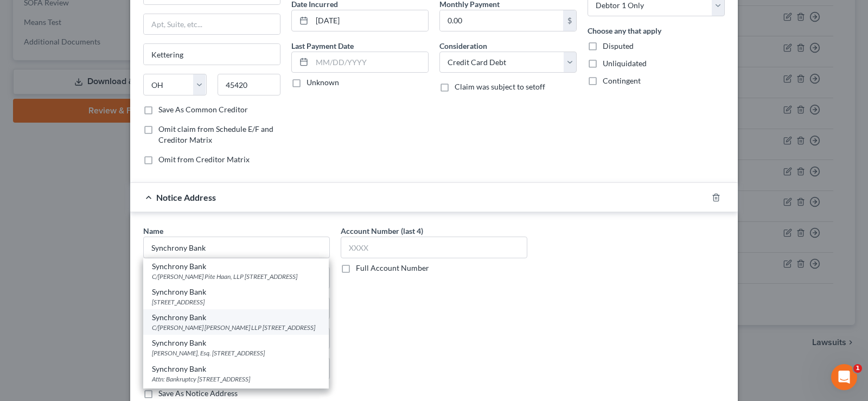
select select "9"
type input "33701"
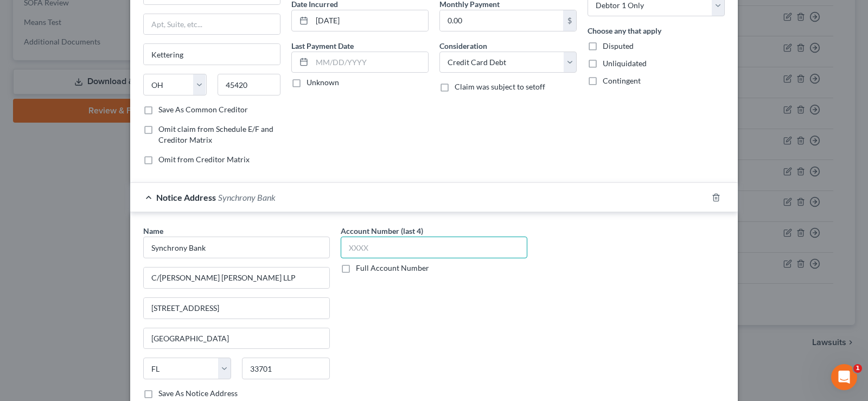
click at [383, 248] on input "text" at bounding box center [434, 247] width 187 height 22
click at [570, 287] on div "Name * Synchrony Bank C/[PERSON_NAME] [PERSON_NAME] LLP [STREET_ADDRESS] [GEOGR…" at bounding box center [434, 316] width 592 height 182
drag, startPoint x: 358, startPoint y: 382, endPoint x: 374, endPoint y: 296, distance: 87.7
click at [362, 368] on div "Account Number (last 4) Full Account Number" at bounding box center [433, 316] width 197 height 182
click at [356, 268] on label "Full Account Number" at bounding box center [392, 267] width 73 height 11
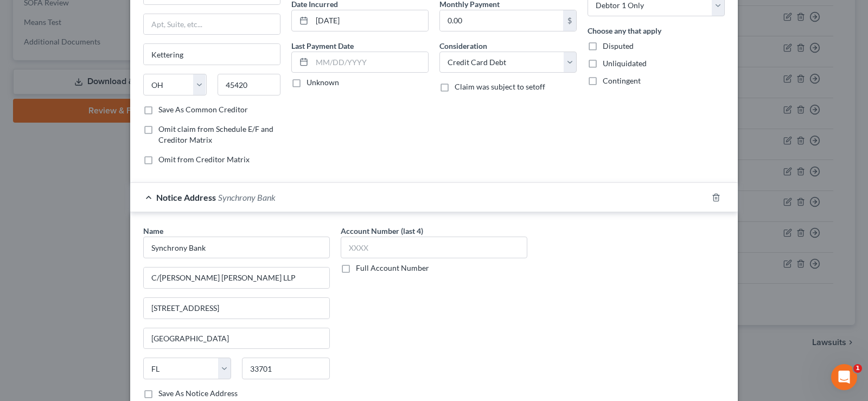
click at [360, 268] on input "Full Account Number" at bounding box center [363, 265] width 7 height 7
click at [360, 242] on input "text" at bounding box center [434, 247] width 187 height 22
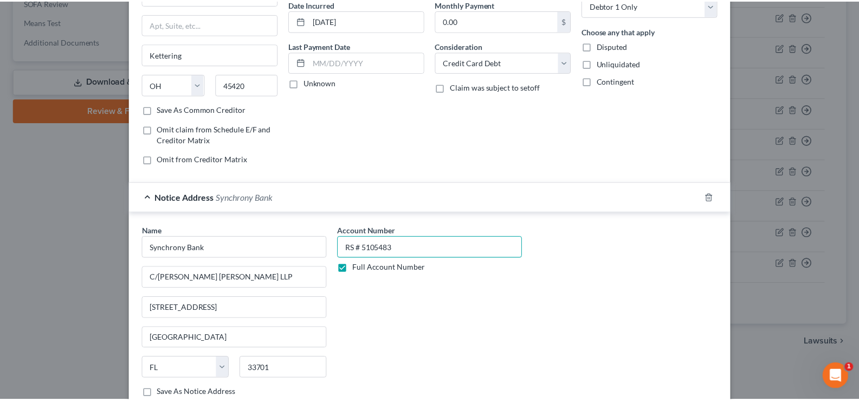
scroll to position [214, 0]
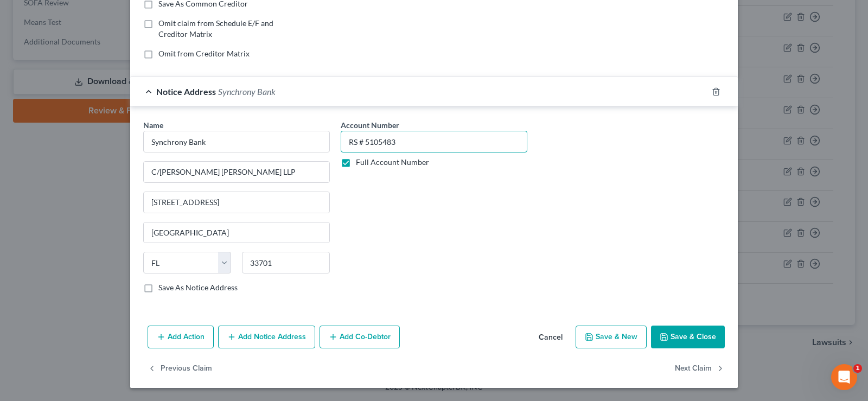
type input "RS # 5105483"
click at [682, 335] on button "Save & Close" at bounding box center [688, 336] width 74 height 23
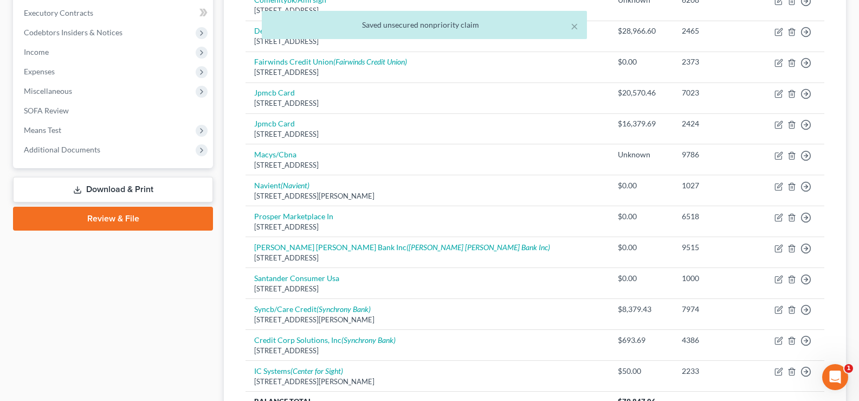
scroll to position [304, 0]
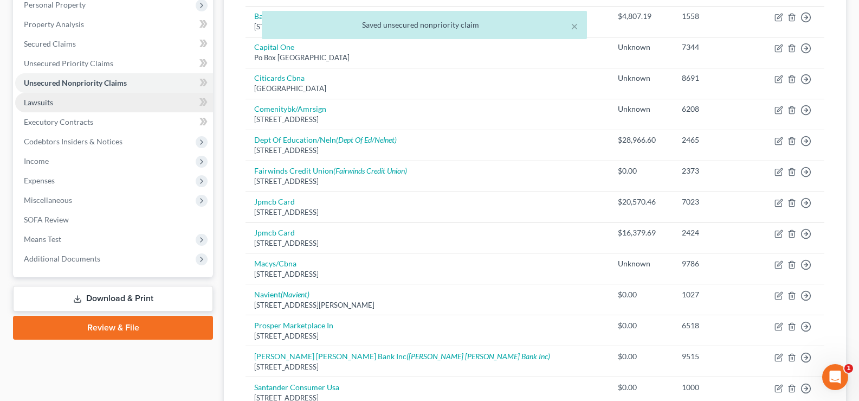
click at [80, 105] on link "Lawsuits" at bounding box center [114, 103] width 198 height 20
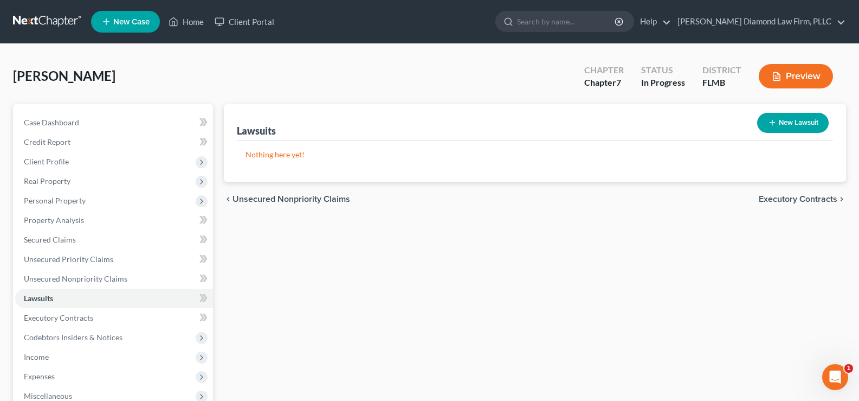
click at [796, 117] on button "New Lawsuit" at bounding box center [793, 123] width 72 height 20
select select "0"
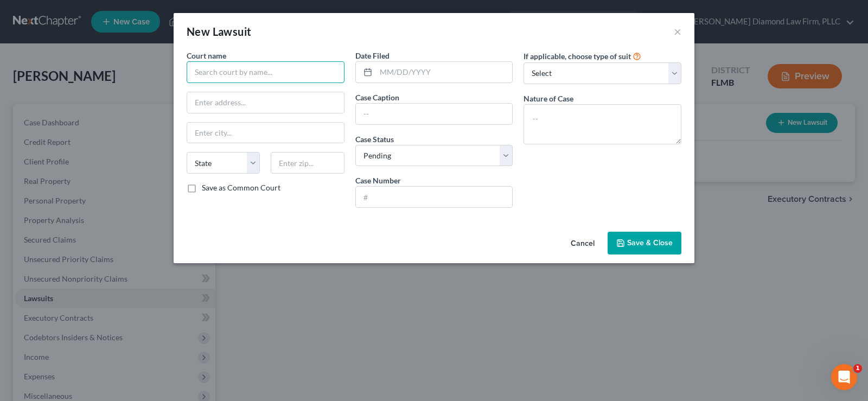
click at [215, 67] on input "text" at bounding box center [266, 72] width 158 height 22
drag, startPoint x: 237, startPoint y: 76, endPoint x: 176, endPoint y: 72, distance: 61.5
click at [176, 72] on div "Court name * Synchrony State [US_STATE] AK AR AZ CA CO CT DE DC [GEOGRAPHIC_DAT…" at bounding box center [434, 138] width 521 height 177
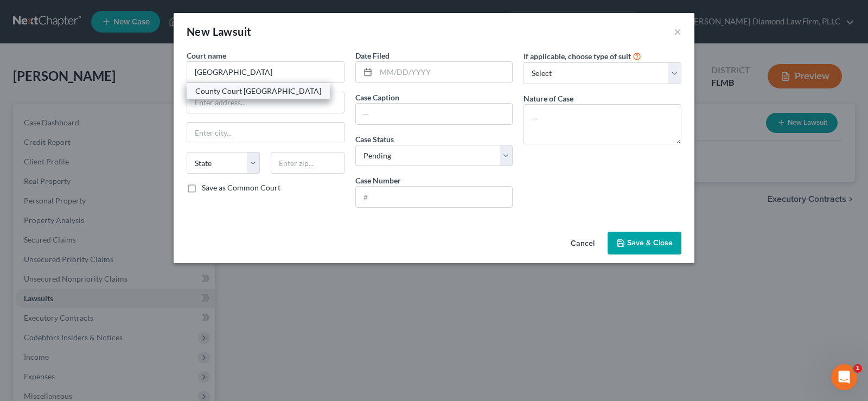
click at [240, 95] on div "County Court [GEOGRAPHIC_DATA]" at bounding box center [258, 91] width 126 height 11
type input "County Court [GEOGRAPHIC_DATA]"
type input "[STREET_ADDRESS]"
type input "[GEOGRAPHIC_DATA]"
select select "9"
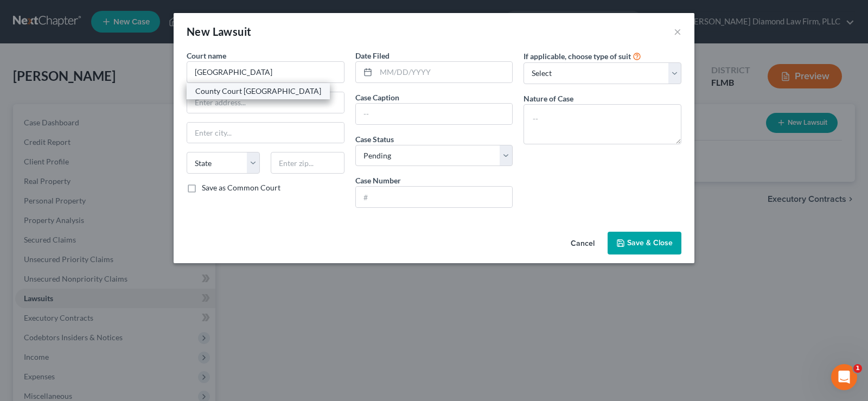
type input "34237"
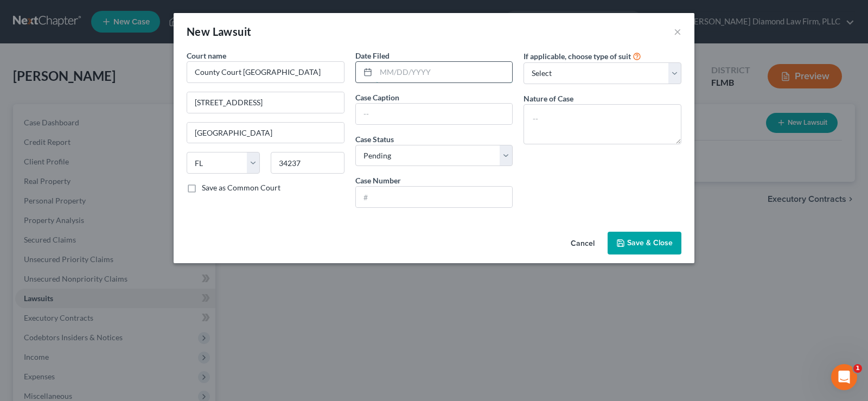
click at [413, 69] on input "text" at bounding box center [444, 72] width 137 height 21
type input "[DATE]"
type input "Synchrony Bank Vs. [PERSON_NAME]"
click at [393, 190] on input "text" at bounding box center [434, 197] width 157 height 21
type input "2025 CC 004799"
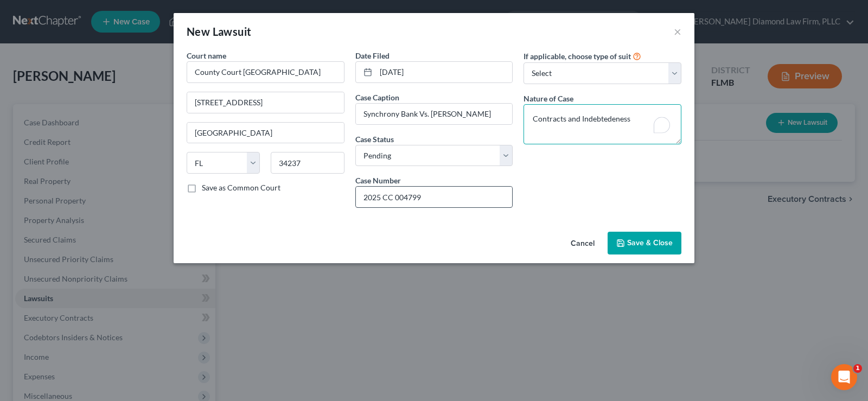
type textarea "Contracts and Indebtedeness"
click at [380, 198] on input "2025 CC 004799" at bounding box center [434, 197] width 157 height 21
type input "2025-CC-004799"
click at [613, 120] on textarea "Contracts and Indebtedeness" at bounding box center [602, 124] width 158 height 40
type textarea "Contracts and Indebtedness"
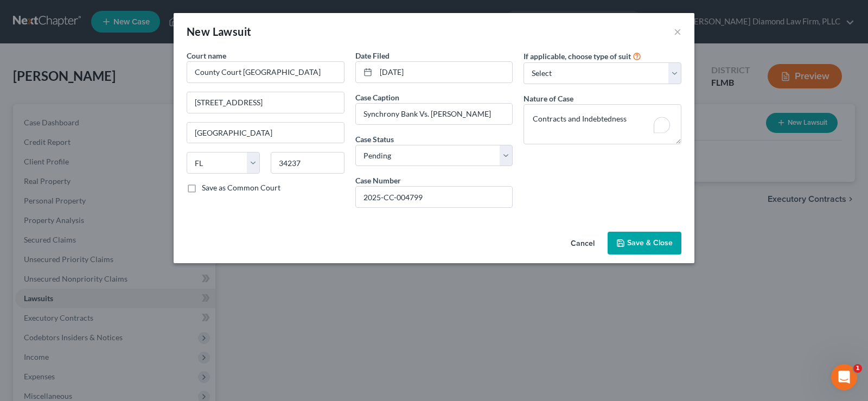
click at [645, 242] on span "Save & Close" at bounding box center [650, 242] width 46 height 9
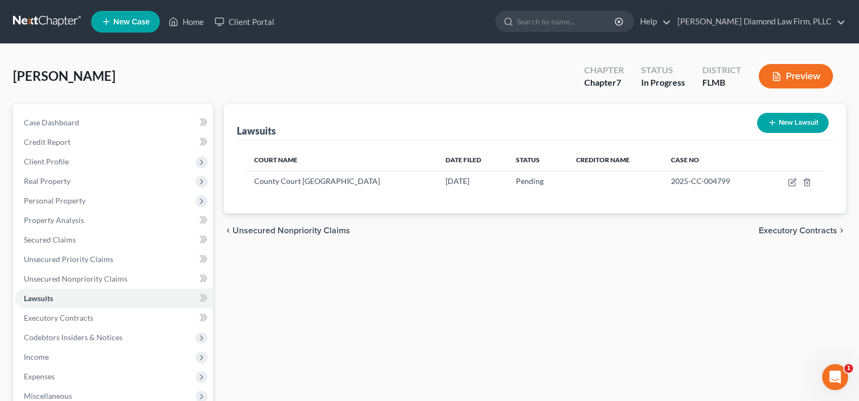
click at [805, 119] on button "New Lawsuit" at bounding box center [793, 123] width 72 height 20
select select "0"
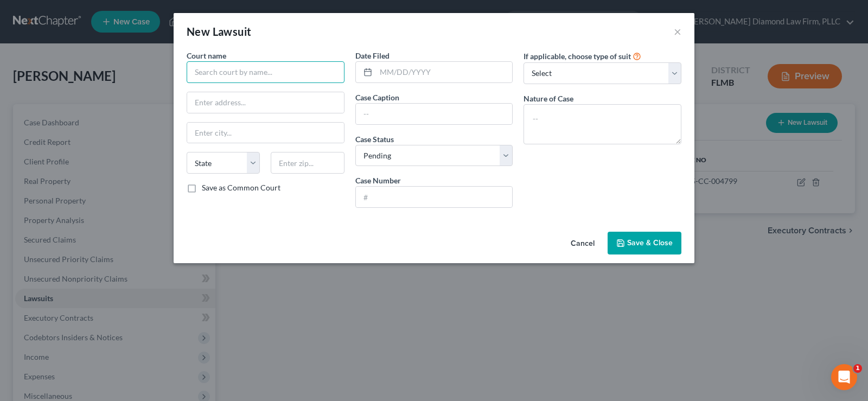
click at [264, 67] on input "text" at bounding box center [266, 72] width 158 height 22
click at [263, 90] on div "County Court [GEOGRAPHIC_DATA]" at bounding box center [258, 91] width 126 height 11
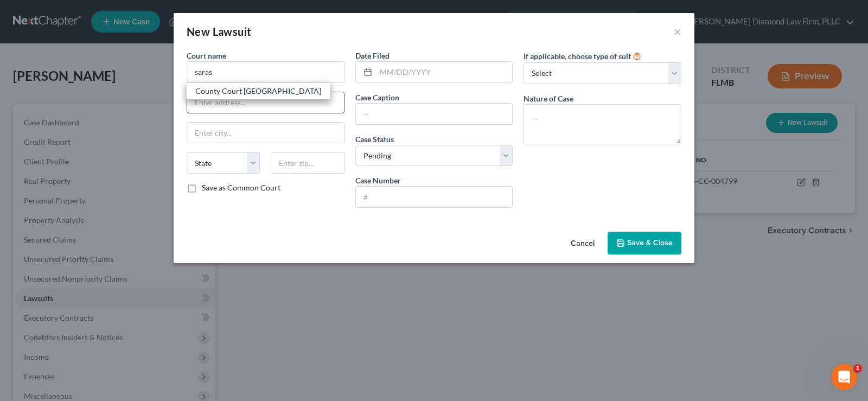
type input "County Court [GEOGRAPHIC_DATA]"
type input "[STREET_ADDRESS]"
type input "[GEOGRAPHIC_DATA]"
select select "9"
type input "34237"
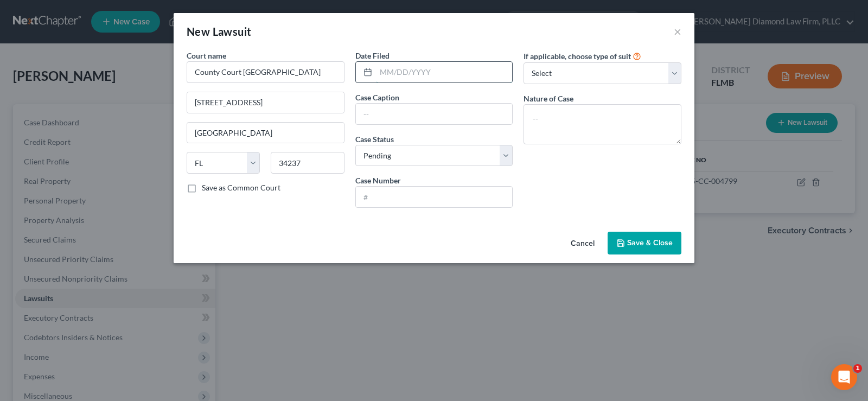
click at [402, 77] on input "text" at bounding box center [444, 72] width 137 height 21
type input "[DATE]"
type input "Barclays Bank [US_STATE] Vs. [PERSON_NAME]"
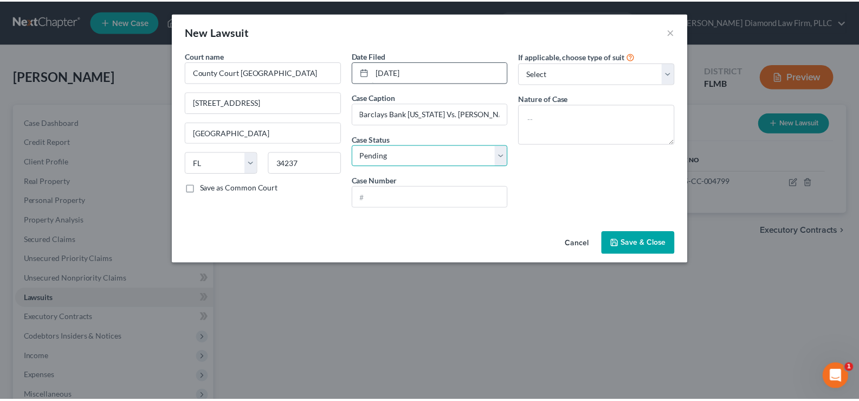
scroll to position [0, 0]
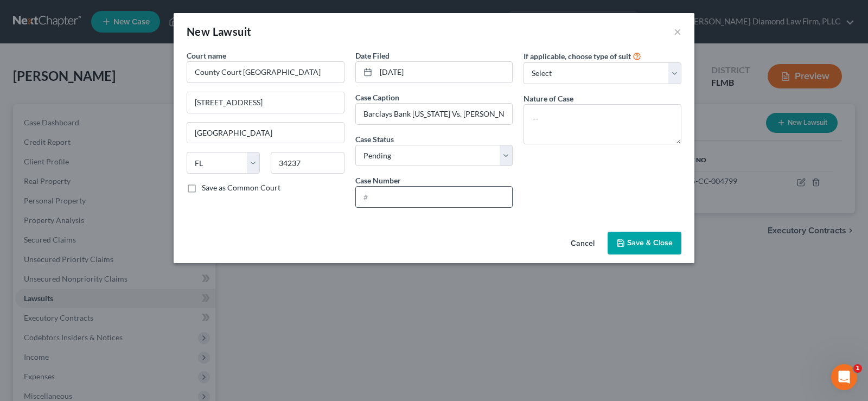
click at [395, 190] on input "text" at bounding box center [434, 197] width 157 height 21
type input "2025-SC-003279"
type textarea "Contracts and Indebtedness"
click at [634, 245] on span "Save & Close" at bounding box center [650, 242] width 46 height 9
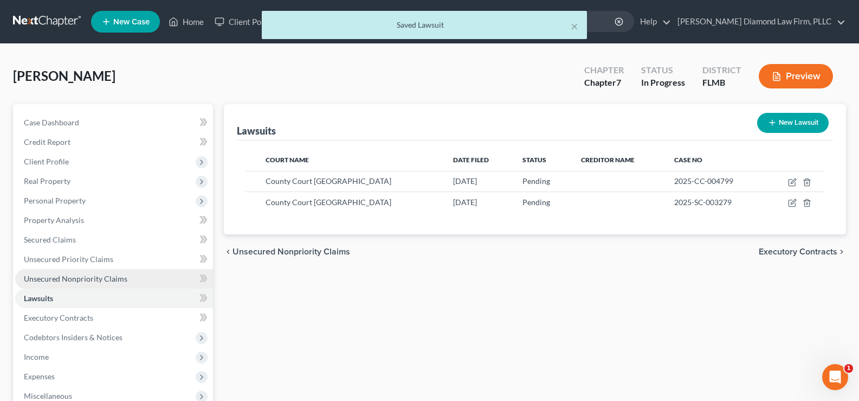
click at [123, 276] on span "Unsecured Nonpriority Claims" at bounding box center [76, 278] width 104 height 9
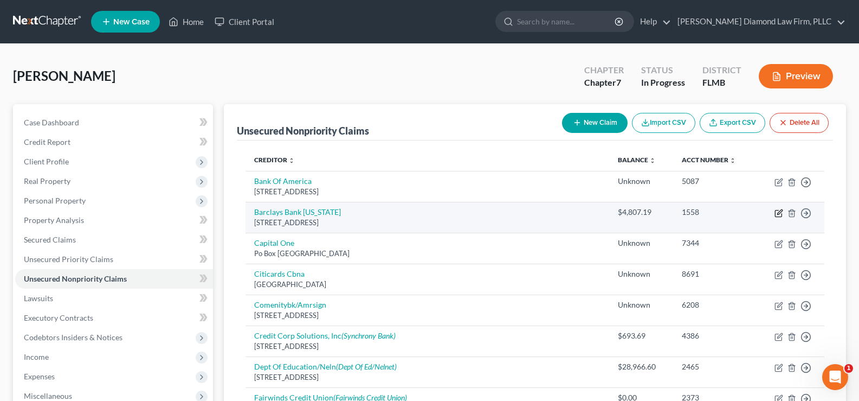
click at [781, 212] on icon "button" at bounding box center [780, 211] width 5 height 5
select select "7"
select select "2"
select select "0"
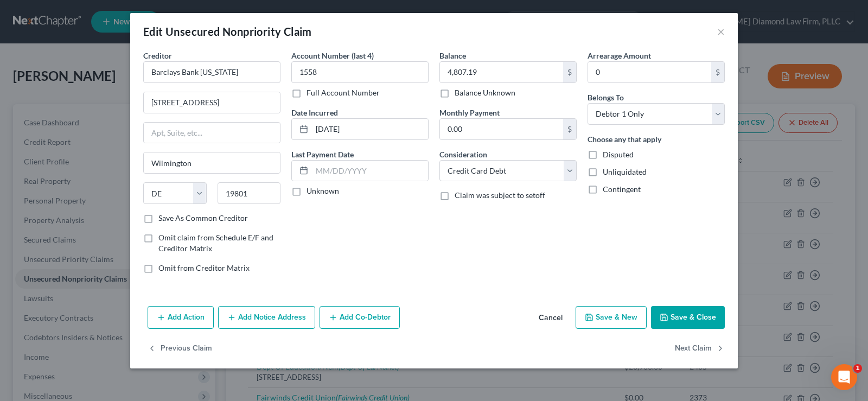
click at [274, 312] on button "Add Notice Address" at bounding box center [266, 317] width 97 height 23
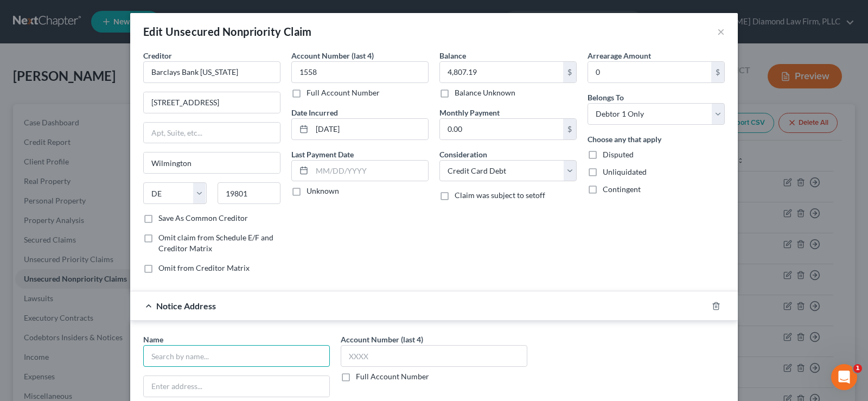
click at [177, 359] on input "text" at bounding box center [236, 356] width 187 height 22
type input "Barclays Bank [US_STATE]"
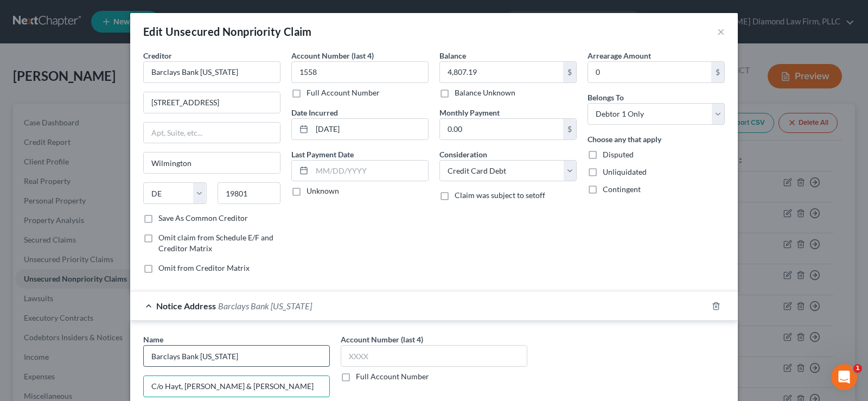
type input "C/o Hayt, [PERSON_NAME] & [PERSON_NAME]"
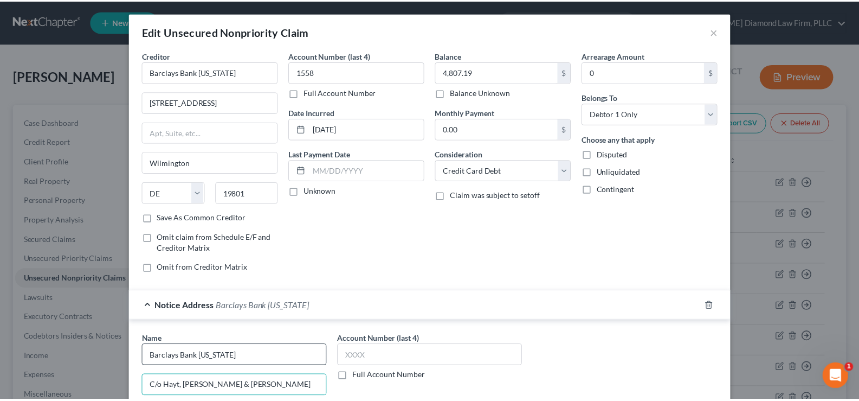
scroll to position [214, 0]
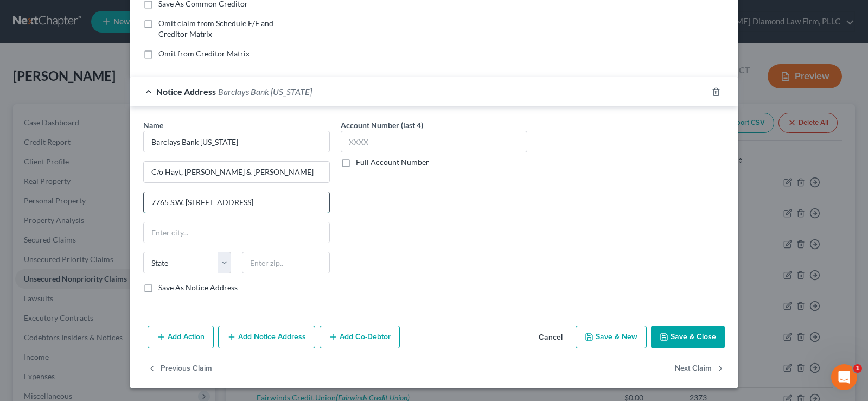
type input "7765 S.W. [STREET_ADDRESS]"
type input "33173"
type input "[GEOGRAPHIC_DATA]"
select select "9"
click at [617, 204] on div "Name * Barclays Bank [US_STATE] C/o [PERSON_NAME], [PERSON_NAME] & [PERSON_NAME…" at bounding box center [434, 210] width 592 height 182
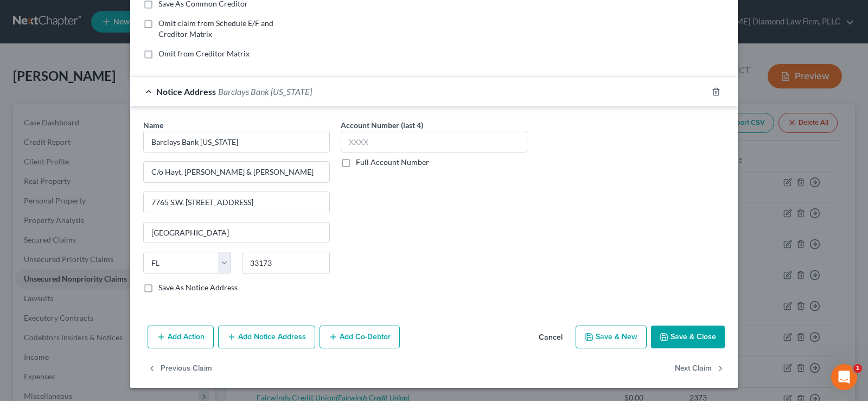
click at [356, 164] on label "Full Account Number" at bounding box center [392, 162] width 73 height 11
click at [360, 164] on input "Full Account Number" at bounding box center [363, 160] width 7 height 7
click at [349, 139] on input "text" at bounding box center [434, 142] width 187 height 22
type input "HHL # 1146472"
click at [675, 336] on button "Save & Close" at bounding box center [688, 336] width 74 height 23
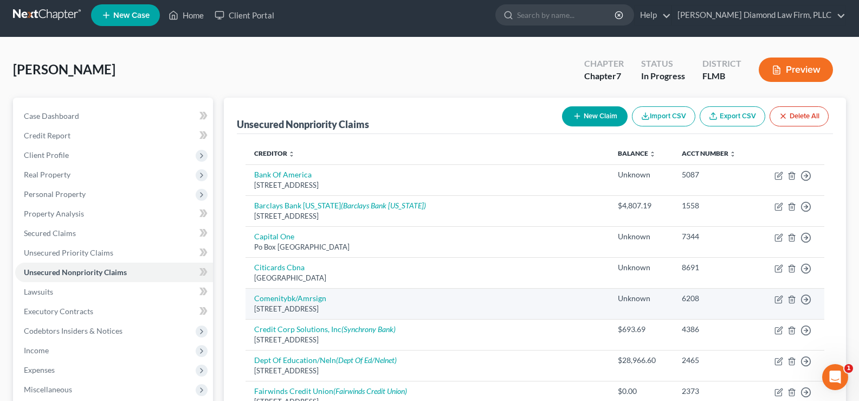
scroll to position [0, 0]
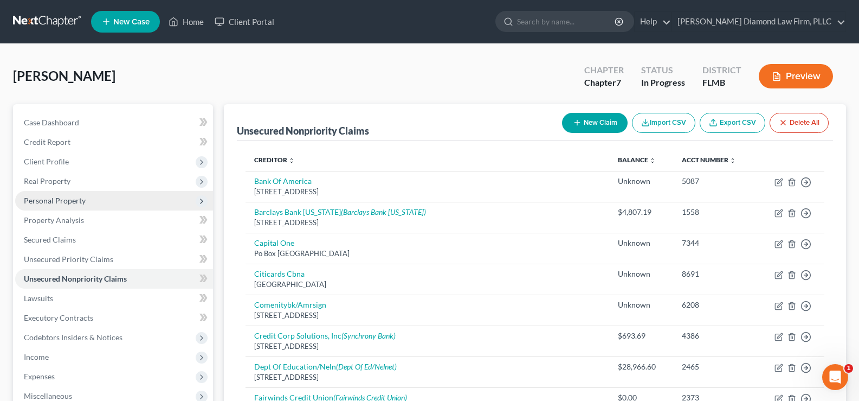
click at [88, 206] on span "Personal Property" at bounding box center [114, 201] width 198 height 20
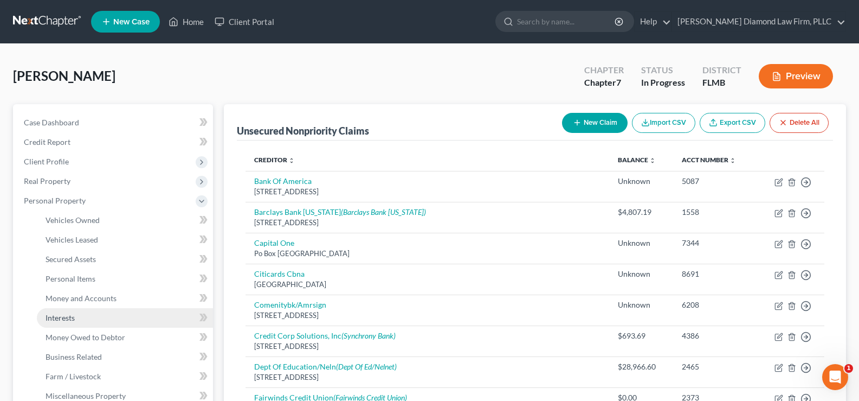
click at [84, 322] on link "Interests" at bounding box center [125, 318] width 176 height 20
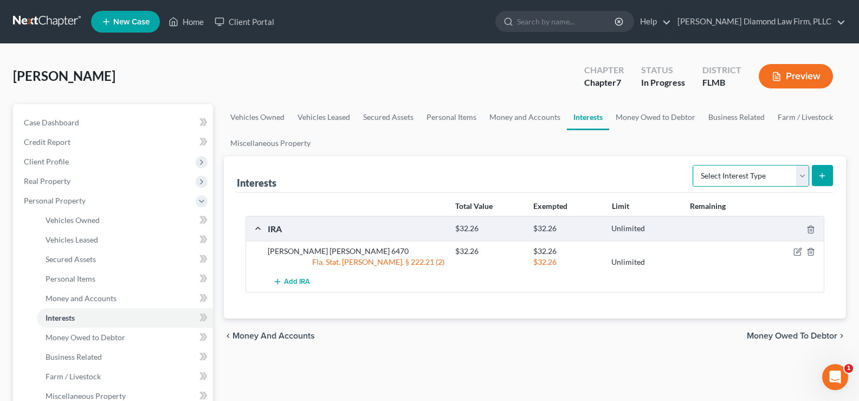
click at [777, 179] on select "Select Interest Type 401K Annuity Bond Education IRA Government Bond Government…" at bounding box center [751, 176] width 117 height 22
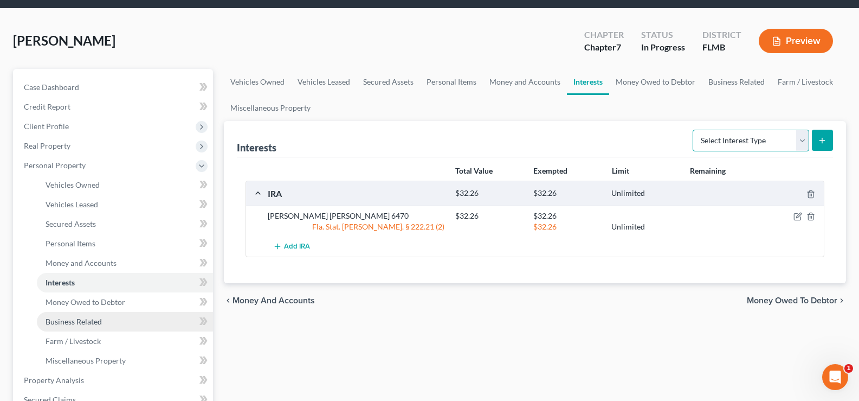
scroll to position [54, 0]
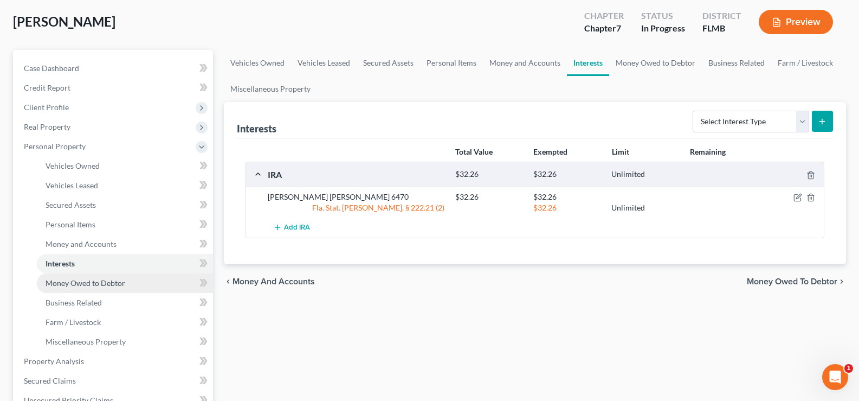
click at [103, 285] on span "Money Owed to Debtor" at bounding box center [86, 282] width 80 height 9
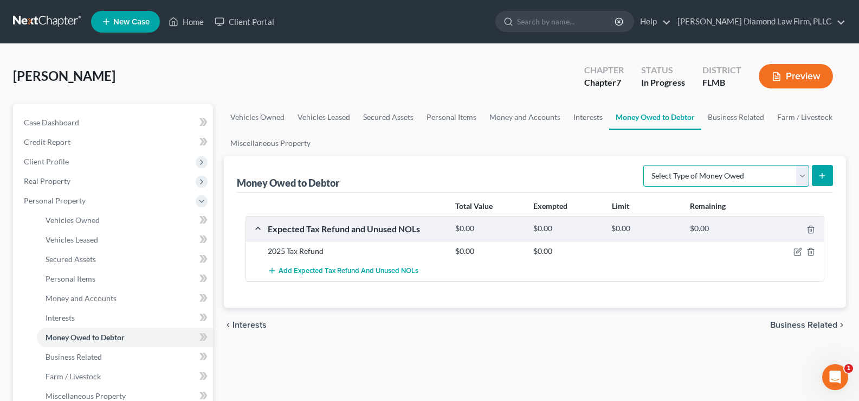
click at [750, 175] on select "Select Type of Money Owed Accounts Receivable Alimony Child Support Claims Agai…" at bounding box center [727, 176] width 166 height 22
select select "claims_against_third_parties"
click at [645, 165] on select "Select Type of Money Owed Accounts Receivable Alimony Child Support Claims Agai…" at bounding box center [727, 176] width 166 height 22
click at [824, 176] on line "submit" at bounding box center [822, 176] width 5 height 0
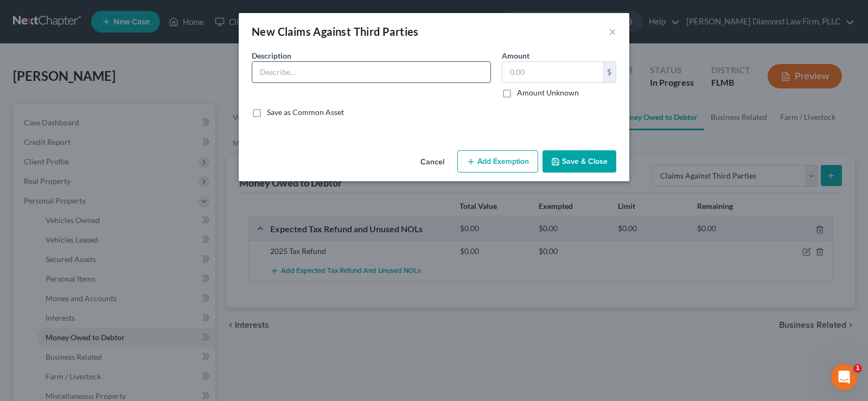
click at [312, 66] on input "text" at bounding box center [371, 72] width 238 height 21
click at [304, 73] on input "text" at bounding box center [371, 72] width 238 height 21
type input "Potential civil claim against [PERSON_NAME] regarding personal property belongi…"
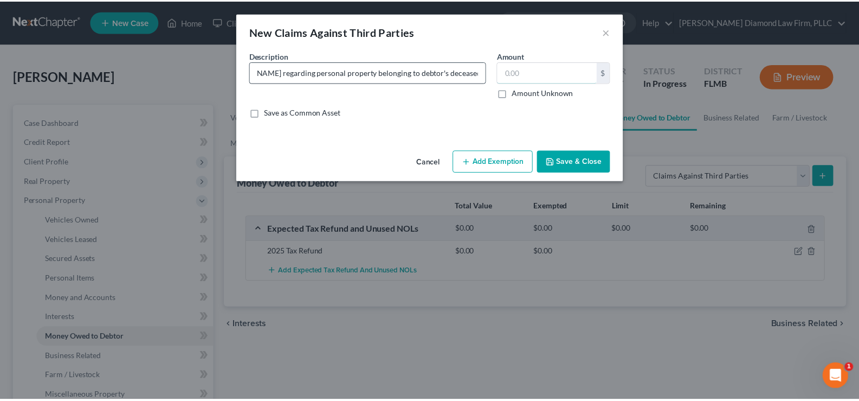
scroll to position [0, 0]
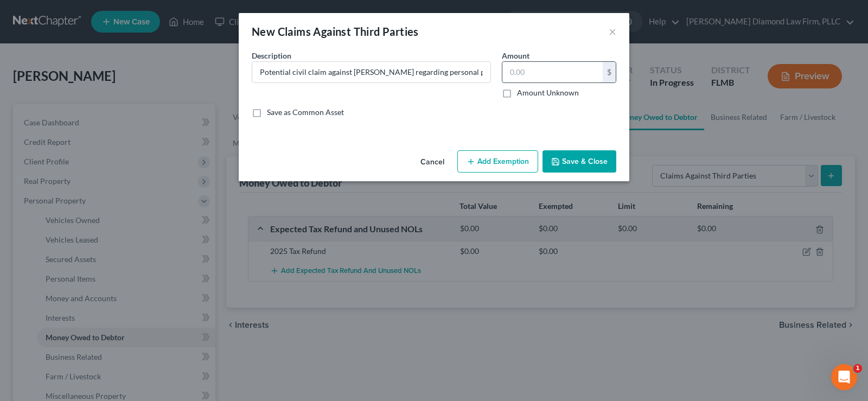
click at [519, 79] on input "text" at bounding box center [552, 72] width 100 height 21
type input "700"
click at [580, 156] on button "Save & Close" at bounding box center [579, 161] width 74 height 23
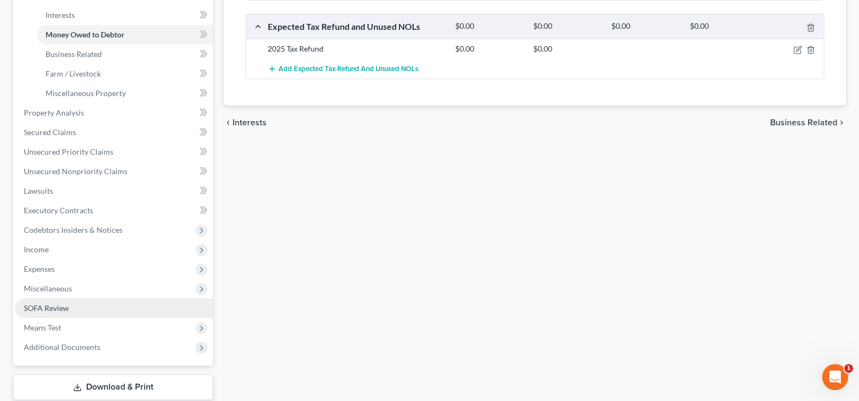
scroll to position [325, 0]
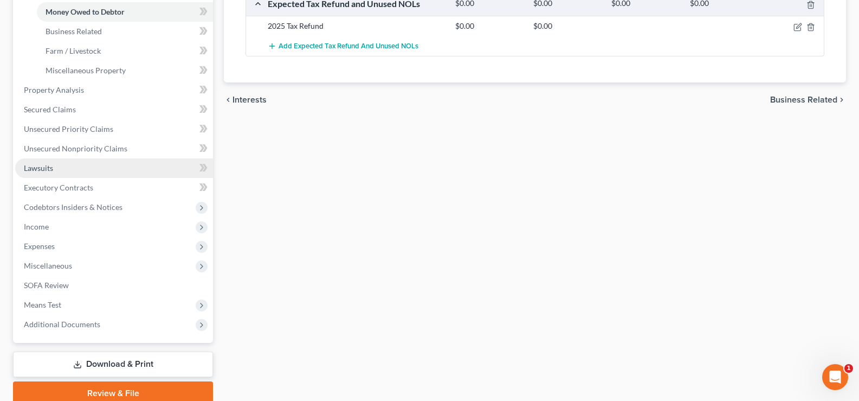
click at [72, 169] on link "Lawsuits" at bounding box center [114, 168] width 198 height 20
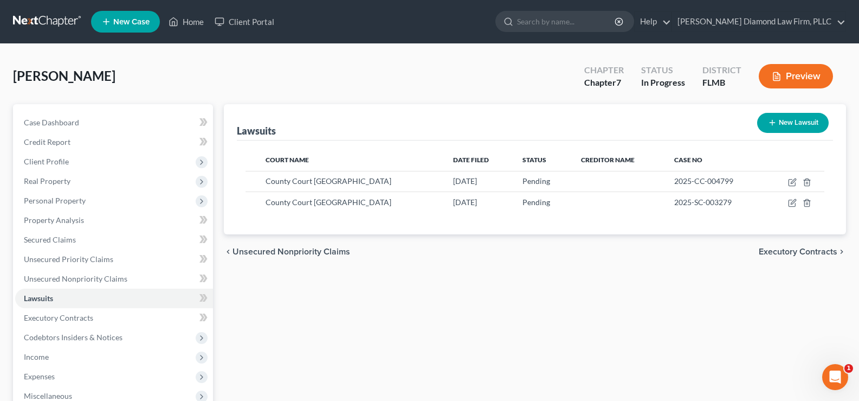
click at [798, 118] on button "New Lawsuit" at bounding box center [793, 123] width 72 height 20
select select "0"
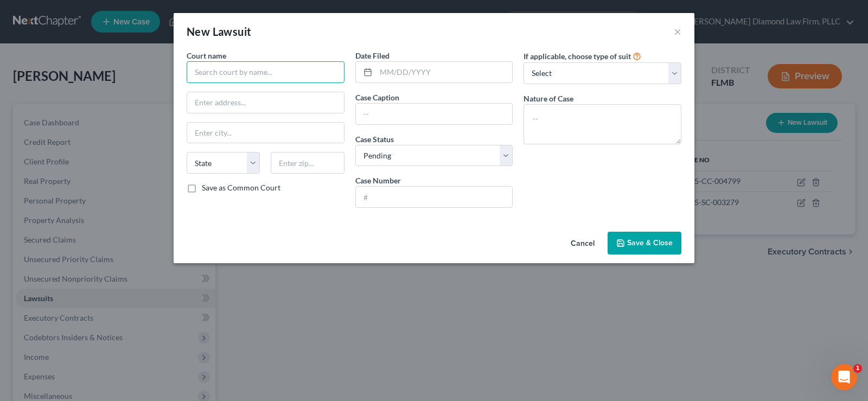
click at [282, 67] on input "text" at bounding box center [266, 72] width 158 height 22
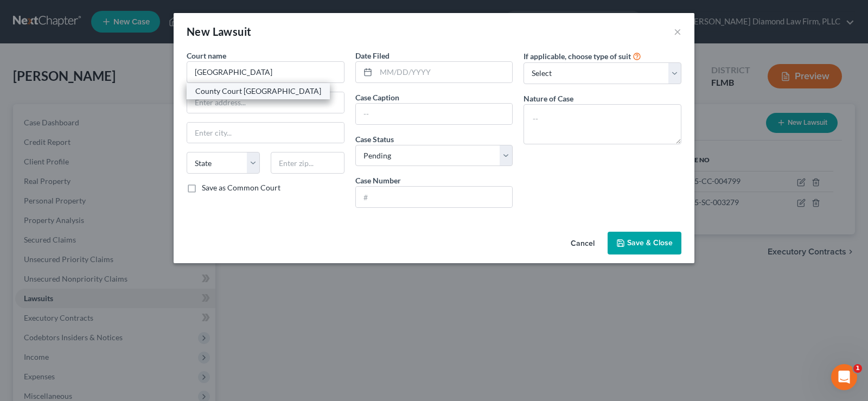
click at [274, 94] on div "County Court [GEOGRAPHIC_DATA]" at bounding box center [258, 91] width 126 height 11
type input "County Court [GEOGRAPHIC_DATA]"
type input "[STREET_ADDRESS]"
type input "[GEOGRAPHIC_DATA]"
select select "9"
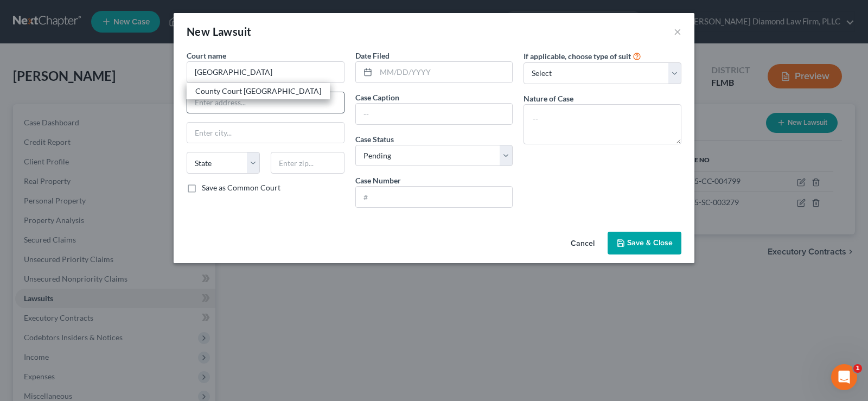
type input "34237"
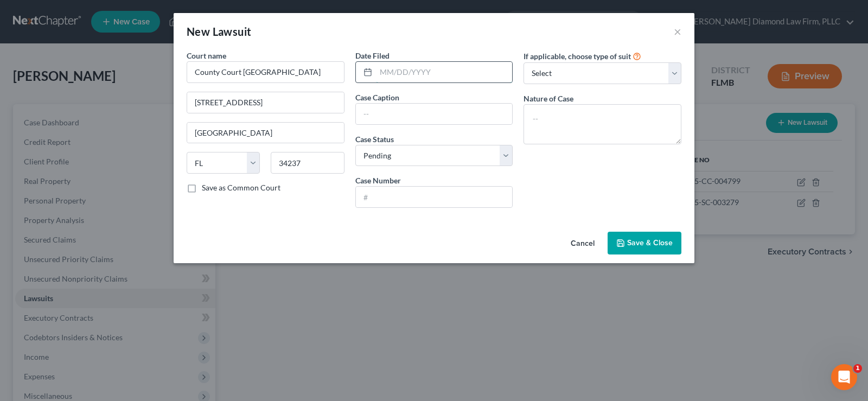
click at [404, 76] on input "text" at bounding box center [444, 72] width 137 height 21
type input "[DATE]"
drag, startPoint x: 261, startPoint y: 108, endPoint x: 165, endPoint y: 112, distance: 96.0
click at [165, 112] on div "New Lawsuit × Court name * County Court [GEOGRAPHIC_DATA] 2000 Main [GEOGRAPHIC…" at bounding box center [434, 200] width 868 height 401
drag, startPoint x: 219, startPoint y: 72, endPoint x: 184, endPoint y: 70, distance: 34.2
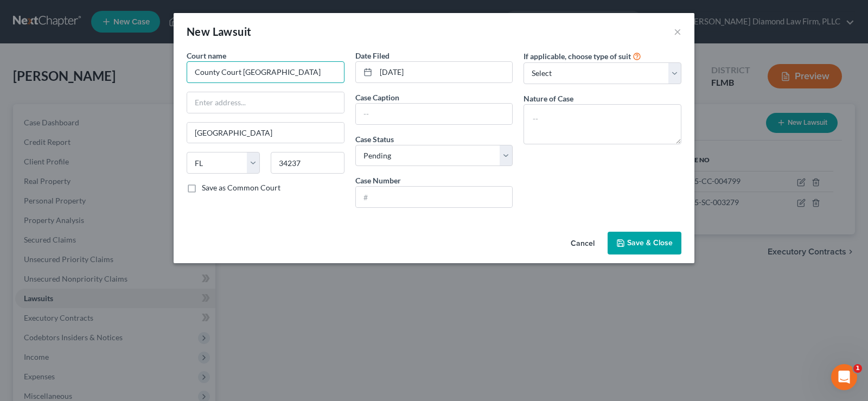
click at [184, 70] on div "Court name * County Court [GEOGRAPHIC_DATA] [GEOGRAPHIC_DATA] State [US_STATE] …" at bounding box center [265, 133] width 169 height 166
drag, startPoint x: 274, startPoint y: 71, endPoint x: 191, endPoint y: 71, distance: 83.0
click at [191, 71] on input "County Court [GEOGRAPHIC_DATA]" at bounding box center [266, 72] width 158 height 22
click at [224, 75] on input "[GEOGRAPHIC_DATA]" at bounding box center [266, 72] width 158 height 22
type input "[GEOGRAPHIC_DATA]"
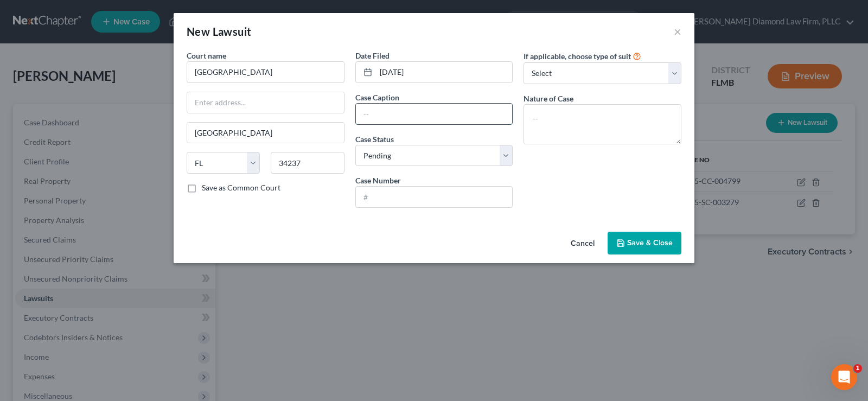
click at [359, 118] on input "text" at bounding box center [434, 114] width 157 height 21
type input "In re: [PERSON_NAME]"
type input "2025-CP-00481"
type textarea "Probate"
click at [646, 246] on span "Save & Close" at bounding box center [650, 242] width 46 height 9
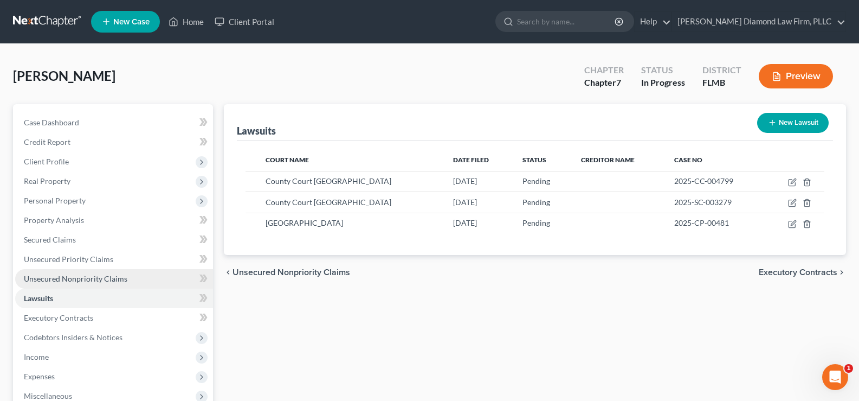
click at [93, 282] on span "Unsecured Nonpriority Claims" at bounding box center [76, 278] width 104 height 9
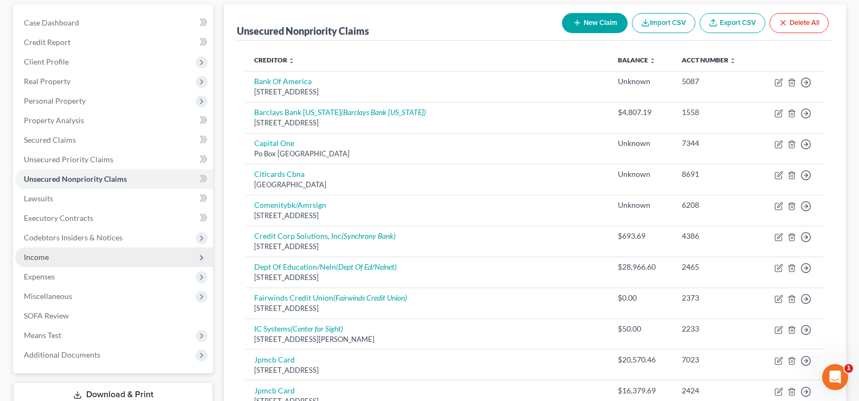
scroll to position [217, 0]
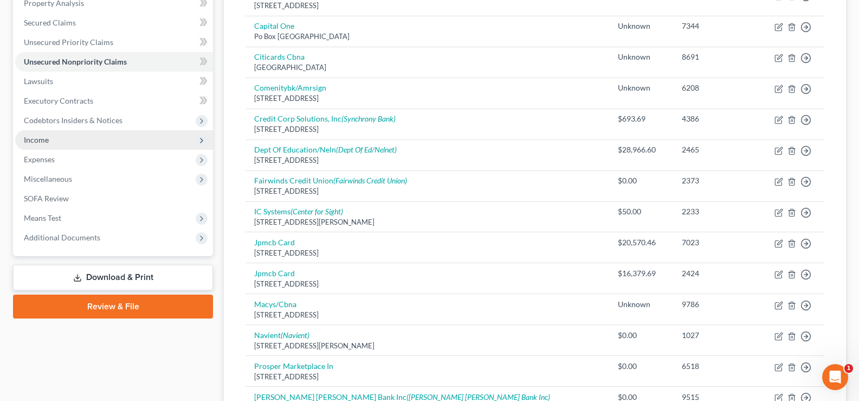
click at [72, 144] on span "Income" at bounding box center [114, 140] width 198 height 20
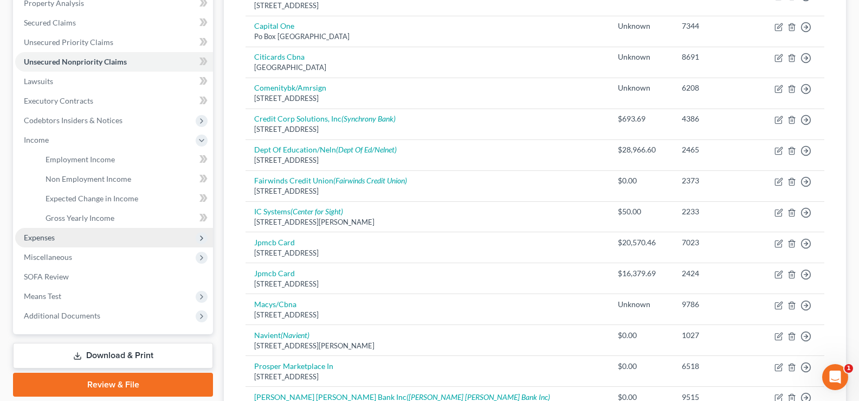
click at [56, 234] on span "Expenses" at bounding box center [114, 238] width 198 height 20
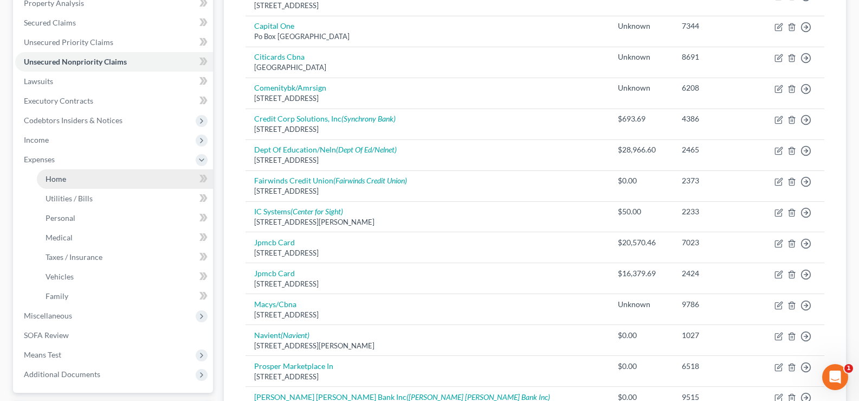
click at [81, 179] on link "Home" at bounding box center [125, 179] width 176 height 20
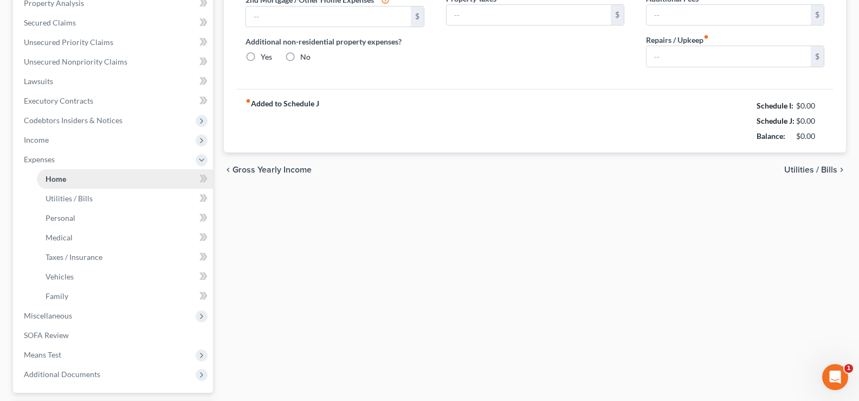
type input "0.00"
radio input "true"
type input "0.00"
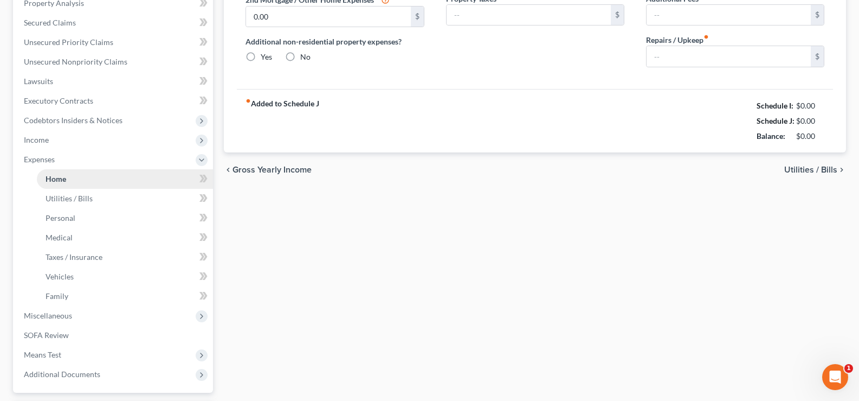
type input "0.00"
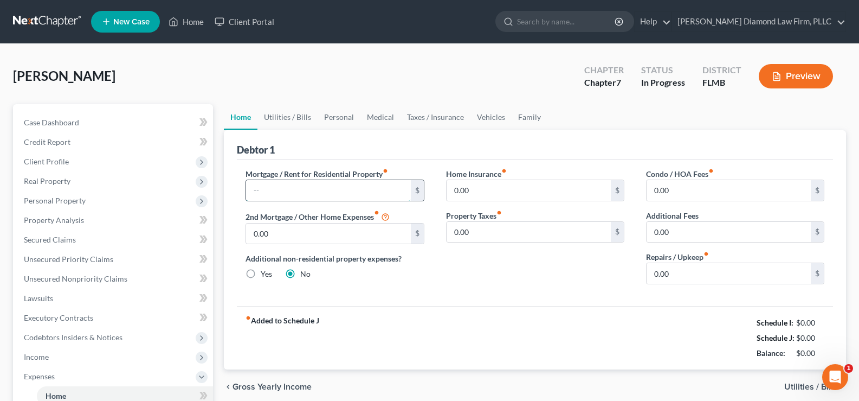
click at [290, 195] on input "text" at bounding box center [328, 190] width 164 height 21
type input "1,000"
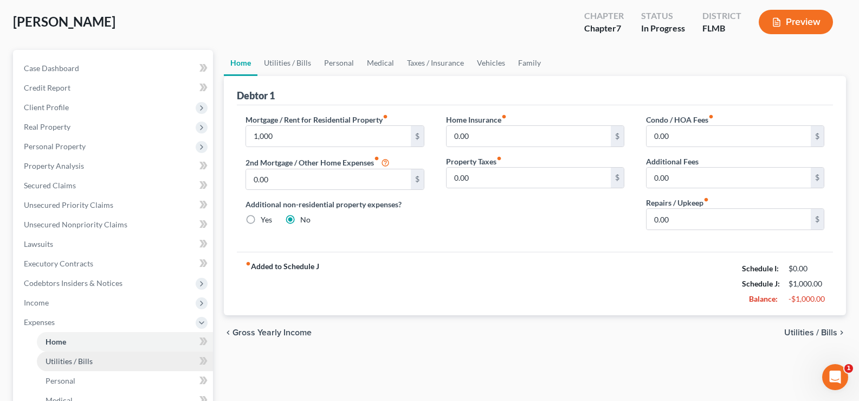
click at [79, 366] on link "Utilities / Bills" at bounding box center [125, 361] width 176 height 20
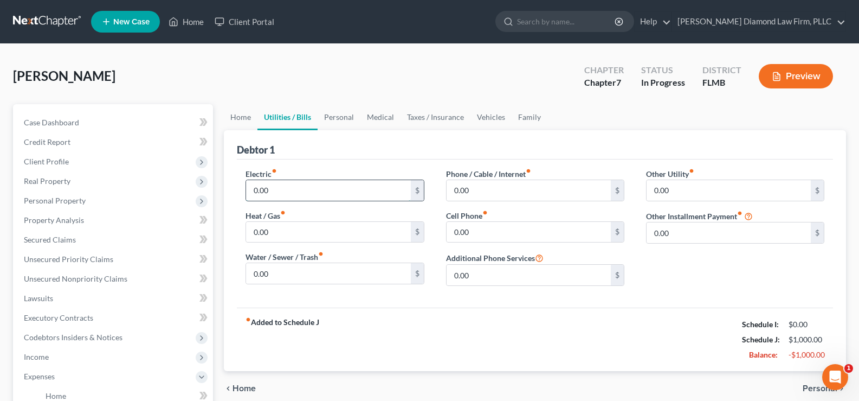
click at [271, 184] on input "0.00" at bounding box center [328, 190] width 164 height 21
type input "80"
click at [484, 184] on input "0.00" at bounding box center [529, 190] width 164 height 21
type input "48"
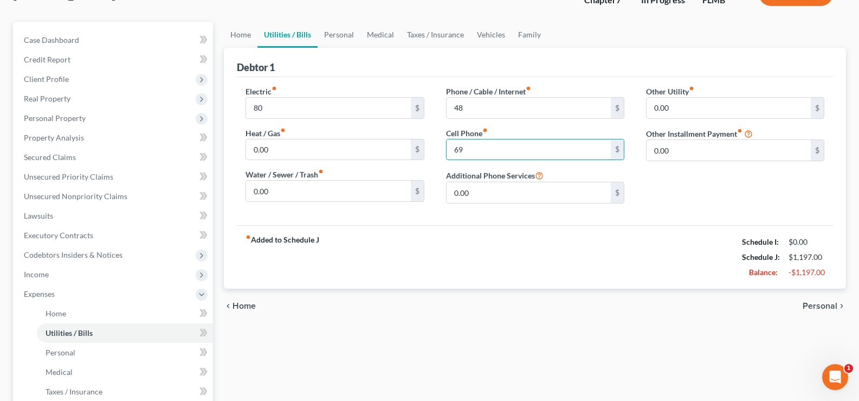
scroll to position [163, 0]
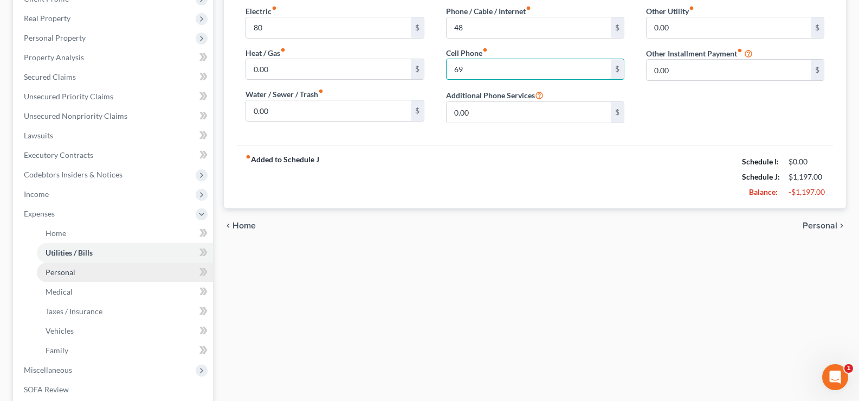
type input "69"
click at [103, 275] on link "Personal" at bounding box center [125, 272] width 176 height 20
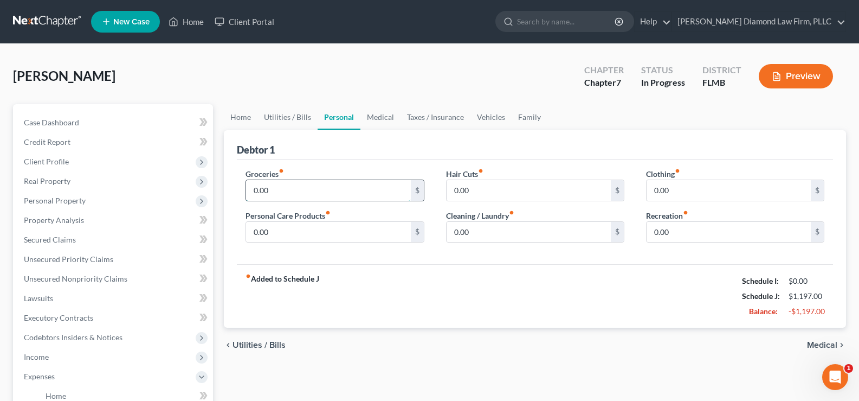
click at [287, 192] on input "0.00" at bounding box center [328, 190] width 164 height 21
type input "300"
click at [472, 235] on input "0.00" at bounding box center [529, 232] width 164 height 21
type input "5"
click at [705, 186] on input "0.00" at bounding box center [729, 190] width 164 height 21
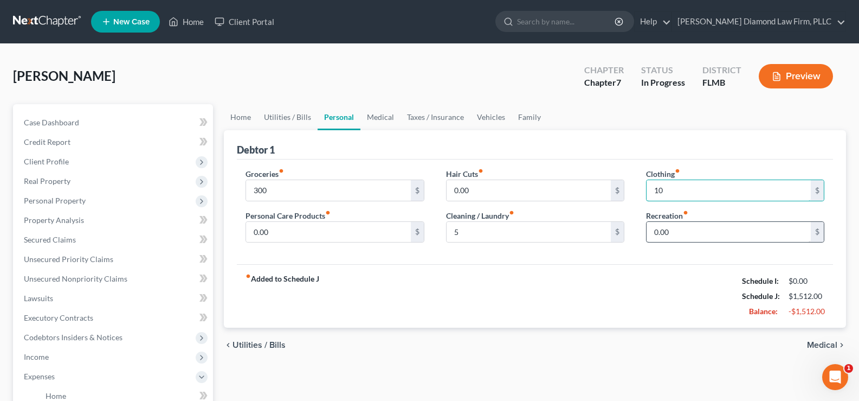
type input "10"
click at [677, 230] on input "0.00" at bounding box center [729, 232] width 164 height 21
type input "100"
click at [299, 238] on input "0.00" at bounding box center [328, 232] width 164 height 21
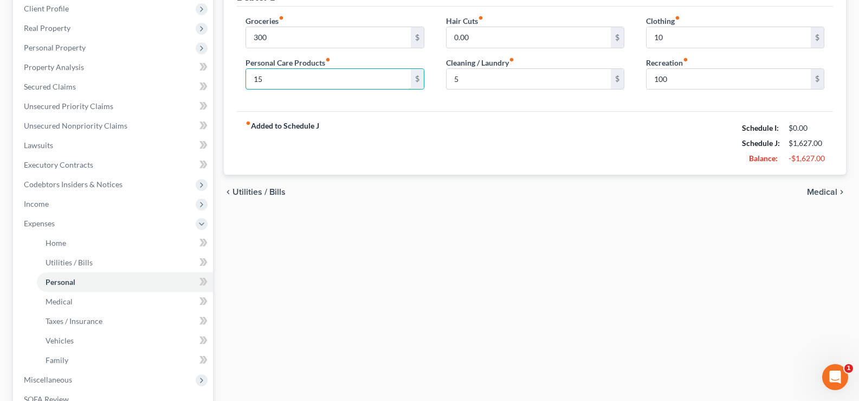
scroll to position [163, 0]
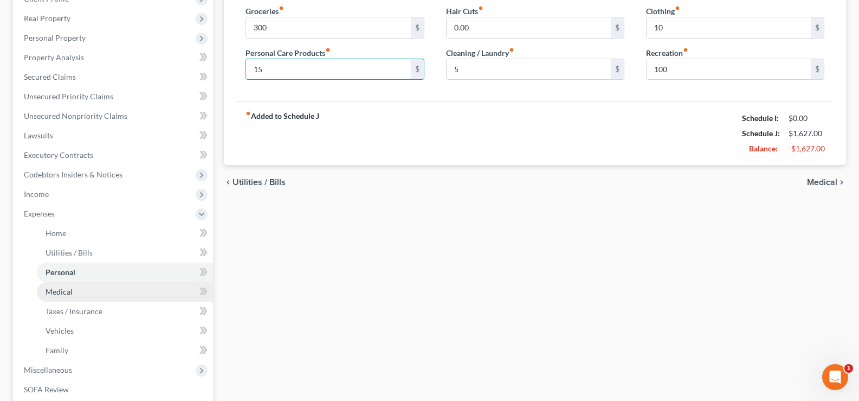
type input "15"
click at [73, 293] on link "Medical" at bounding box center [125, 292] width 176 height 20
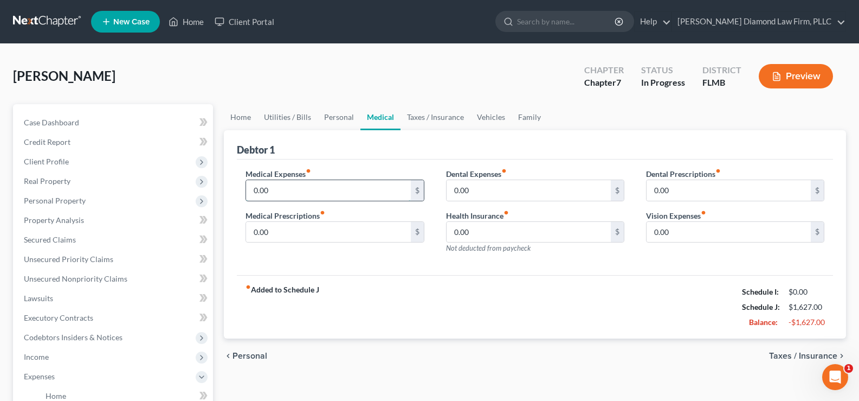
click at [278, 194] on input "0.00" at bounding box center [328, 190] width 164 height 21
type input "200"
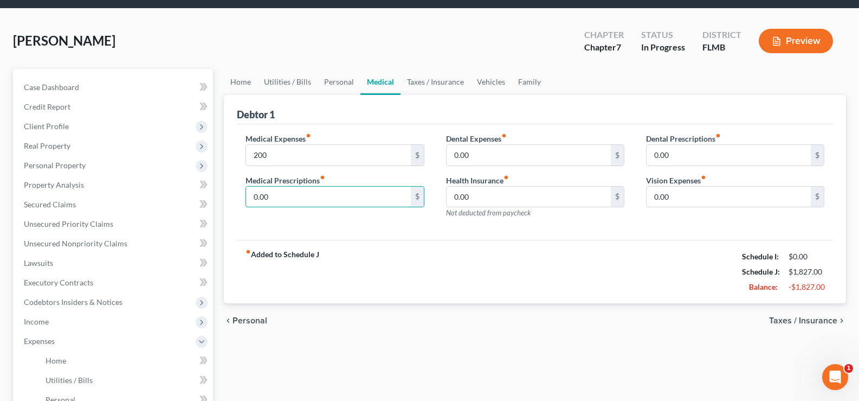
scroll to position [54, 0]
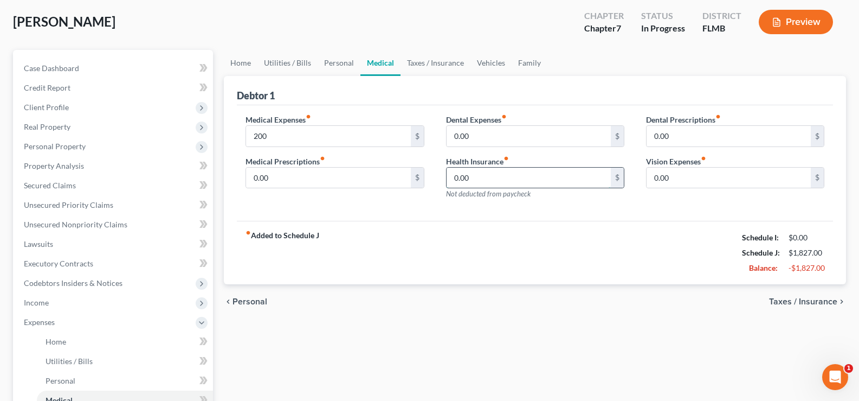
click at [493, 175] on input "0.00" at bounding box center [529, 178] width 164 height 21
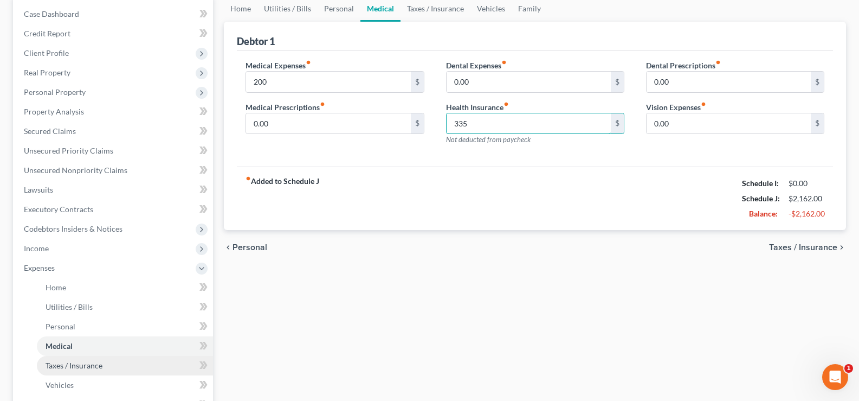
type input "335"
click at [85, 363] on span "Taxes / Insurance" at bounding box center [74, 365] width 57 height 9
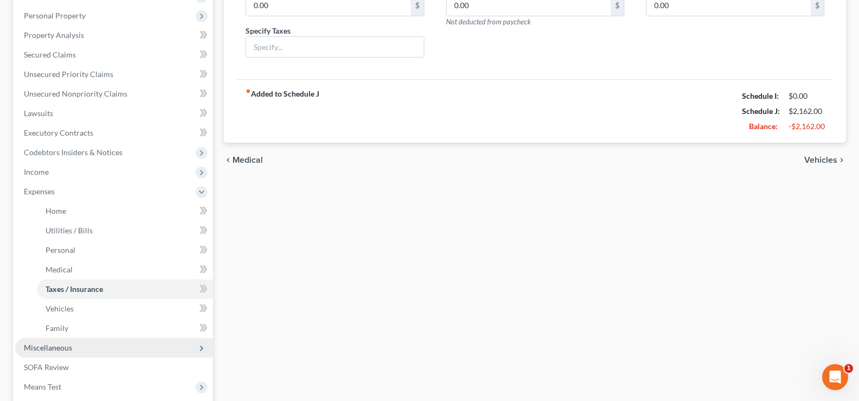
scroll to position [217, 0]
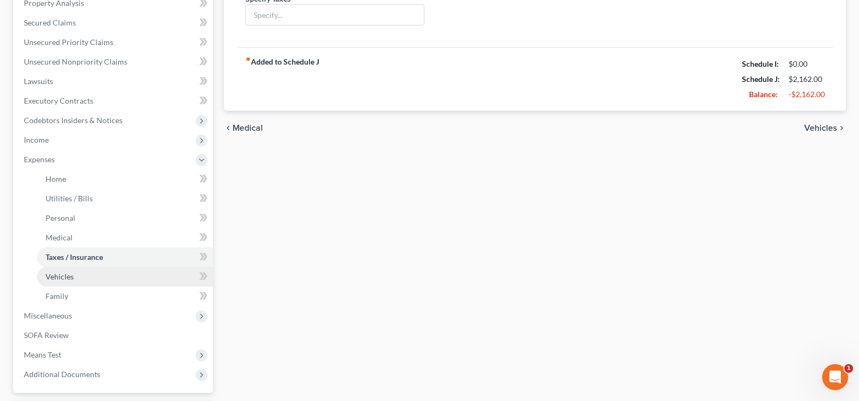
click at [74, 279] on link "Vehicles" at bounding box center [125, 277] width 176 height 20
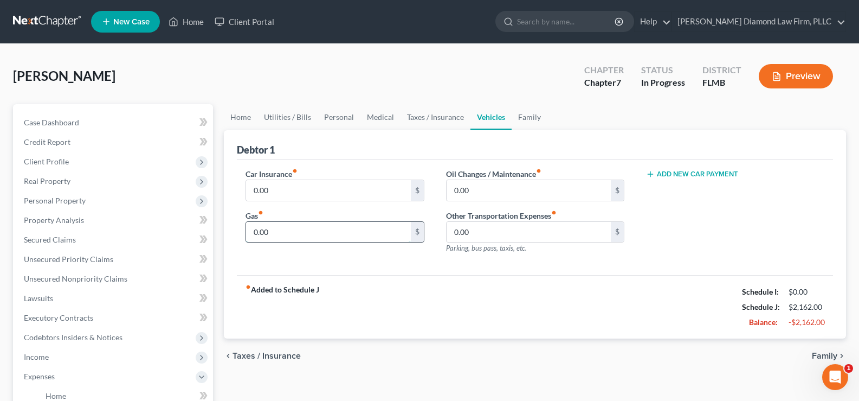
click at [309, 233] on input "0.00" at bounding box center [328, 232] width 164 height 21
type input "80"
click at [290, 189] on input "0.00" at bounding box center [328, 190] width 164 height 21
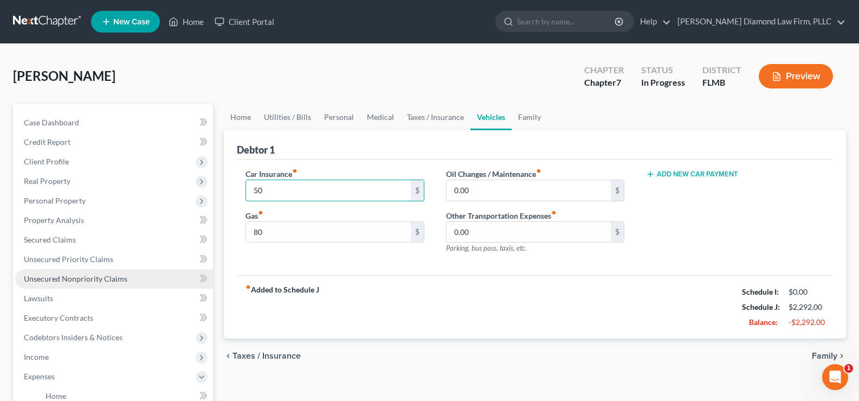
type input "50"
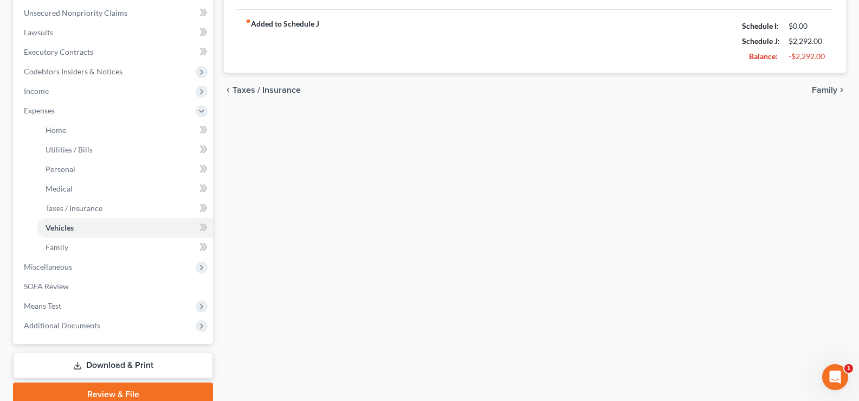
scroll to position [271, 0]
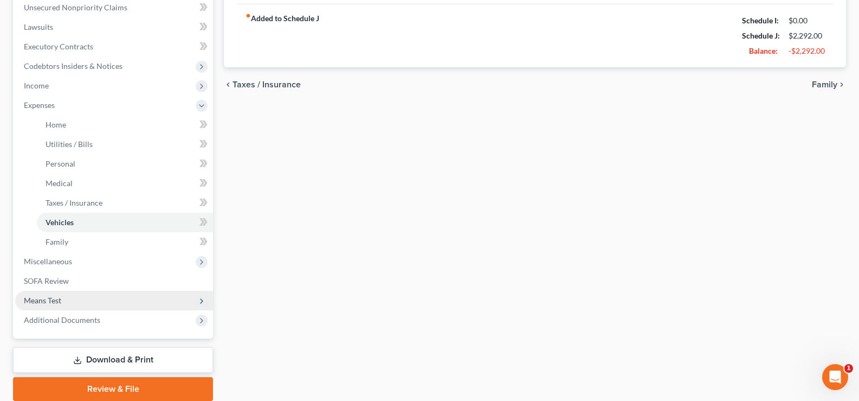
click at [78, 298] on span "Means Test" at bounding box center [114, 301] width 198 height 20
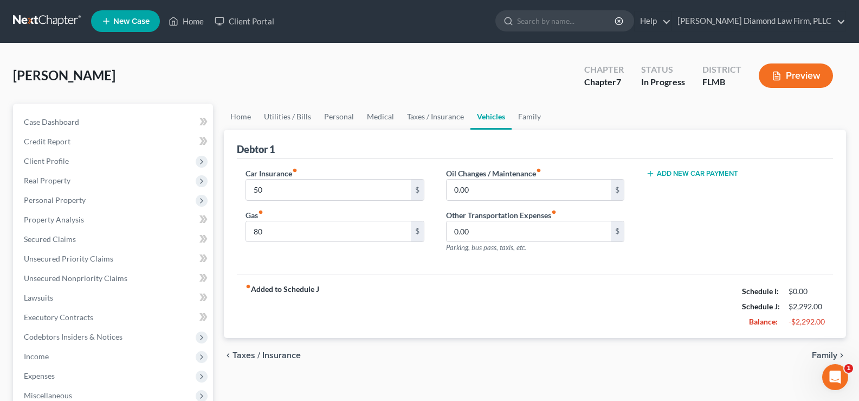
scroll to position [0, 0]
